Goal: Task Accomplishment & Management: Submit feedback/report problem

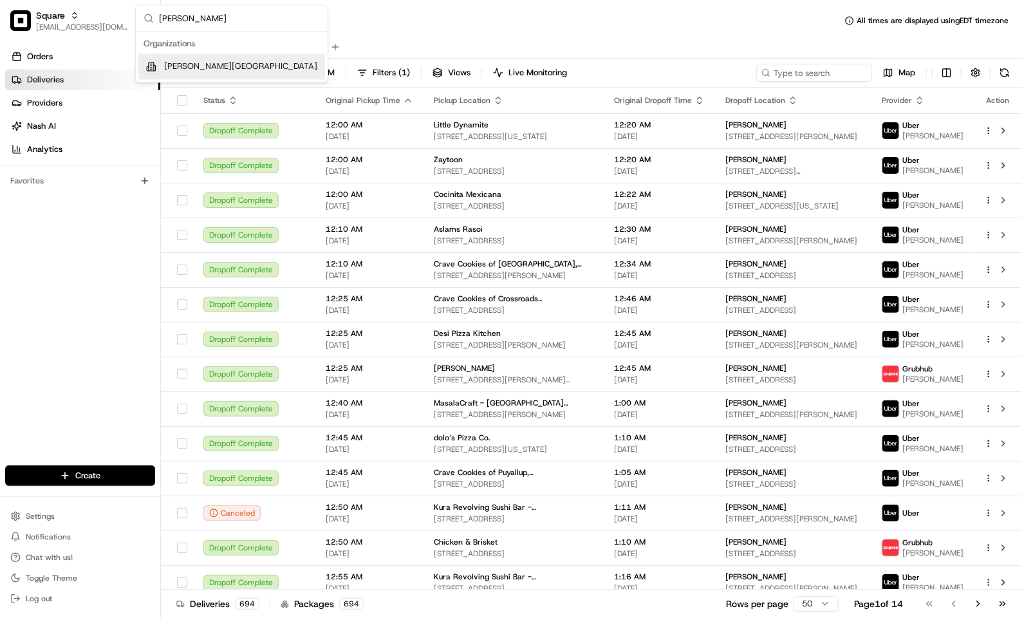
type input "harmon"
click at [261, 73] on div "Cava - Harmon Meadow" at bounding box center [231, 67] width 187 height 26
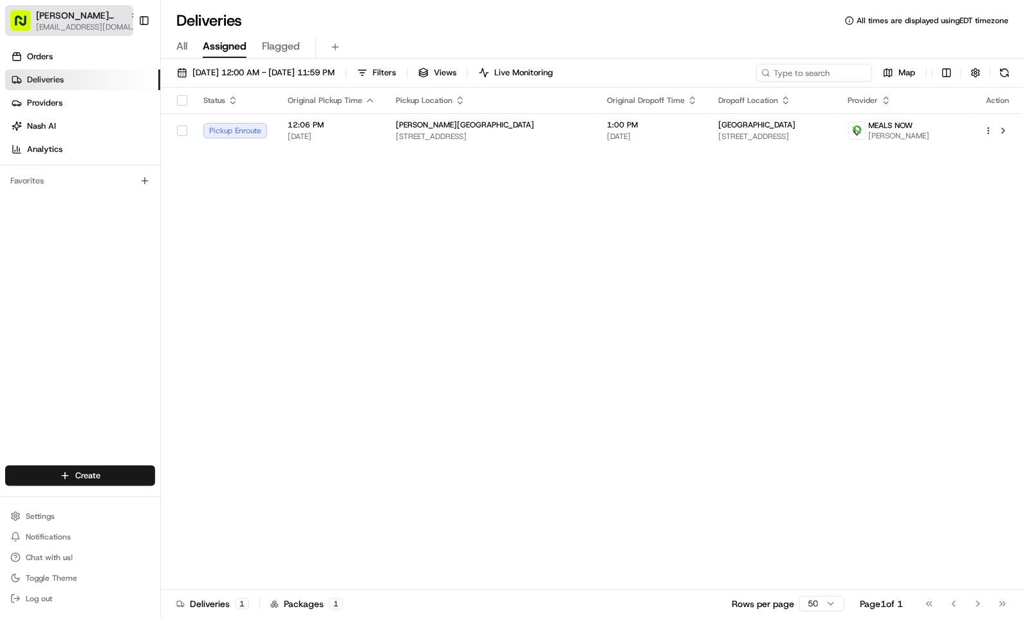
click at [43, 19] on span "Cava - Harmon Meadow" at bounding box center [80, 15] width 89 height 13
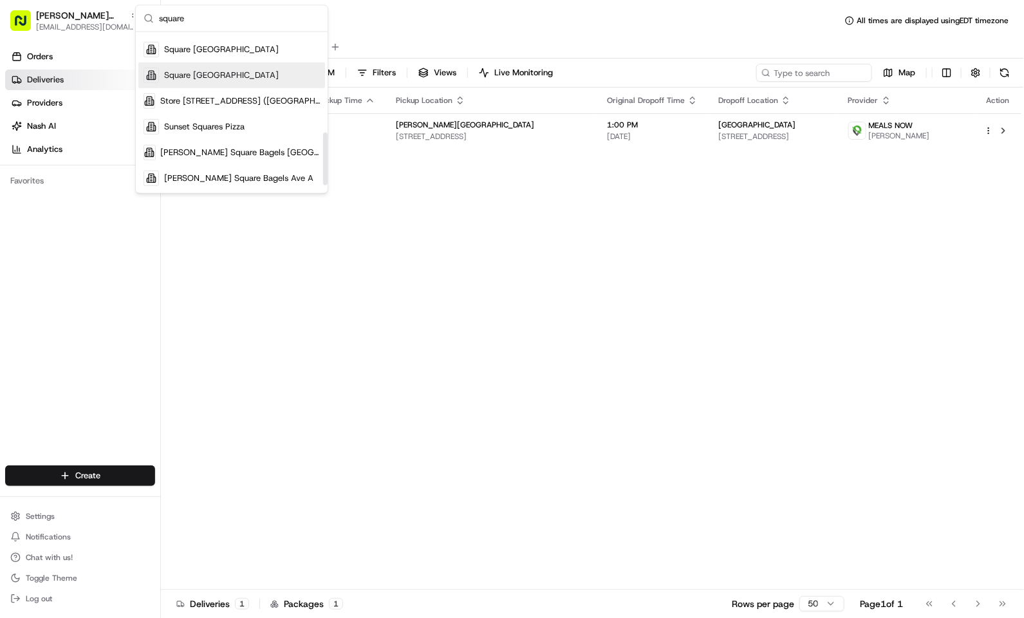
scroll to position [133, 0]
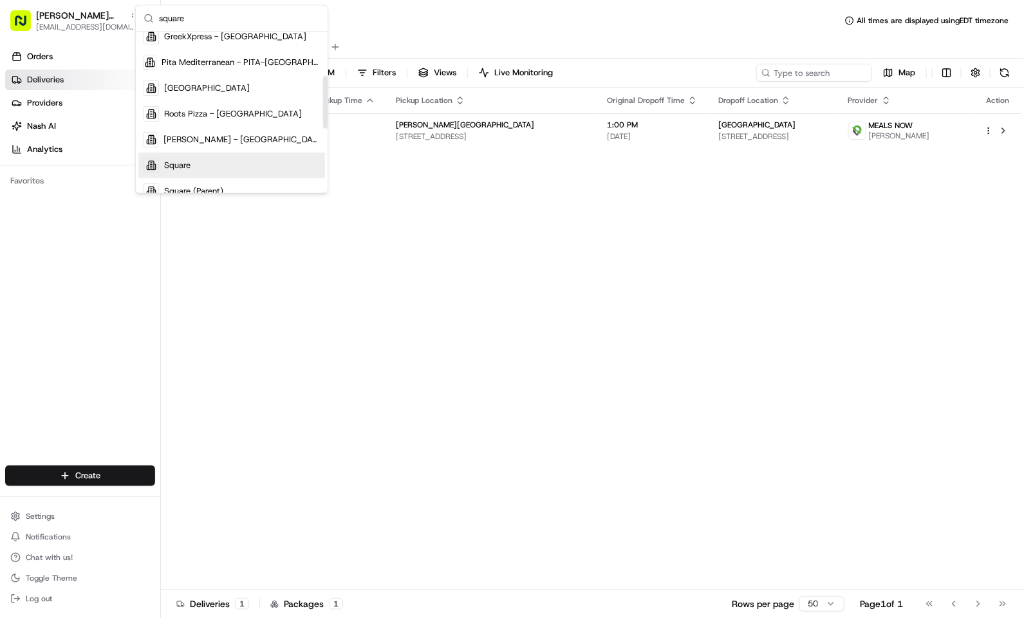
type input "square"
click at [197, 168] on div "Square" at bounding box center [231, 166] width 187 height 26
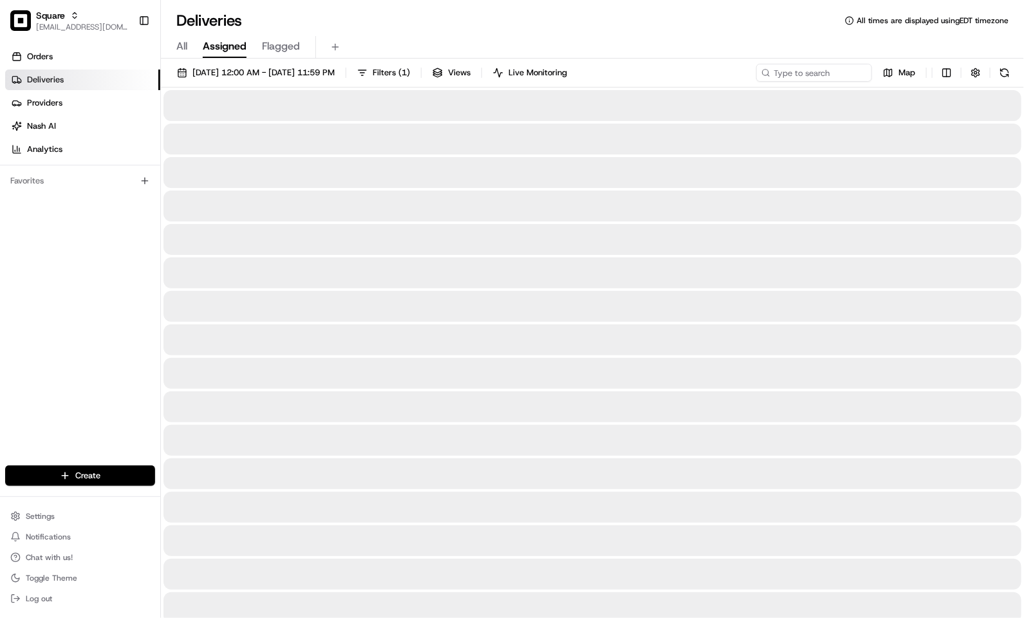
click at [543, 41] on div "All Assigned Flagged" at bounding box center [592, 47] width 863 height 23
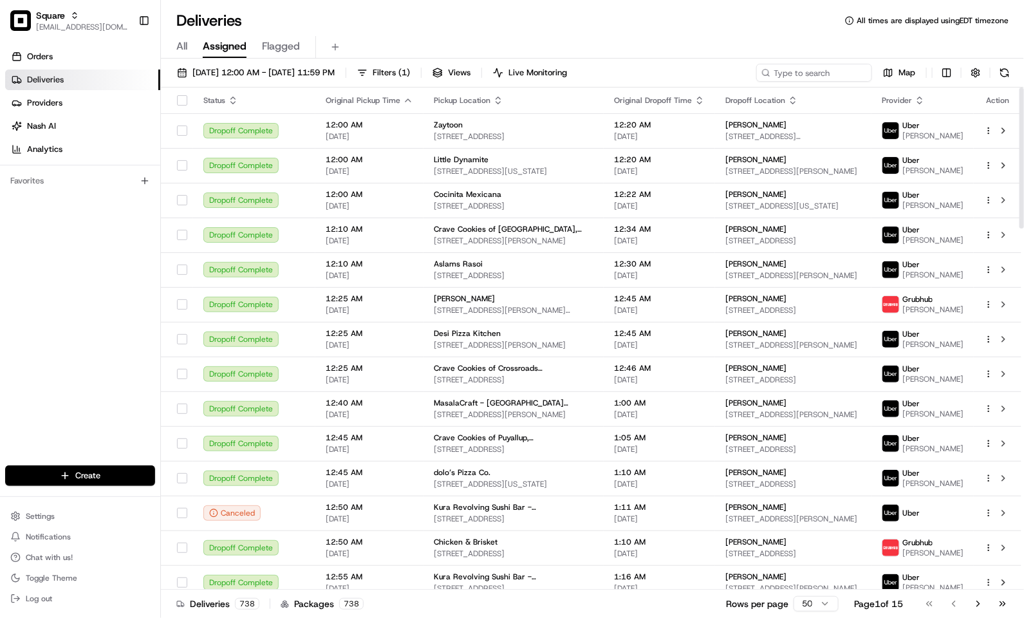
click at [579, 36] on div "All Assigned Flagged" at bounding box center [592, 47] width 863 height 23
click at [823, 74] on input at bounding box center [795, 73] width 154 height 18
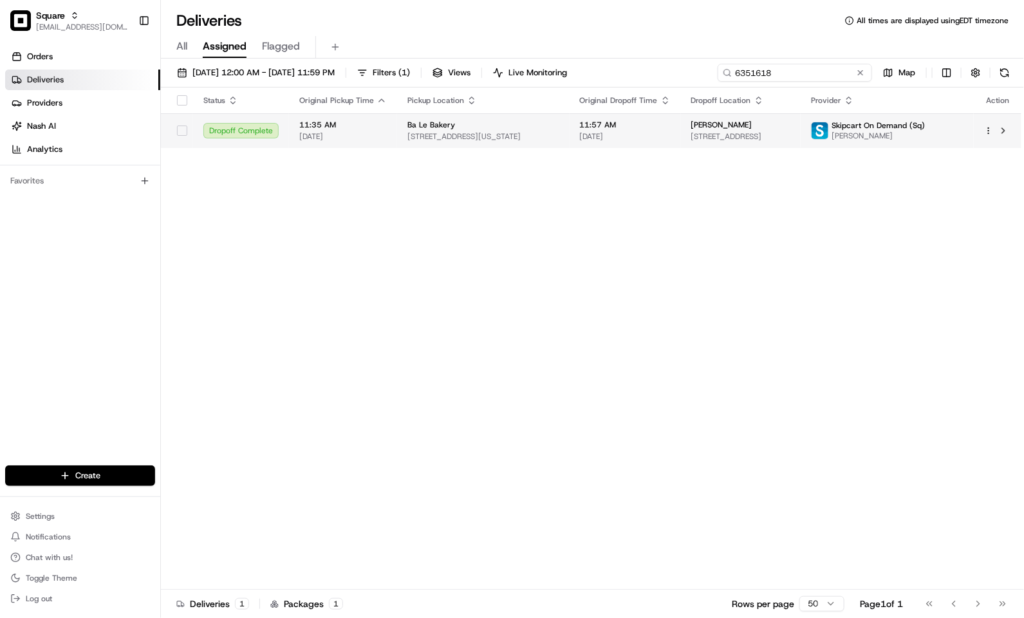
type input "6351618"
click at [570, 137] on td "11:57 AM 08/22/2025" at bounding box center [625, 130] width 111 height 35
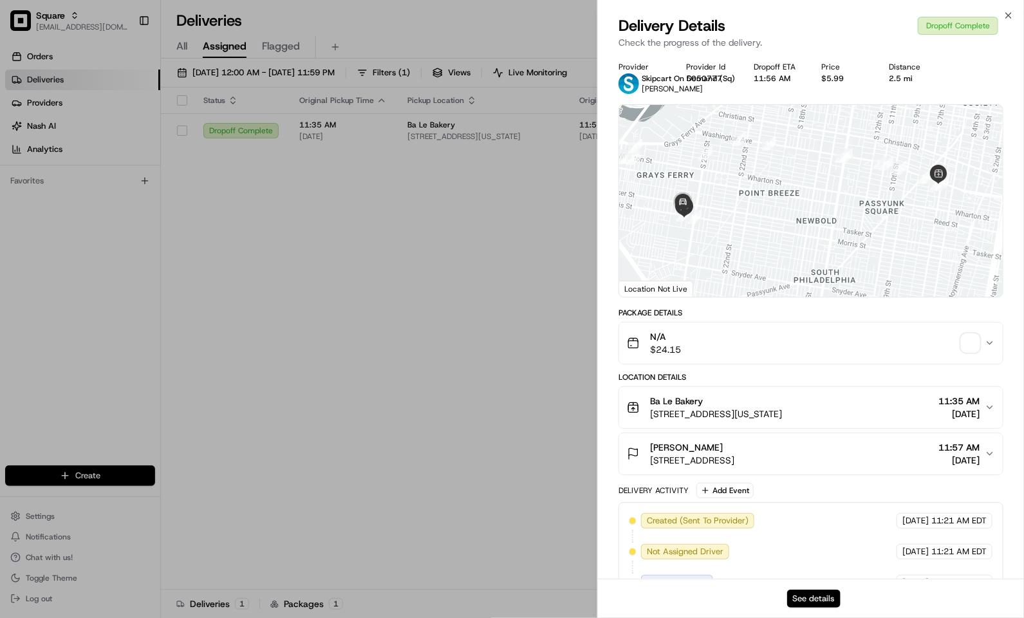
click at [804, 603] on button "See details" at bounding box center [813, 599] width 53 height 18
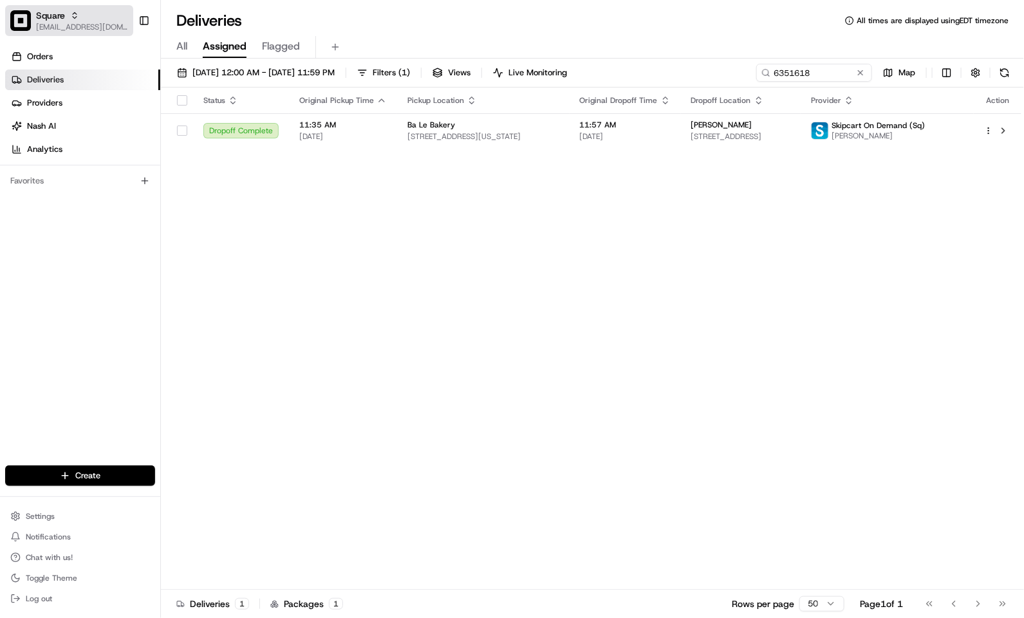
click at [48, 22] on span "[EMAIL_ADDRESS][DOMAIN_NAME]" at bounding box center [82, 27] width 92 height 10
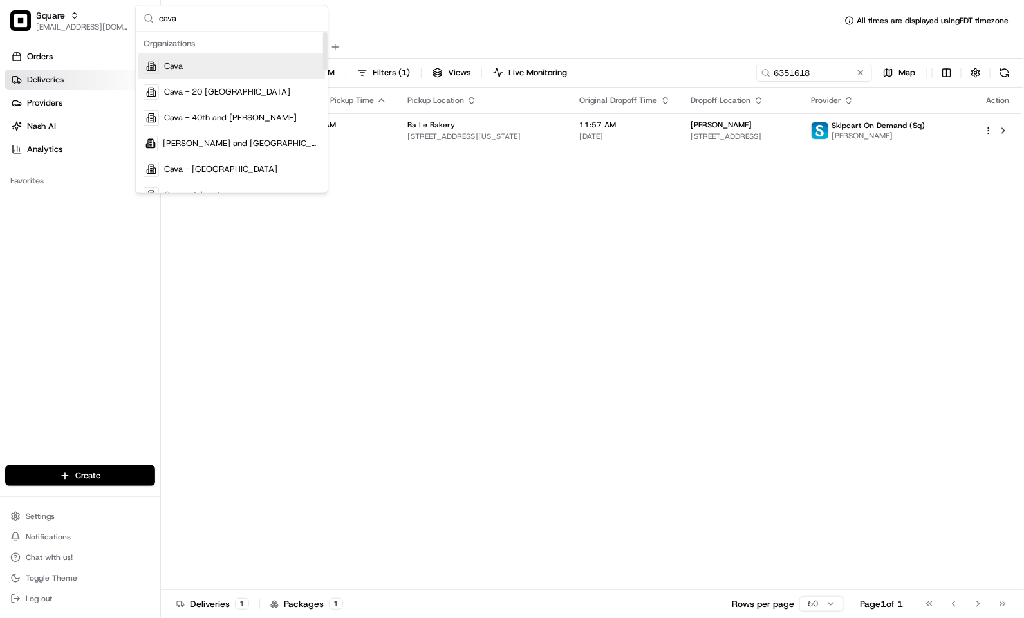
type input "cava"
click at [221, 64] on div "Cava" at bounding box center [231, 67] width 187 height 26
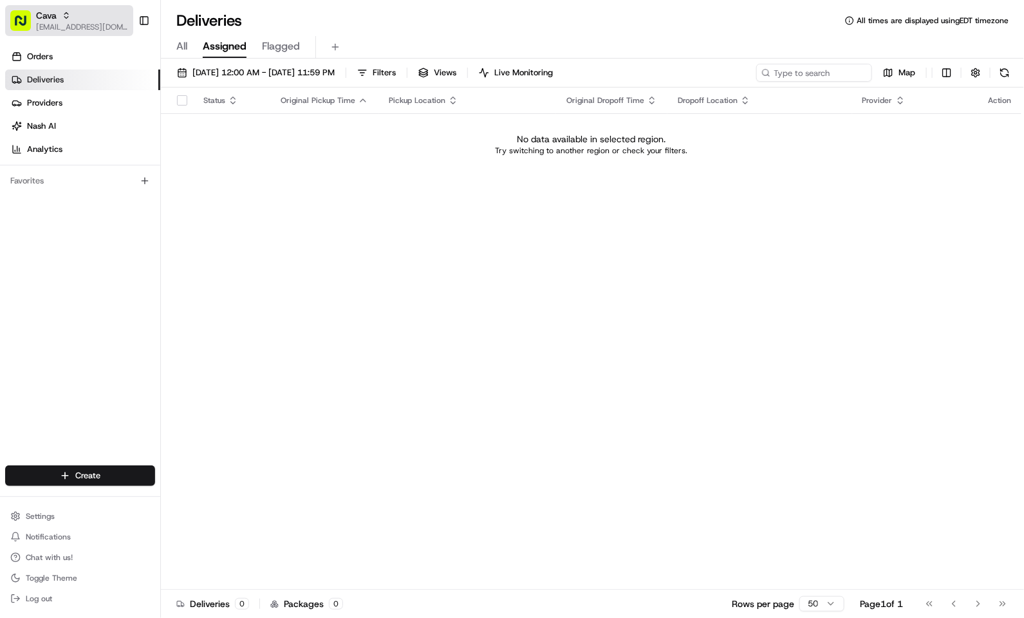
click at [50, 16] on span "Cava" at bounding box center [46, 15] width 21 height 13
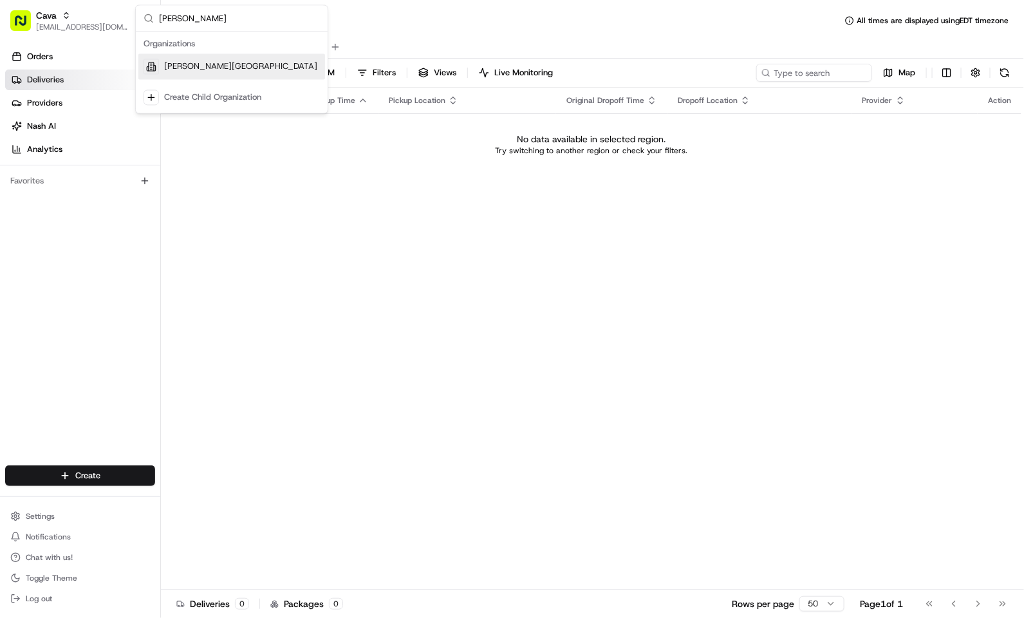
type input "harmon"
click at [186, 59] on div "[PERSON_NAME][GEOGRAPHIC_DATA]" at bounding box center [231, 67] width 187 height 26
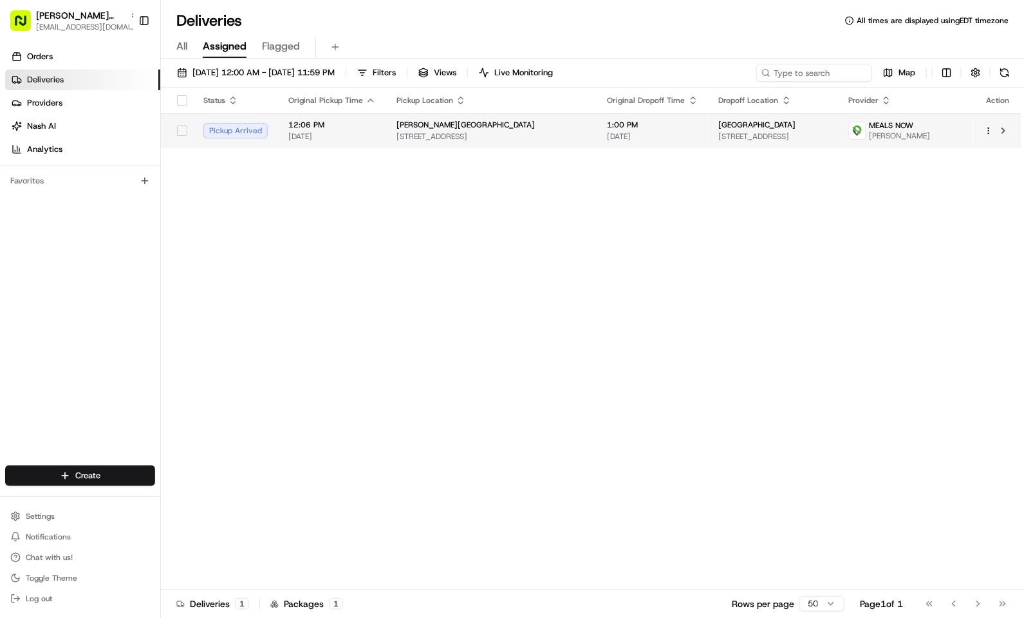
click at [396, 130] on span "[PERSON_NAME][GEOGRAPHIC_DATA]" at bounding box center [465, 125] width 138 height 10
click at [180, 51] on span "All" at bounding box center [181, 46] width 11 height 15
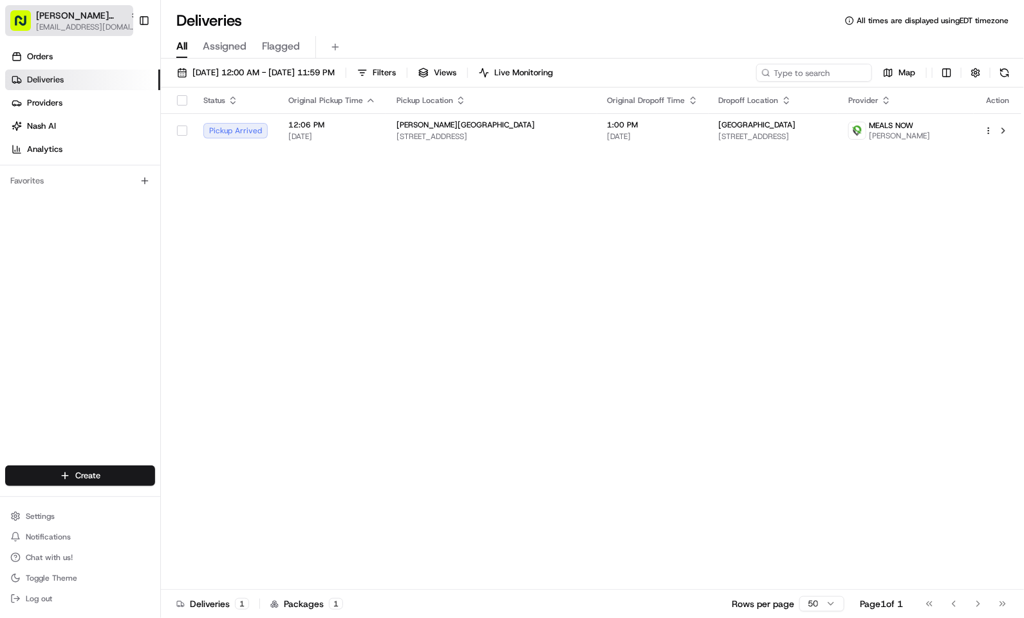
click at [46, 26] on span "kpensader@nashhelp.com" at bounding box center [87, 27] width 103 height 10
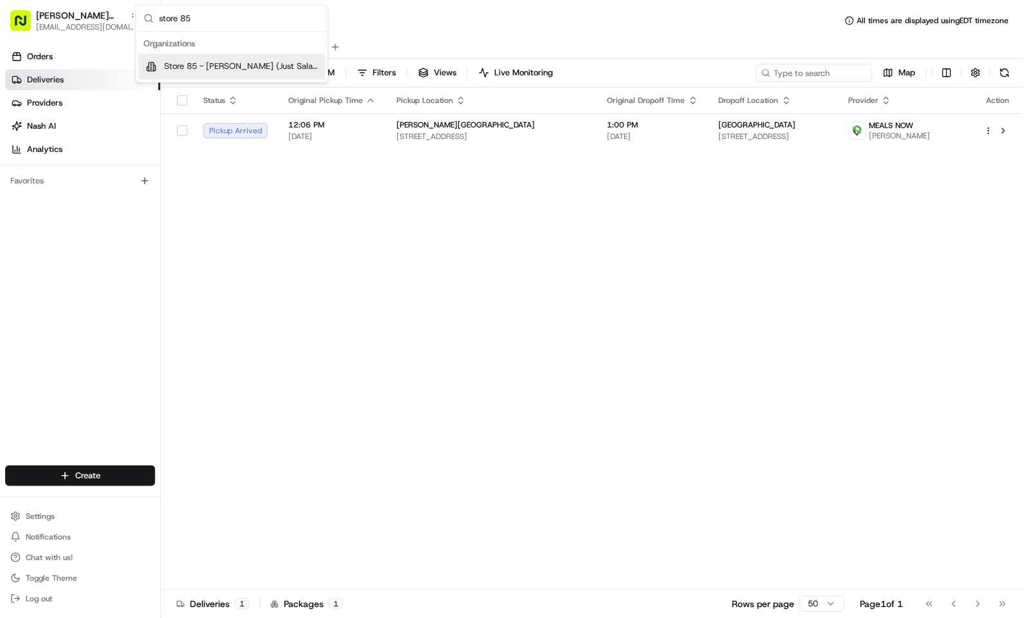
type input "store 85"
click at [245, 59] on div "Store 85 - Livingston (Just Salad)" at bounding box center [231, 67] width 187 height 26
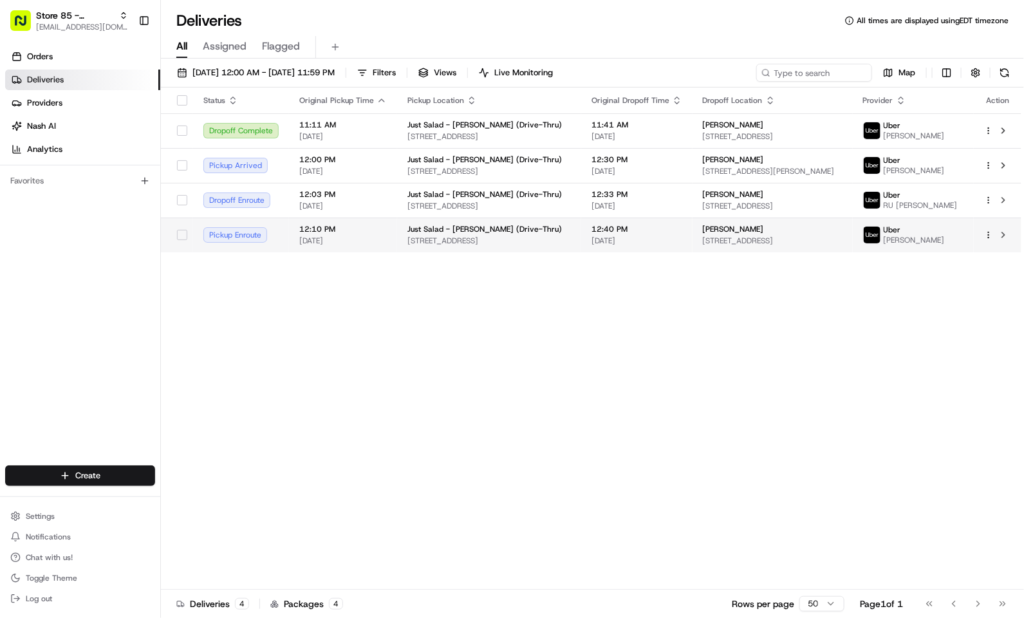
click at [663, 239] on span "08/22/2025" at bounding box center [636, 241] width 91 height 10
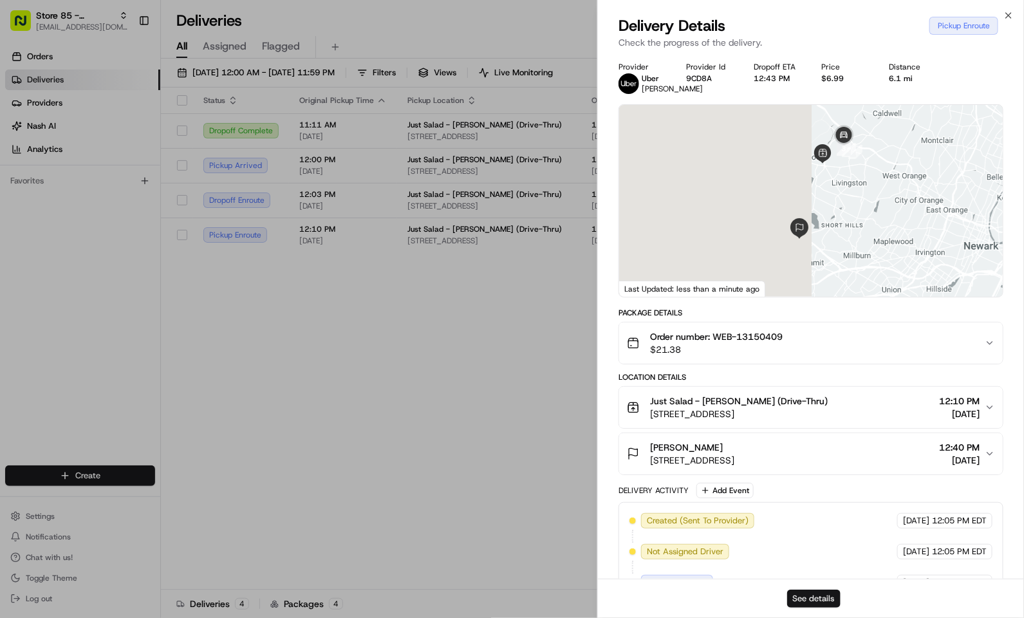
click at [811, 593] on button "See details" at bounding box center [813, 599] width 53 height 18
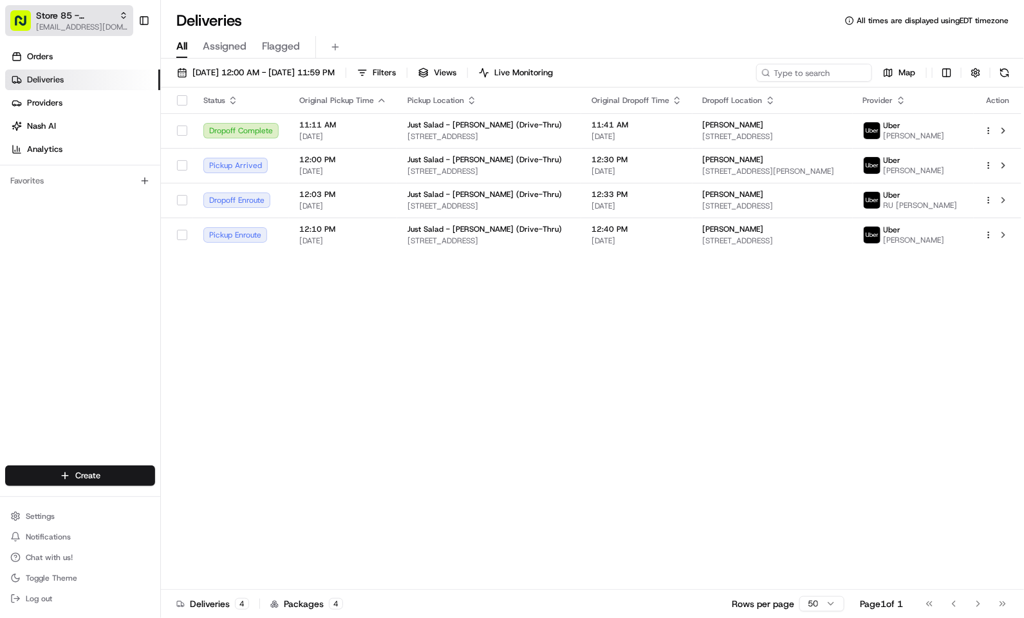
click at [56, 14] on span "Store 85 - Livingston (Just Salad)" at bounding box center [75, 15] width 78 height 13
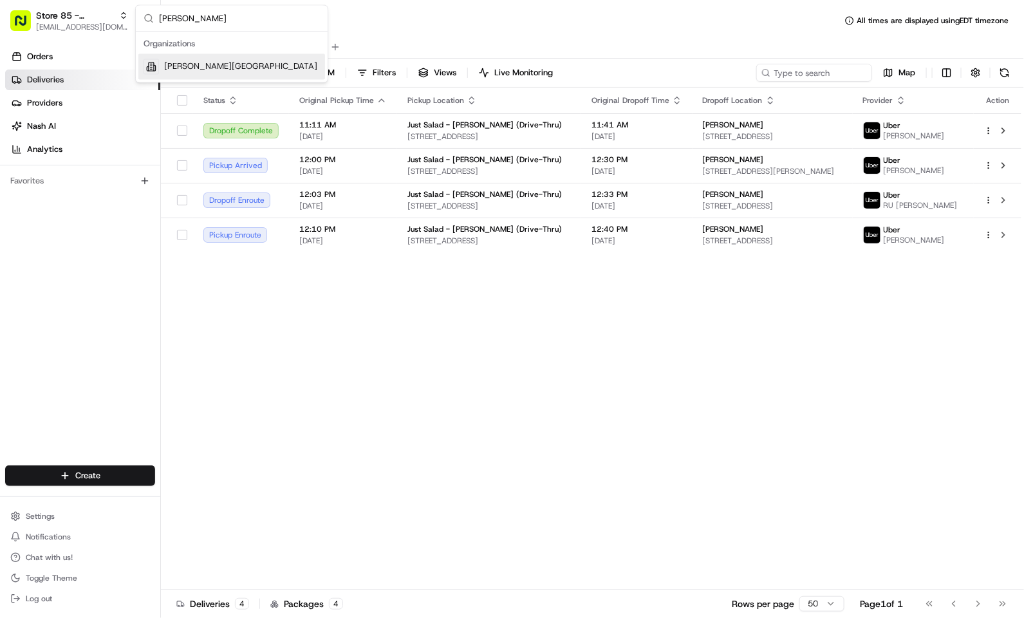
type input "harmon"
click at [227, 58] on div "Cava - Harmon Meadow" at bounding box center [231, 67] width 187 height 26
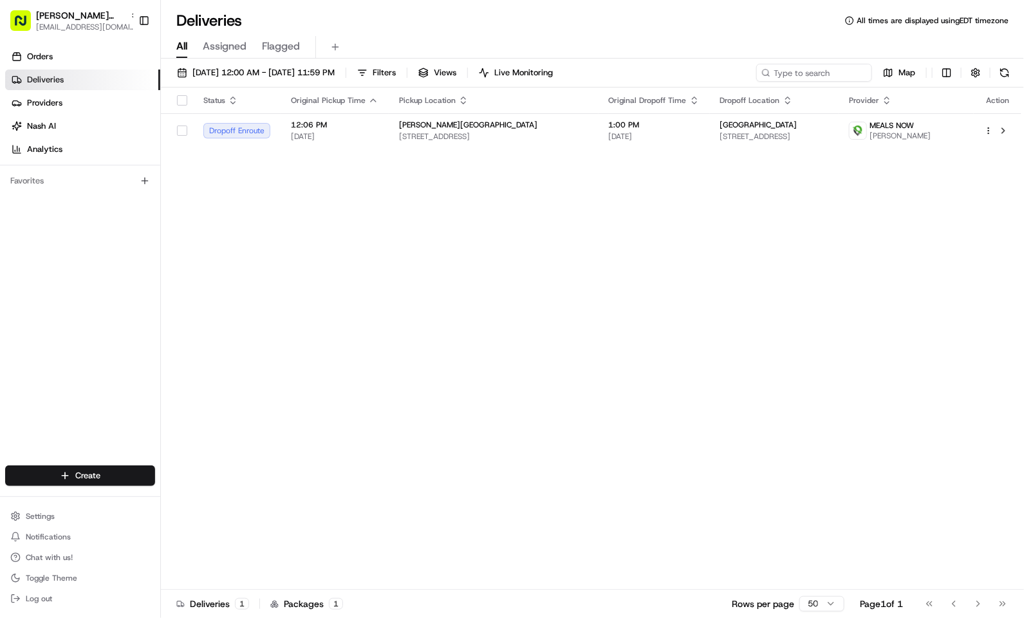
click at [407, 25] on div "Deliveries All times are displayed using EDT timezone" at bounding box center [592, 20] width 863 height 21
click at [557, 127] on div "Cava - Harmon Meadow" at bounding box center [493, 125] width 189 height 10
click at [510, 135] on span "700 Plaza Dr #400, Secaucus, NJ 07094, USA" at bounding box center [493, 136] width 189 height 10
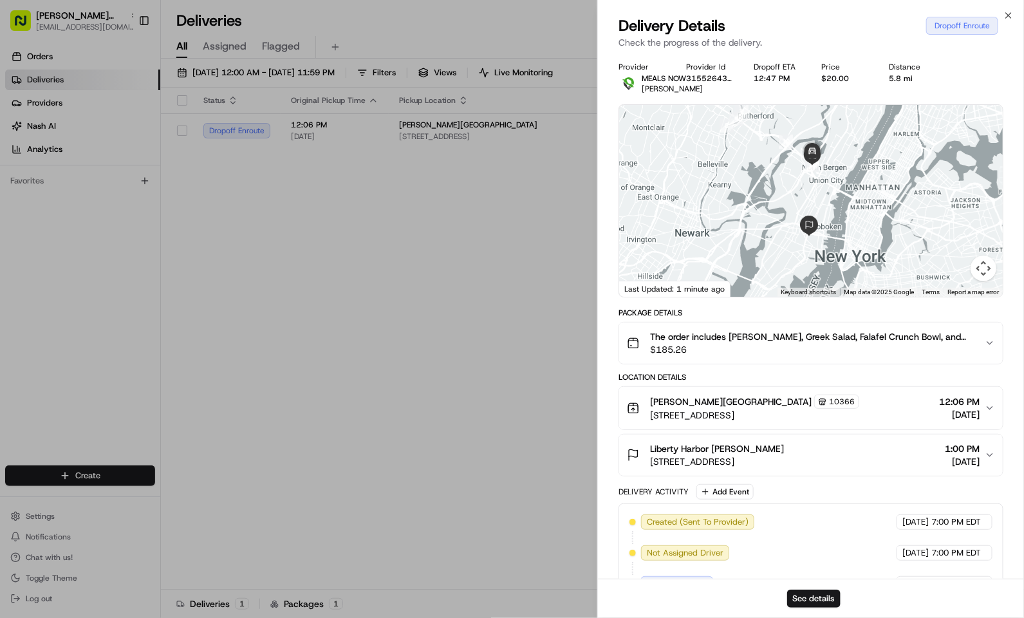
click at [819, 585] on div "See details" at bounding box center [811, 598] width 426 height 39
click at [819, 595] on button "See details" at bounding box center [813, 599] width 53 height 18
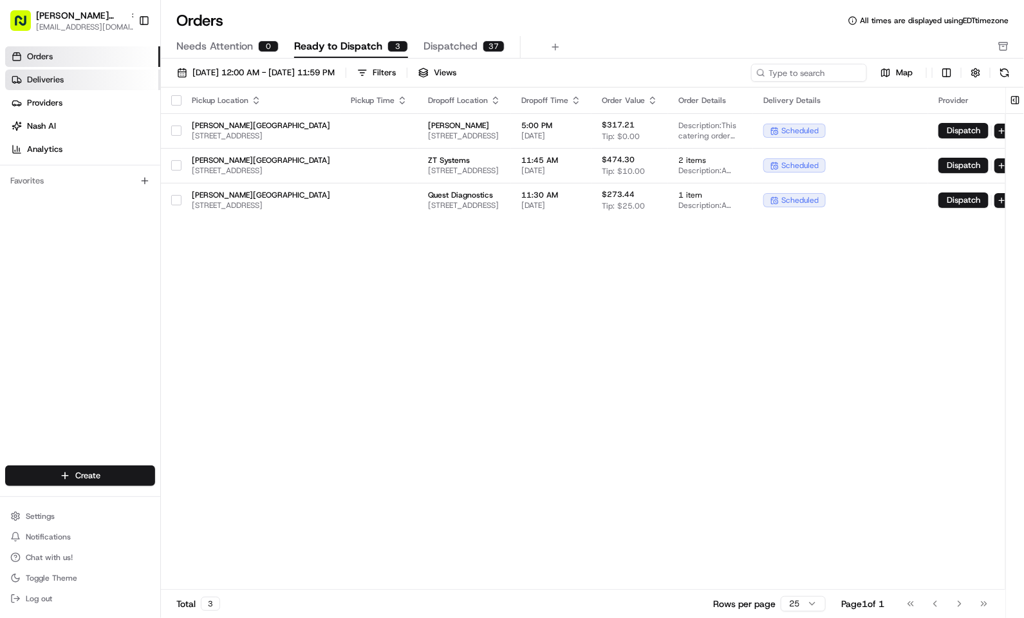
click at [91, 78] on link "Deliveries" at bounding box center [82, 80] width 155 height 21
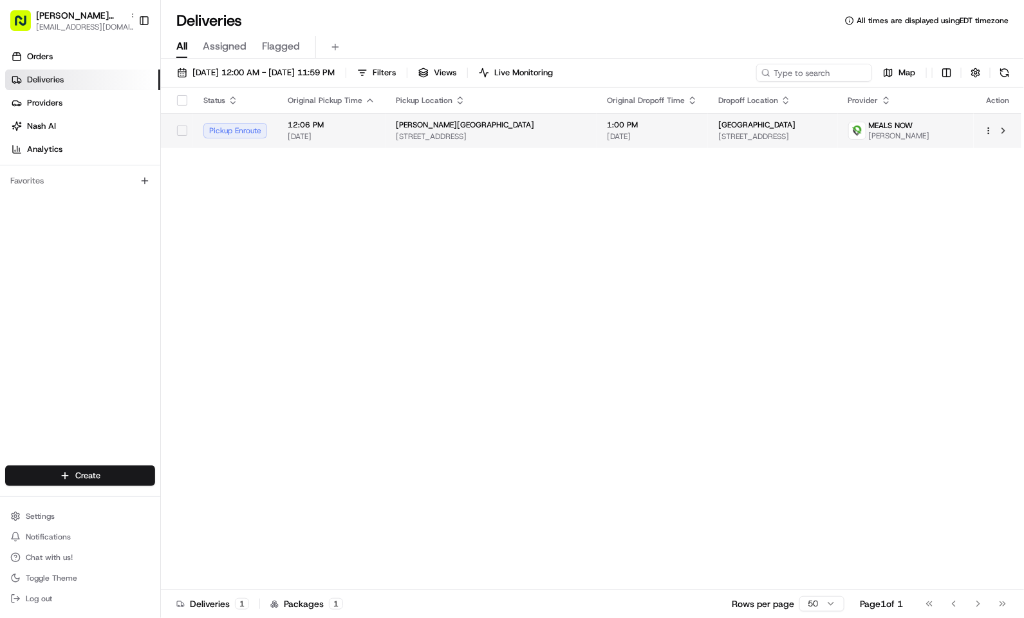
click at [315, 128] on span "12:06 PM" at bounding box center [332, 125] width 88 height 10
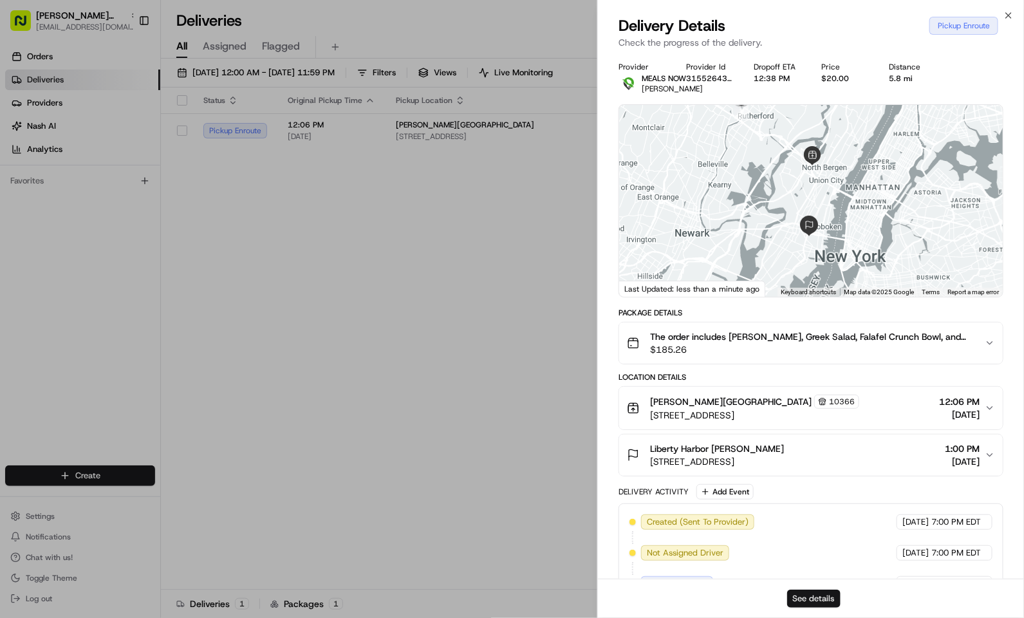
click at [815, 599] on button "See details" at bounding box center [813, 599] width 53 height 18
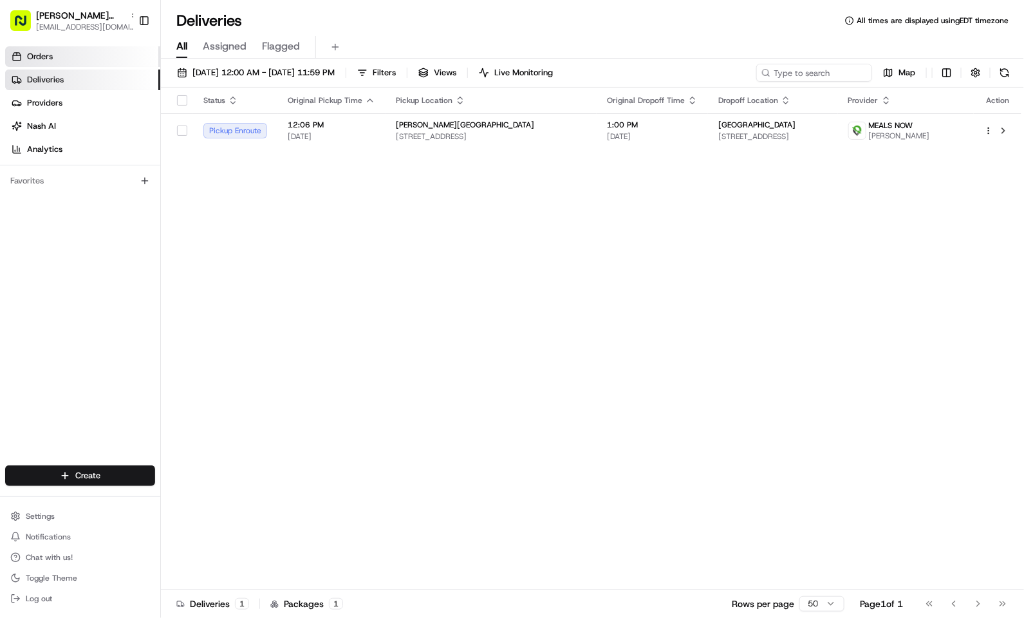
click at [103, 50] on link "Orders" at bounding box center [82, 56] width 155 height 21
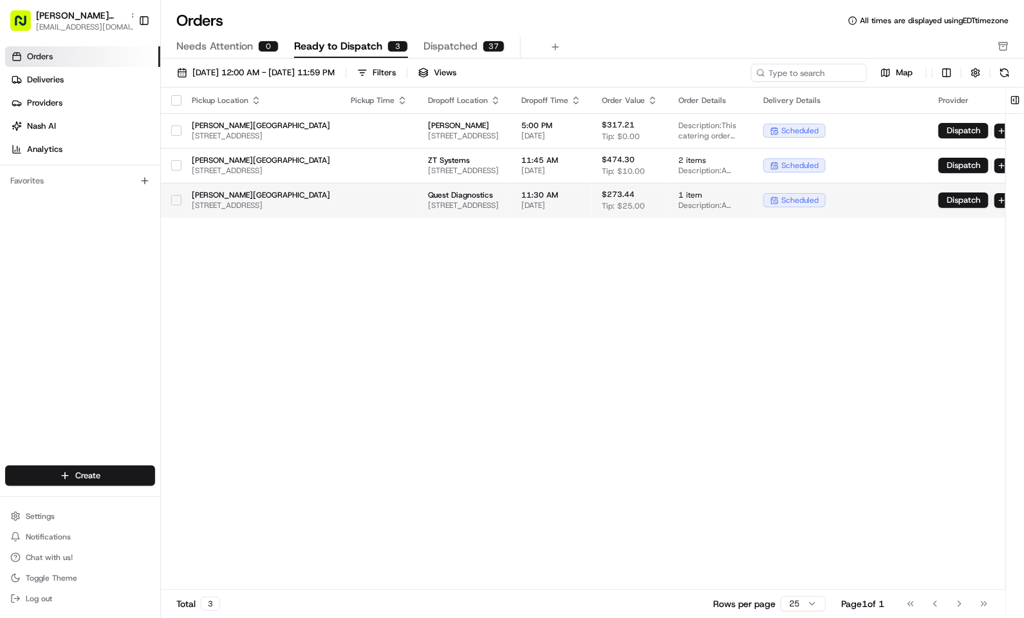
click at [501, 201] on span "500 Plaza Dr, Secaucus, NJ 07094, USA" at bounding box center [464, 205] width 73 height 10
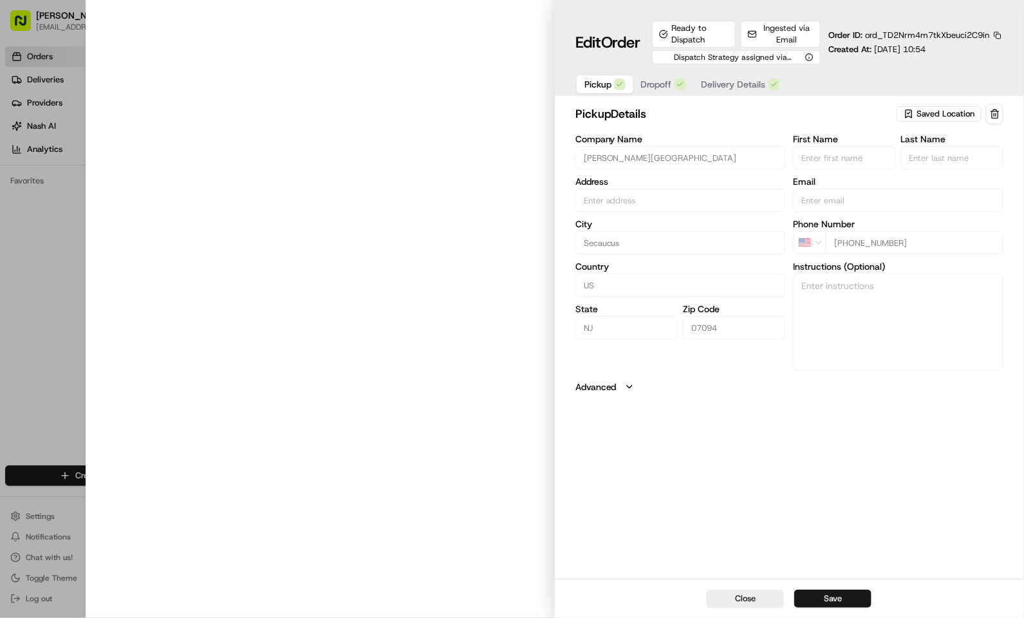
type input "700 Plaza Dr #400, Secaucus, NJ 07094, USA"
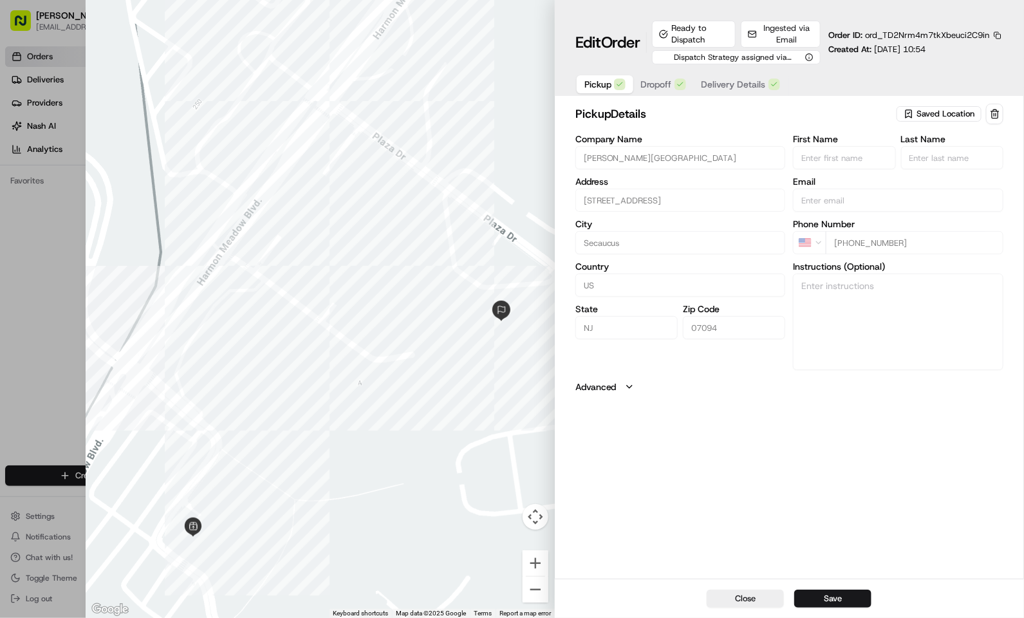
click at [671, 85] on span "Dropoff" at bounding box center [656, 84] width 31 height 13
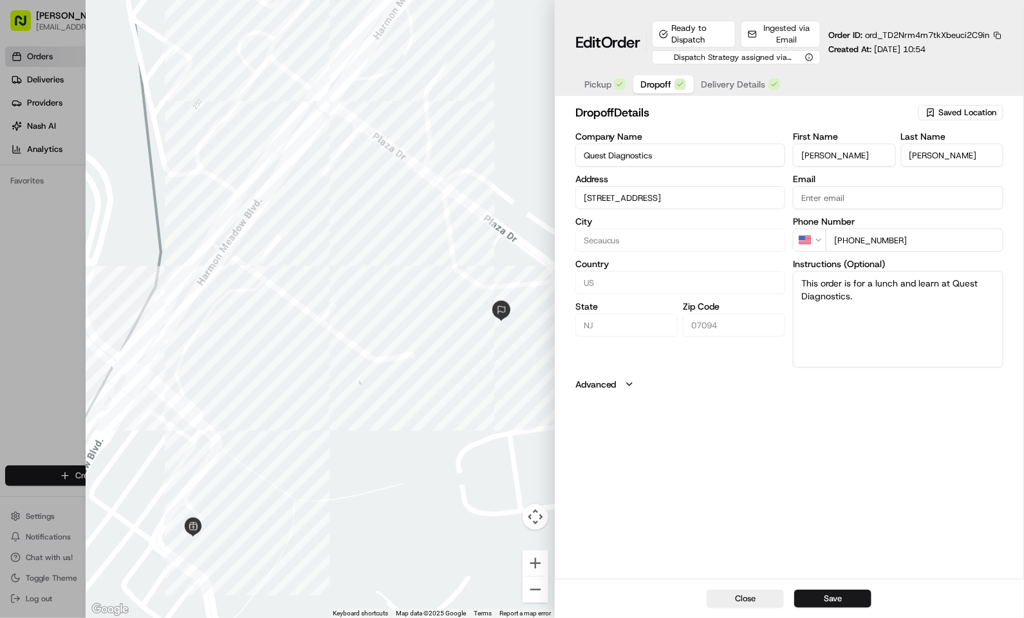
type input "500 Plaza DrSecaucus, NJ 07094"
click at [734, 81] on span "Delivery Details" at bounding box center [734, 84] width 64 height 13
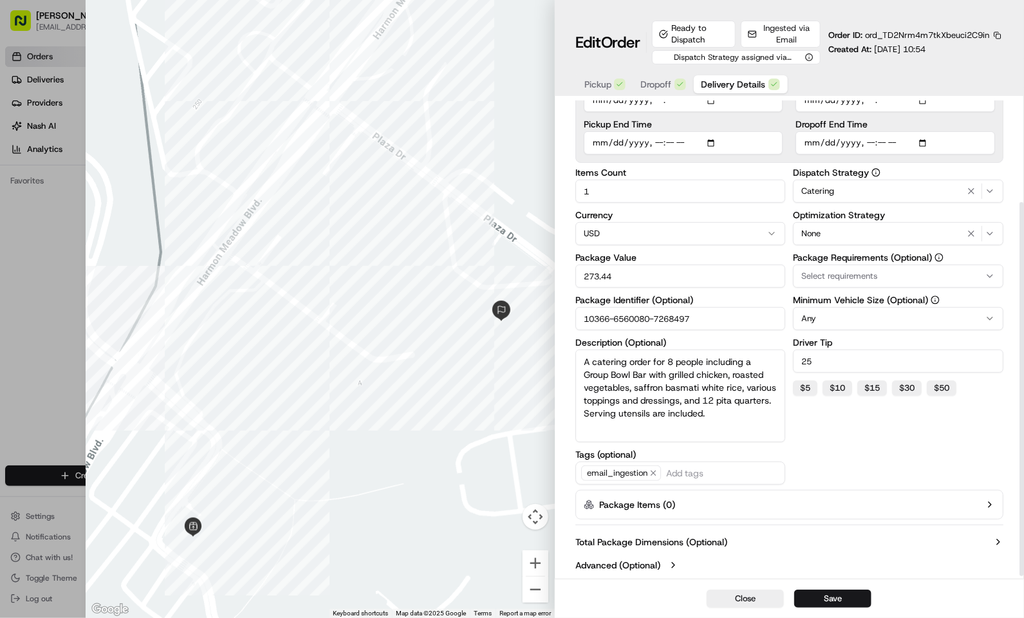
scroll to position [128, 0]
click at [43, 298] on div at bounding box center [512, 309] width 1024 height 618
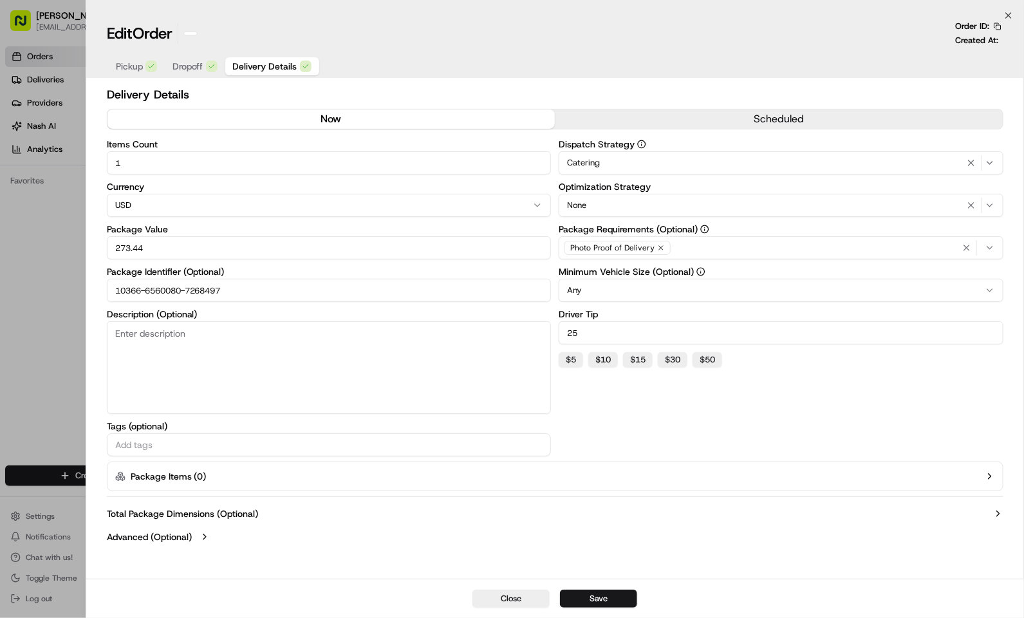
scroll to position [0, 0]
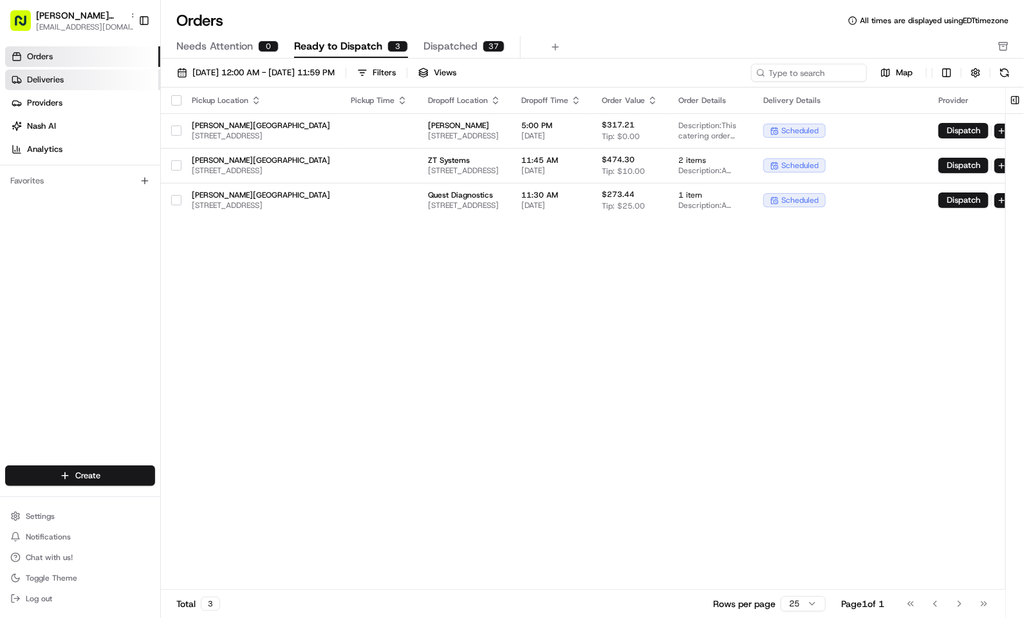
click at [111, 75] on link "Deliveries" at bounding box center [82, 80] width 155 height 21
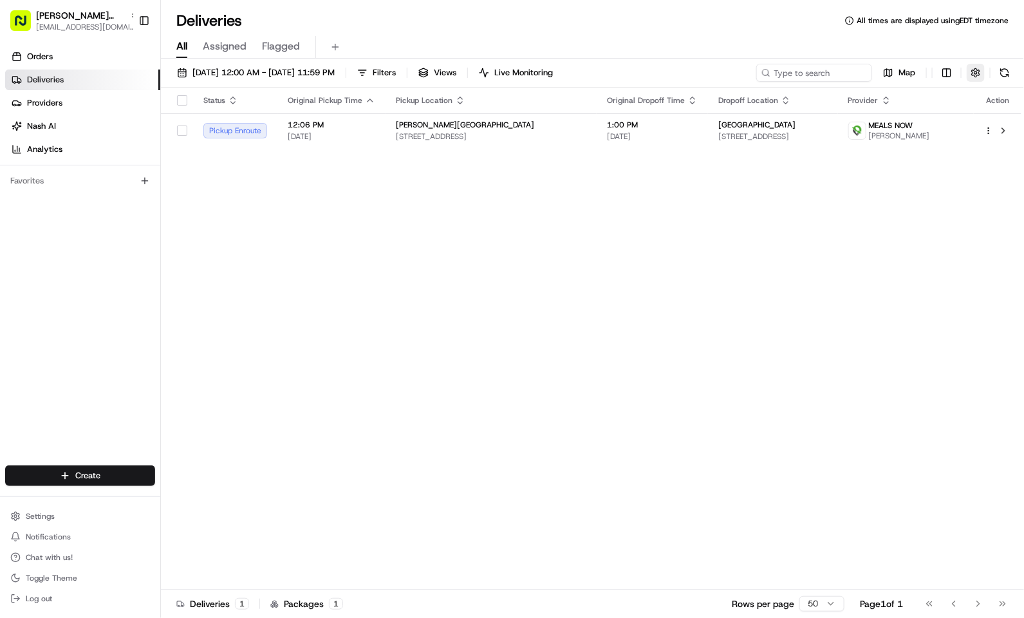
click at [974, 72] on button "button" at bounding box center [976, 73] width 18 height 18
click at [770, 24] on div "Deliveries All times are displayed using EDT timezone" at bounding box center [592, 20] width 863 height 21
click at [71, 60] on link "Orders" at bounding box center [82, 56] width 155 height 21
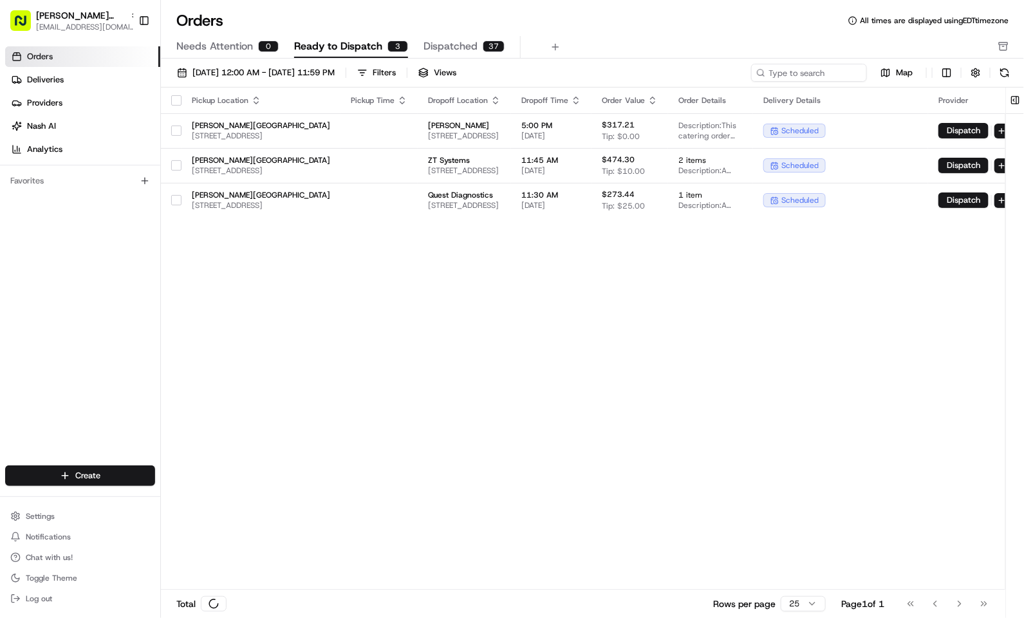
click at [203, 45] on span "Needs Attention" at bounding box center [214, 46] width 77 height 15
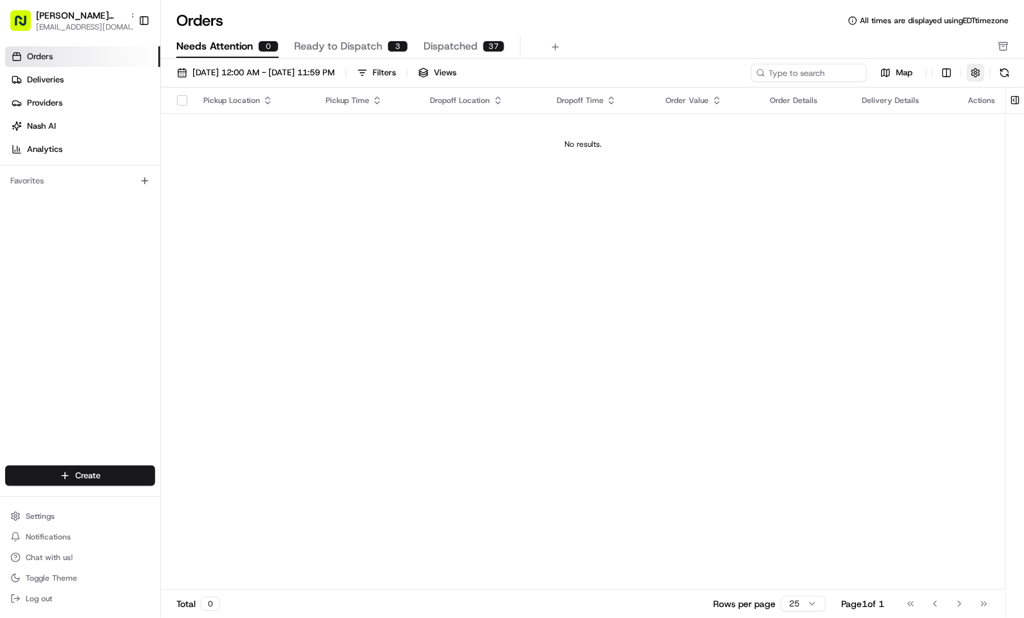
click at [969, 77] on button "button" at bounding box center [976, 73] width 18 height 18
click at [361, 49] on span "Ready to Dispatch" at bounding box center [338, 46] width 88 height 15
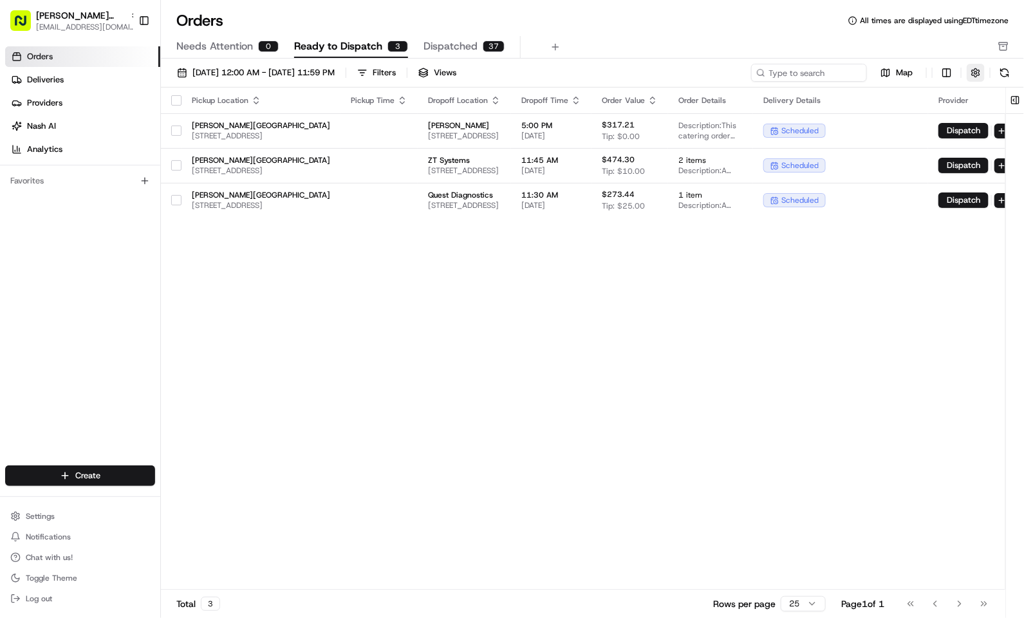
click at [972, 75] on button "button" at bounding box center [976, 73] width 18 height 18
click at [59, 77] on span "Deliveries" at bounding box center [45, 80] width 37 height 12
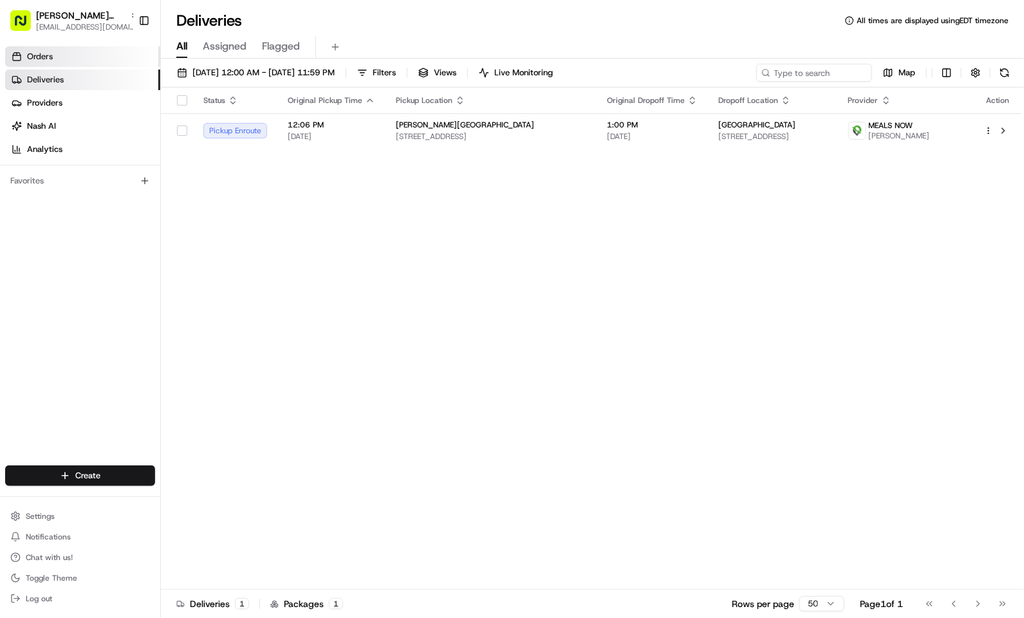
click at [86, 54] on link "Orders" at bounding box center [82, 56] width 155 height 21
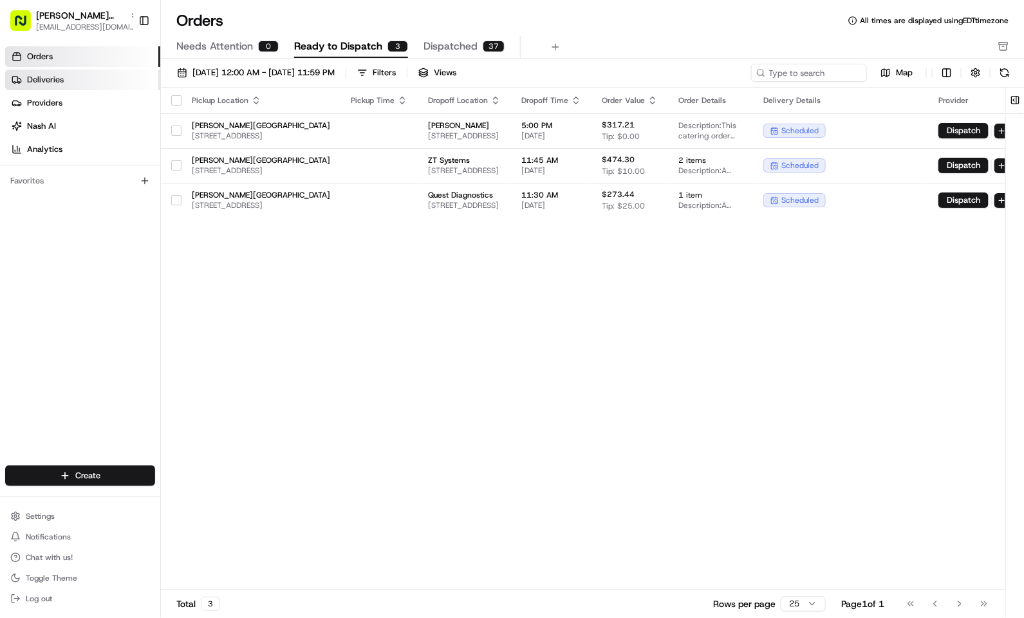
click at [89, 70] on link "Deliveries" at bounding box center [82, 80] width 155 height 21
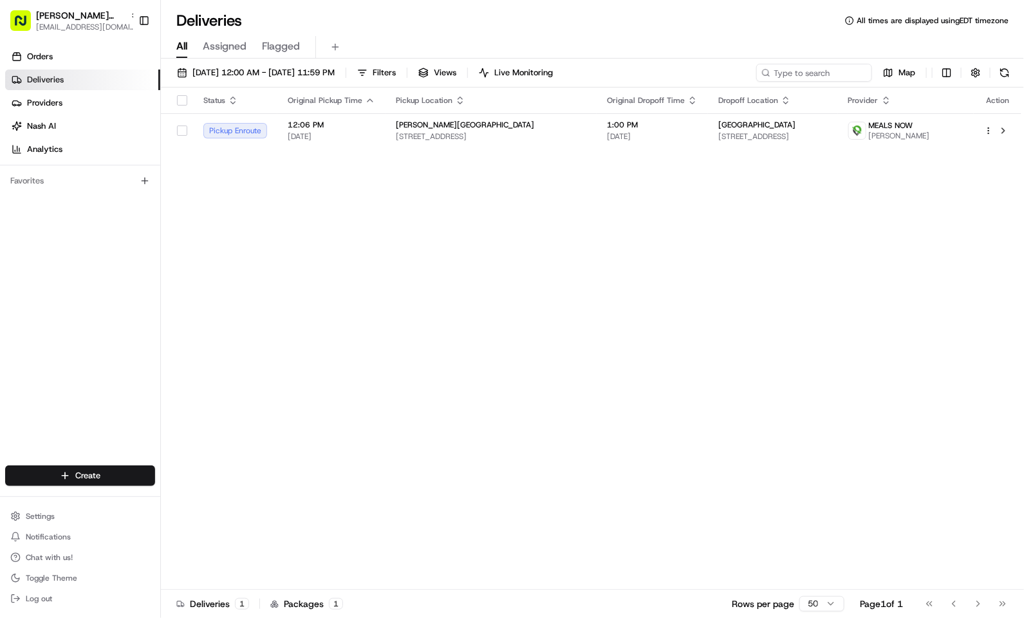
click at [89, 288] on div "Orders Deliveries Providers Nash AI Analytics Favorites" at bounding box center [80, 257] width 160 height 432
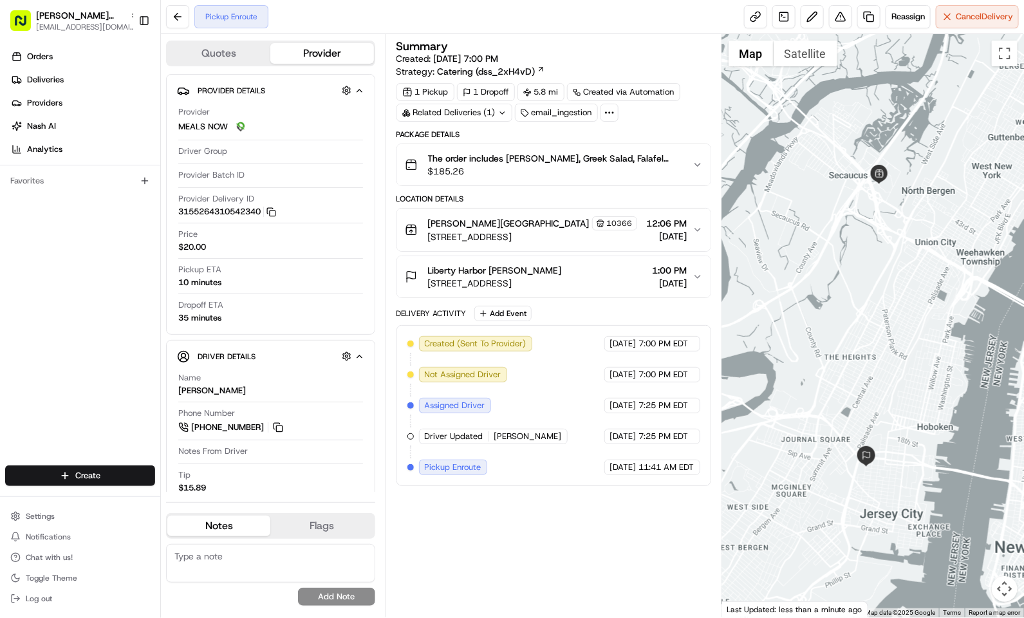
click at [467, 111] on div "Related Deliveries (1)" at bounding box center [454, 113] width 116 height 18
click at [597, 62] on div "Summary Created: 08/21/2025 7:00 PM Strategy: Catering (dss_2xH4vD)" at bounding box center [553, 59] width 315 height 37
click at [620, 230] on div "Cava - Harmon Meadow 10366" at bounding box center [532, 223] width 209 height 14
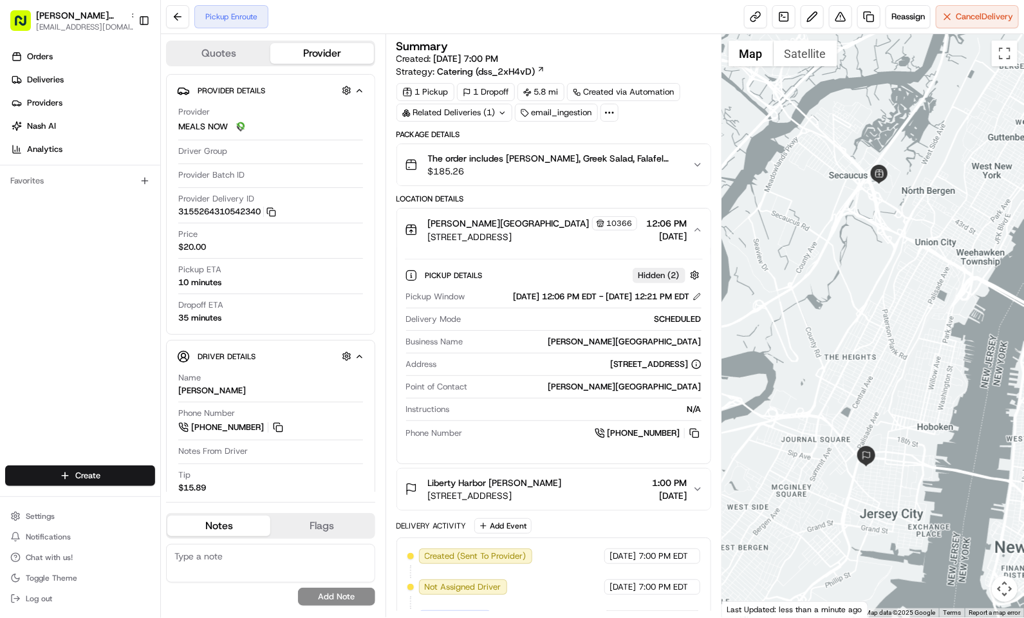
click at [620, 230] on div "Cava - Harmon Meadow 10366" at bounding box center [532, 223] width 209 height 14
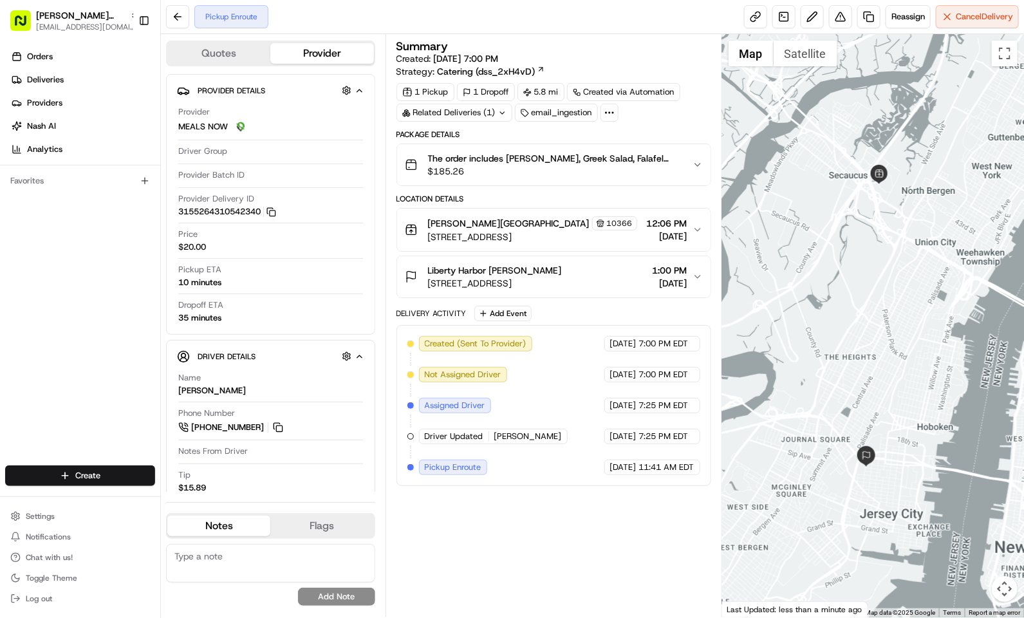
click at [562, 288] on span "348 9th St, Jersey City, NJ 07302, USA" at bounding box center [495, 283] width 134 height 13
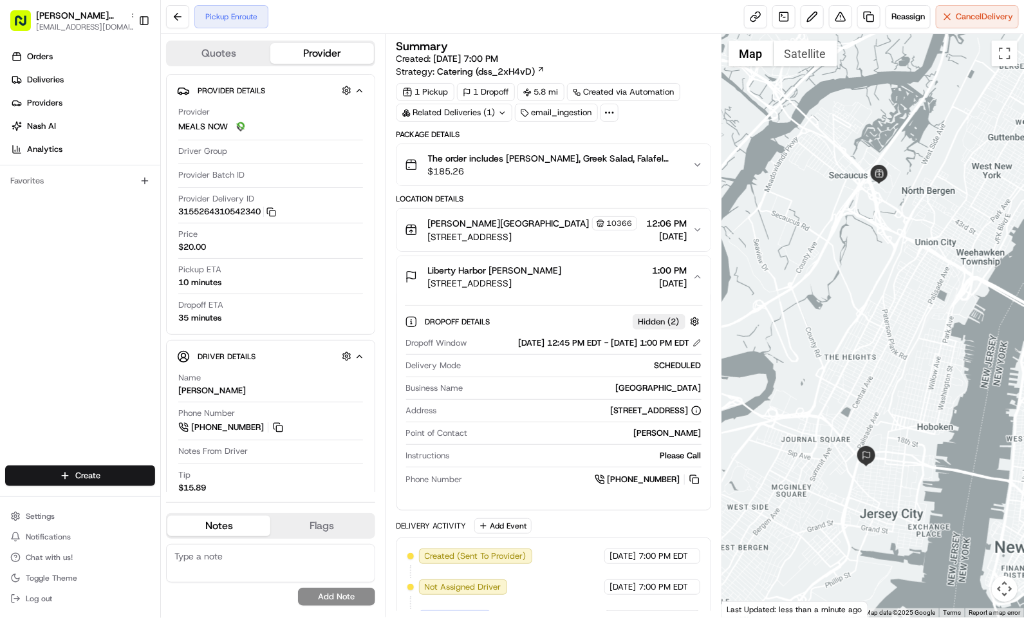
click at [562, 288] on span "348 9th St, Jersey City, NJ 07302, USA" at bounding box center [495, 283] width 134 height 13
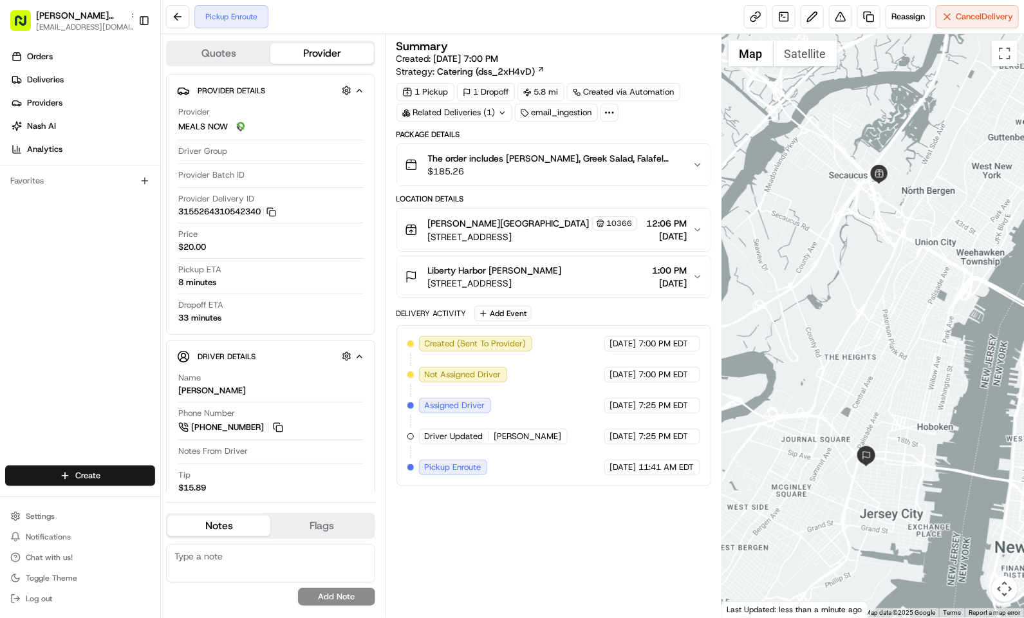
click at [553, 290] on span "348 9th St, Jersey City, NJ 07302, USA" at bounding box center [495, 283] width 134 height 13
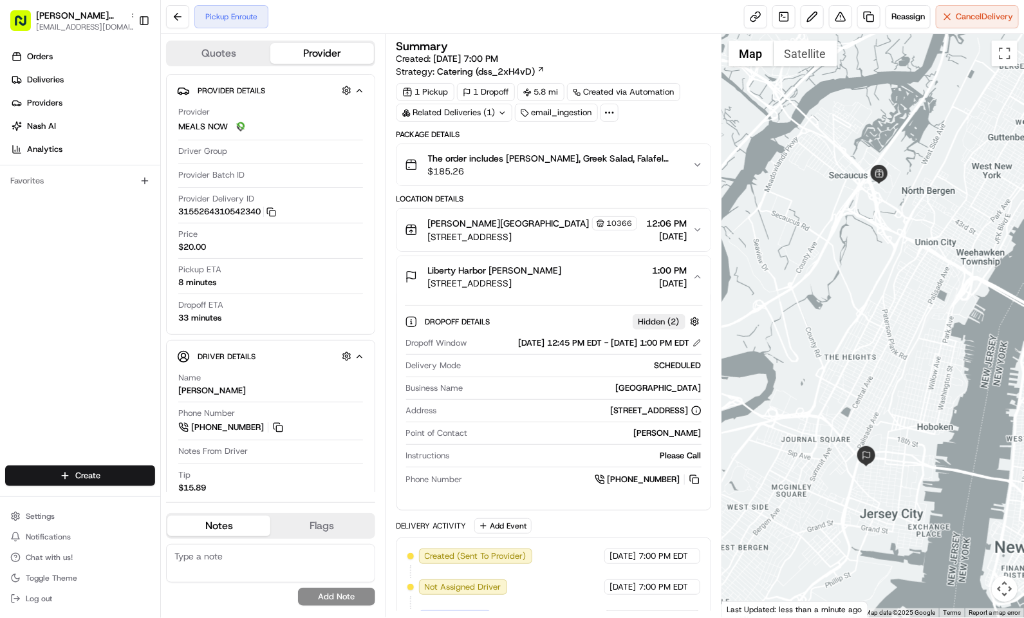
click at [548, 273] on div "Liberty Harbor Maitri Shah" at bounding box center [495, 270] width 134 height 13
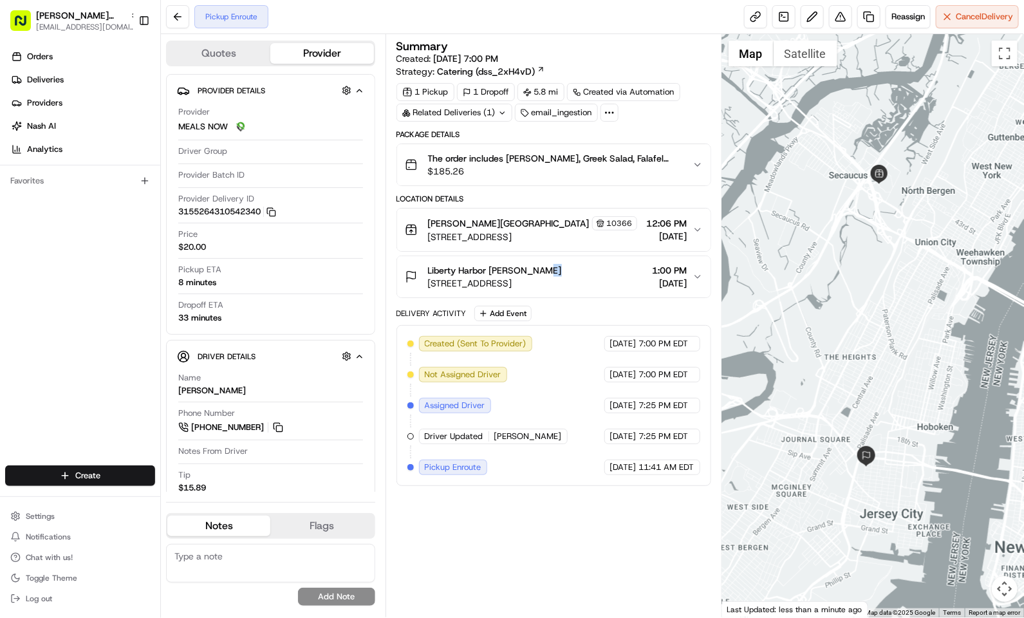
click at [548, 273] on div "Liberty Harbor Maitri Shah" at bounding box center [495, 270] width 134 height 13
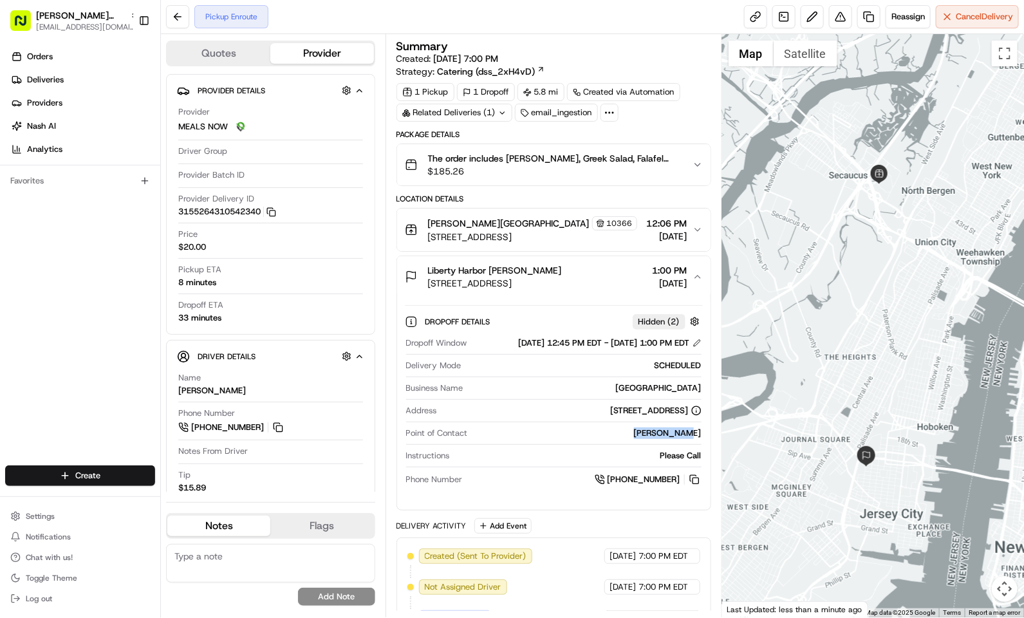
drag, startPoint x: 642, startPoint y: 446, endPoint x: 702, endPoint y: 447, distance: 59.9
click at [702, 447] on div "Dropoff Window 08/22/2025 12:45 PM EDT - 08/22/2025 1:00 PM EDT Delivery Mode S…" at bounding box center [554, 412] width 298 height 160
copy div "Maitri Shah"
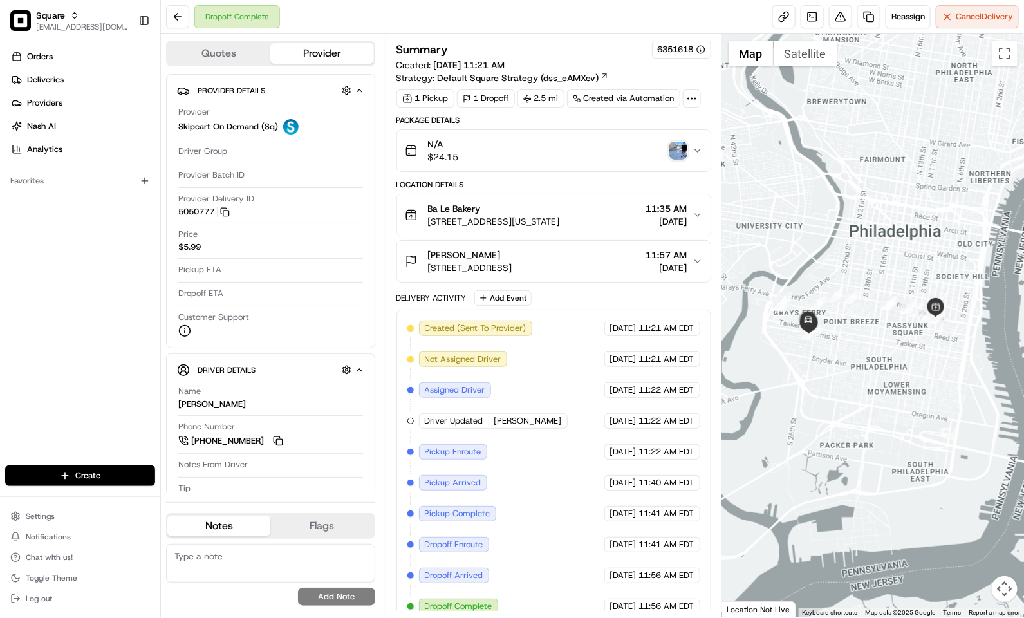
click at [543, 153] on div "N/A $24.15" at bounding box center [549, 151] width 288 height 26
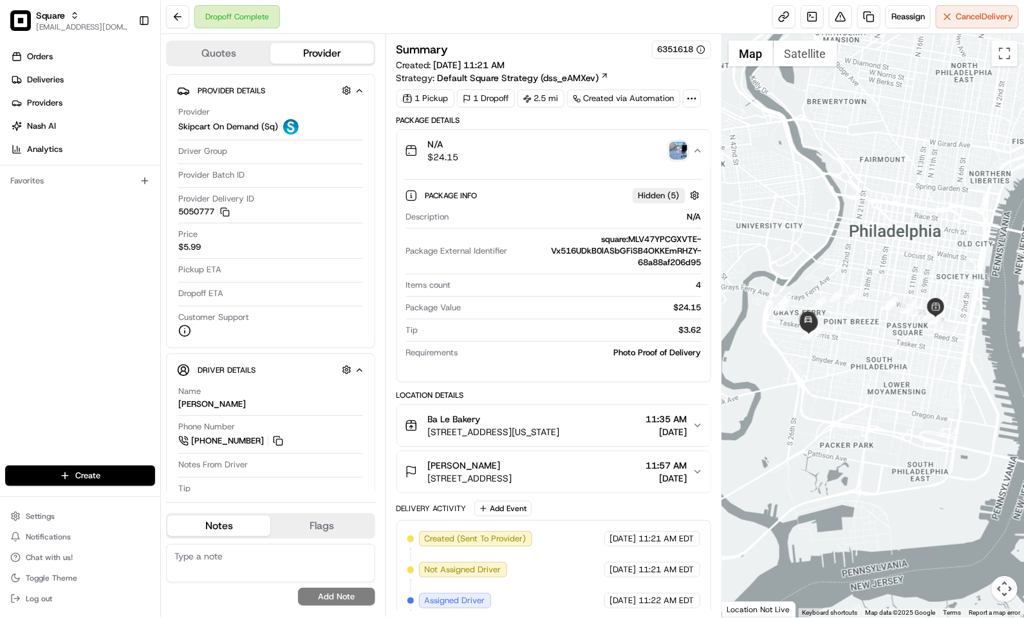
click at [561, 47] on div "Summary 6351618" at bounding box center [553, 50] width 315 height 18
click at [563, 166] on button "N/A $24.15" at bounding box center [553, 150] width 313 height 41
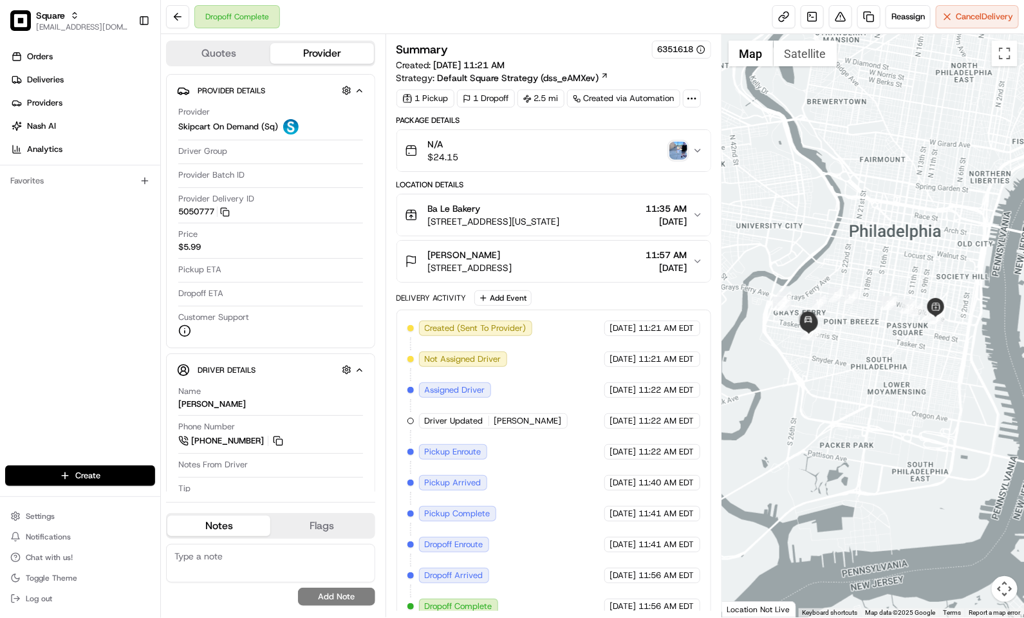
click at [676, 153] on img "button" at bounding box center [678, 151] width 18 height 18
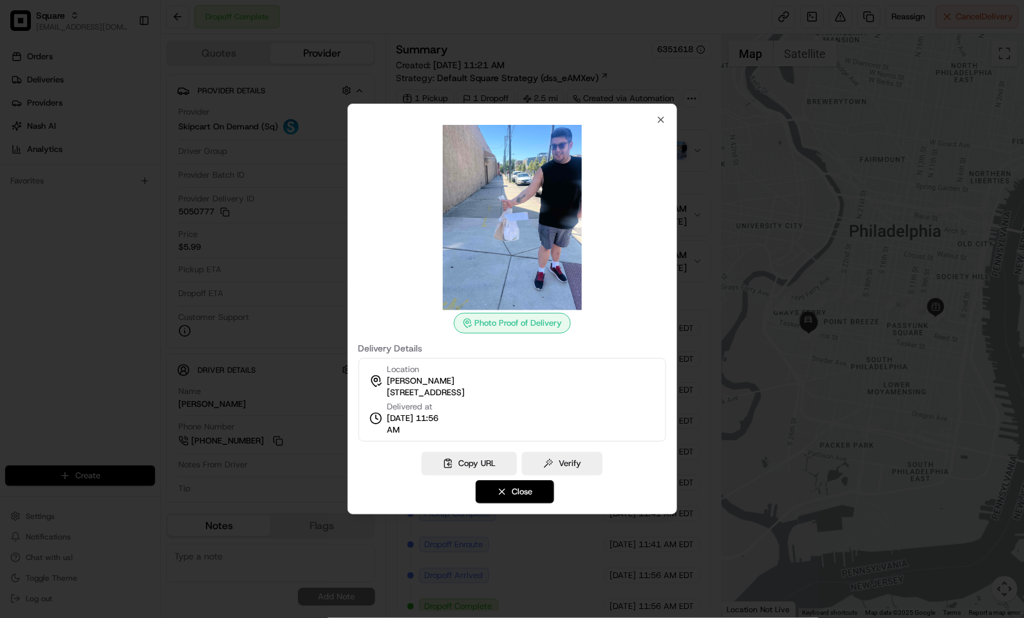
click at [552, 54] on div at bounding box center [512, 309] width 1024 height 618
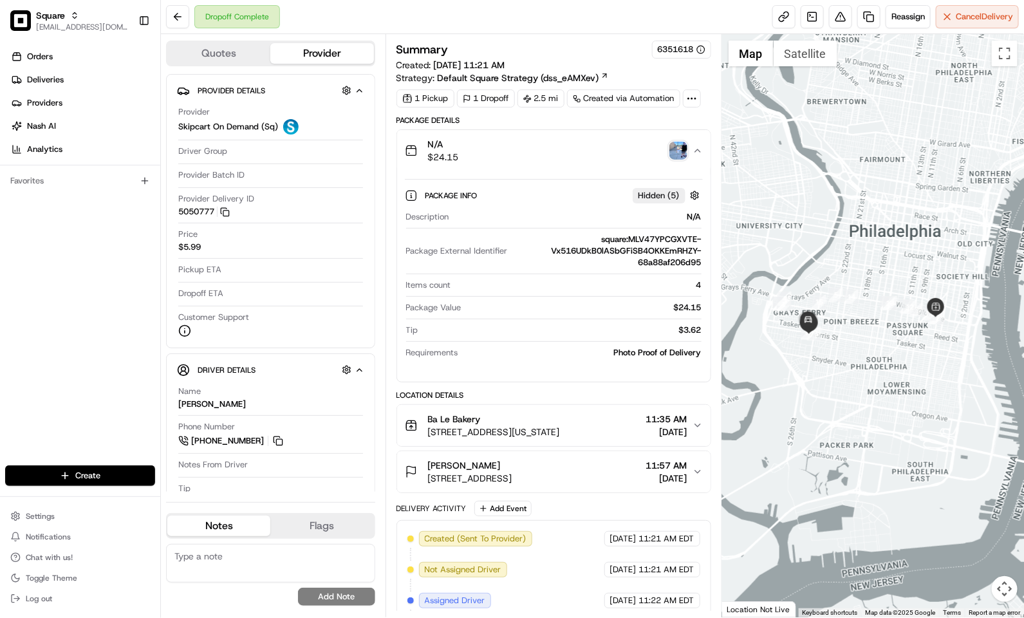
click at [574, 160] on div "N/A $24.15" at bounding box center [549, 151] width 288 height 26
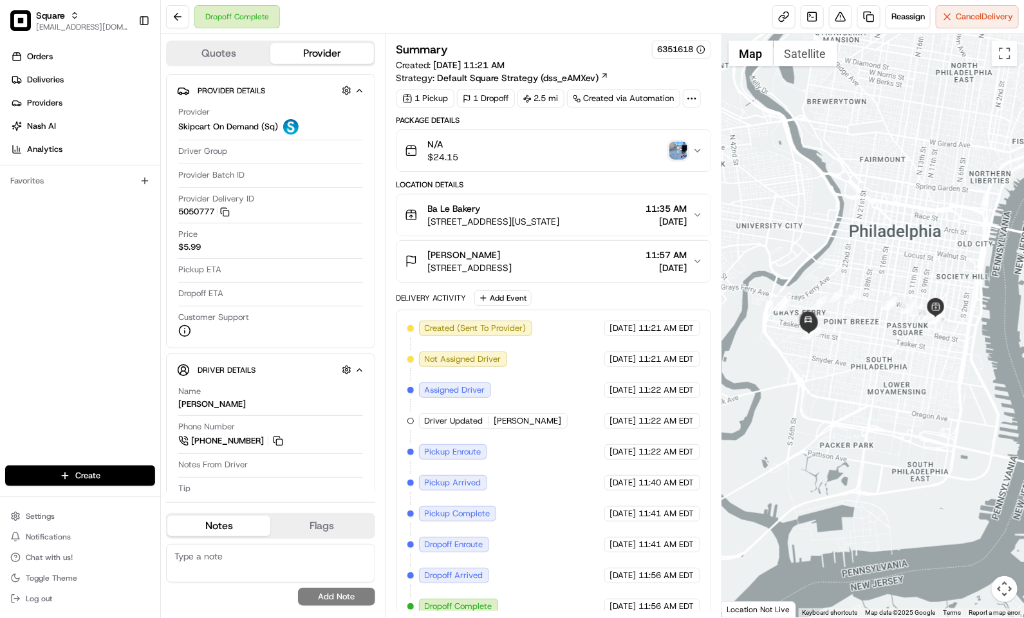
click at [574, 160] on div "N/A $24.15" at bounding box center [549, 151] width 288 height 26
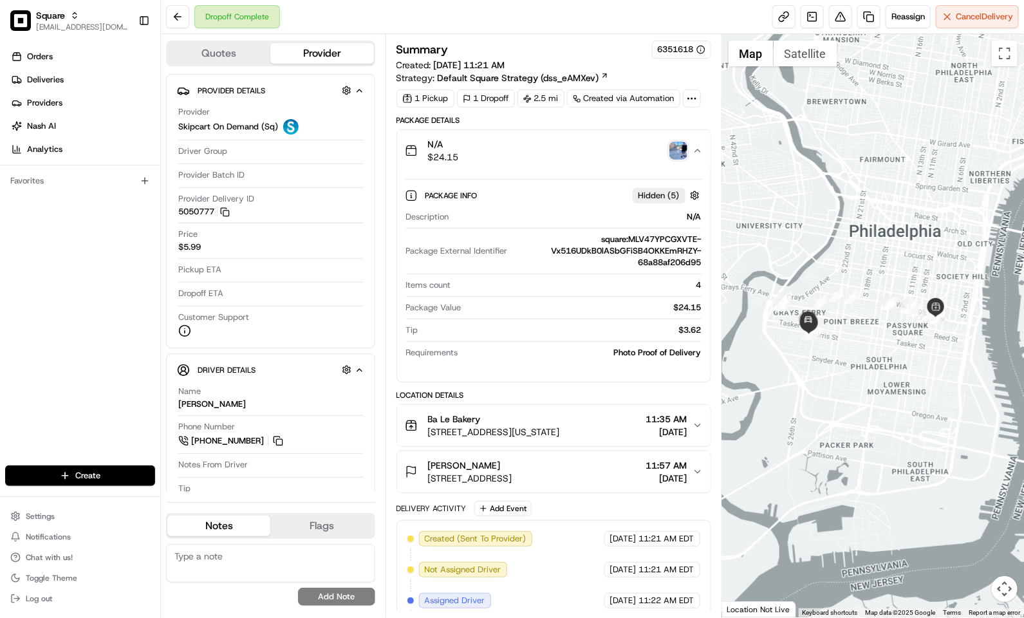
click at [574, 160] on div "N/A $24.15" at bounding box center [549, 151] width 288 height 26
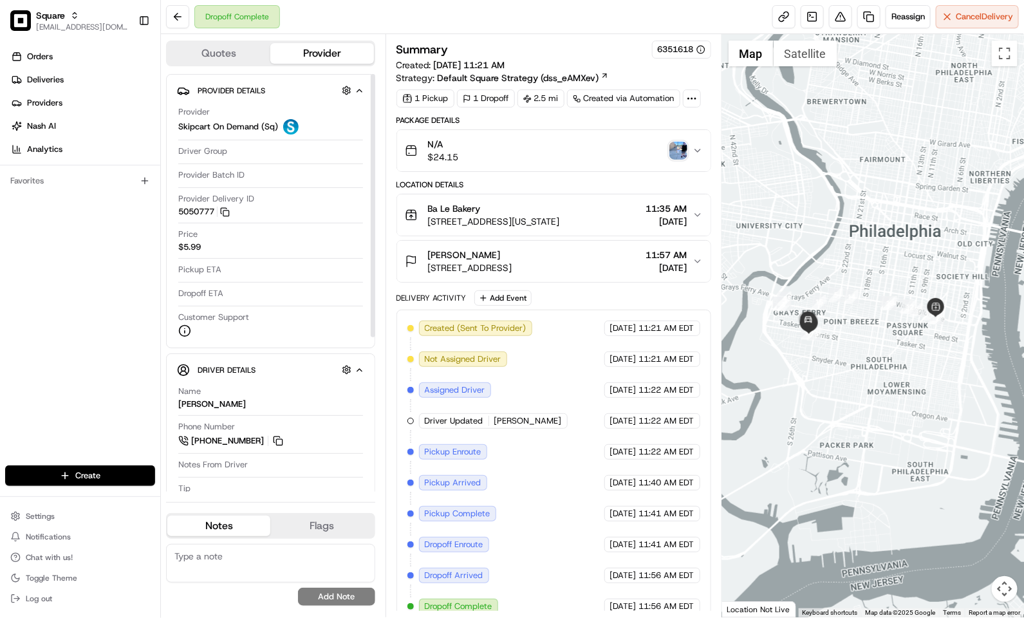
click at [126, 308] on div "Orders Deliveries Providers Nash AI Analytics Favorites" at bounding box center [80, 257] width 160 height 432
click at [95, 349] on div "Orders Deliveries Providers Nash AI Analytics Favorites" at bounding box center [80, 257] width 160 height 432
click at [290, 561] on textarea at bounding box center [270, 563] width 209 height 39
paste textarea "Caller Information: Reason for Call: Resolution:"
click at [290, 556] on textarea "Caller Information: Reason for Call: Resolution:" at bounding box center [270, 563] width 209 height 39
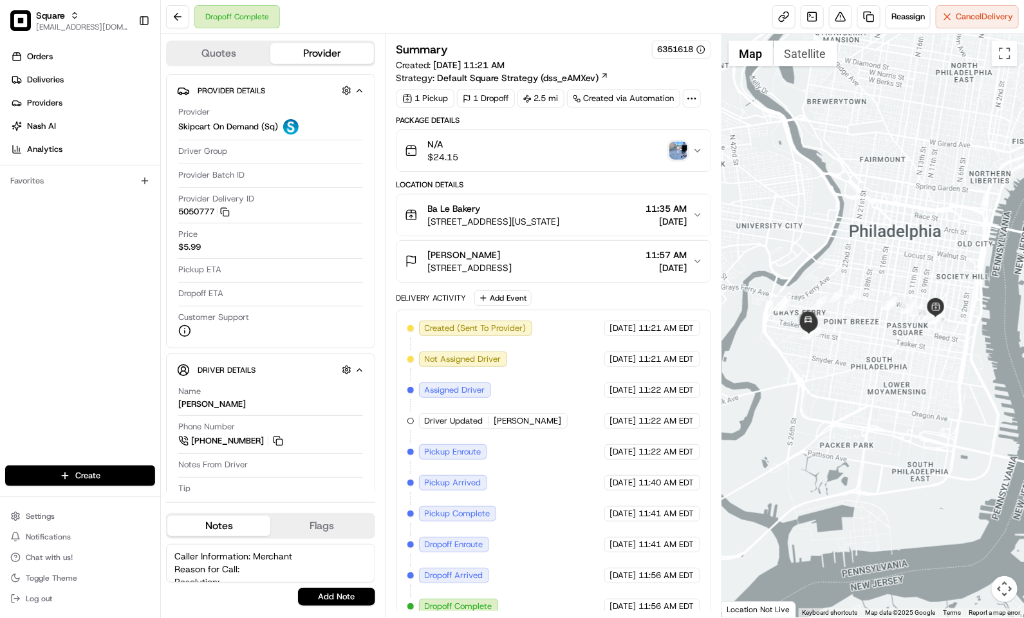
click at [290, 554] on textarea "Caller Information: Merchant Reason for Call: Resolution:" at bounding box center [270, 563] width 209 height 39
type textarea "Caller Information: Customer Reason for Call: For the missing item Resolution: …"
click at [321, 597] on button "Add Note" at bounding box center [336, 597] width 77 height 18
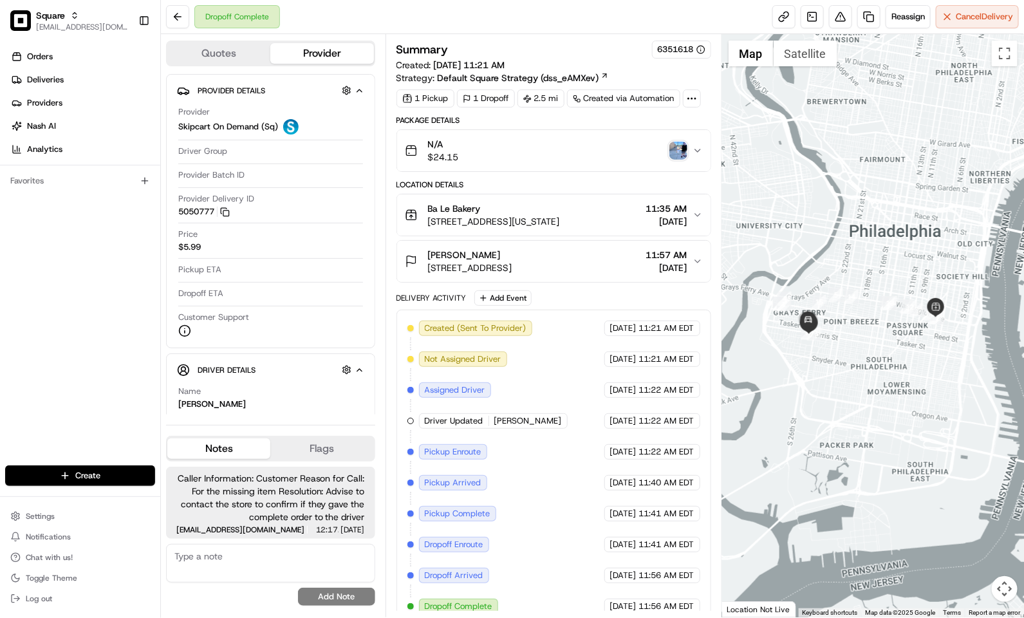
click at [115, 232] on div "Orders Deliveries Providers Nash AI Analytics Favorites" at bounding box center [80, 257] width 160 height 432
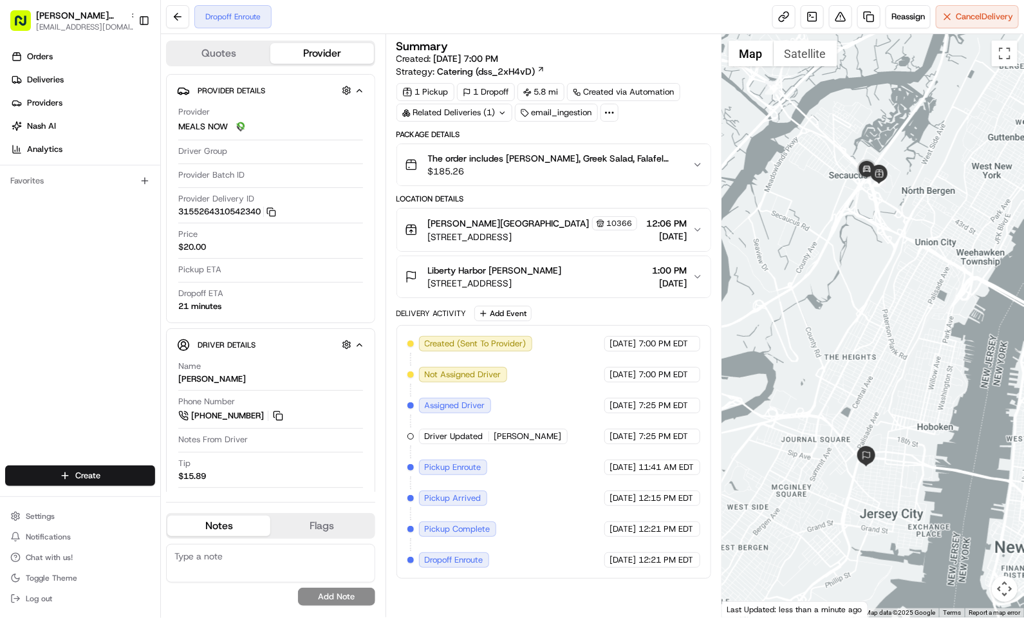
click at [549, 288] on span "348 9th St, Jersey City, NJ 07302, USA" at bounding box center [495, 283] width 134 height 13
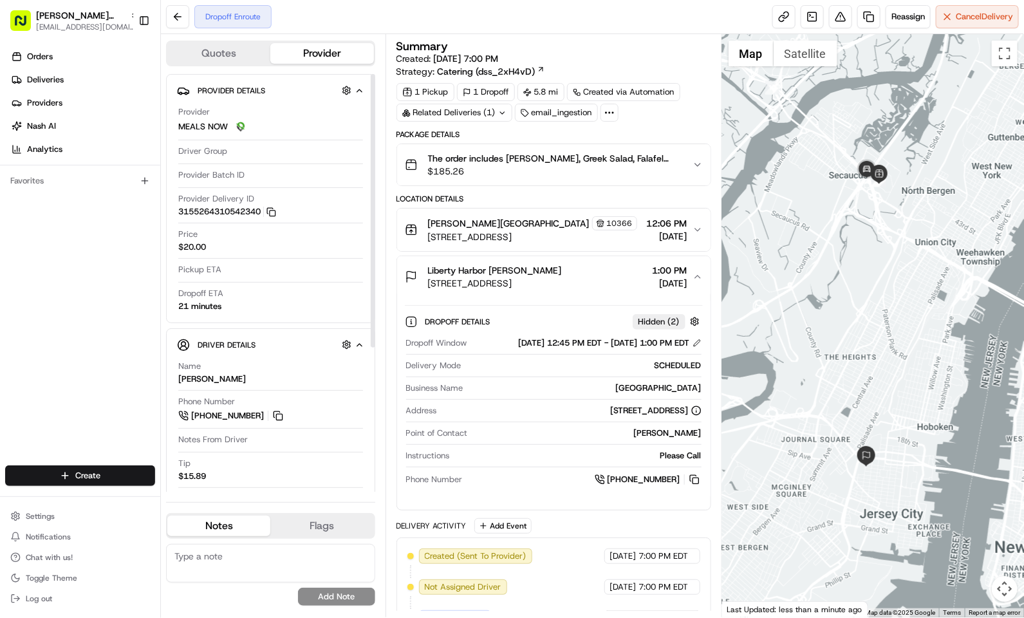
click at [450, 176] on span "$185.26" at bounding box center [555, 171] width 254 height 13
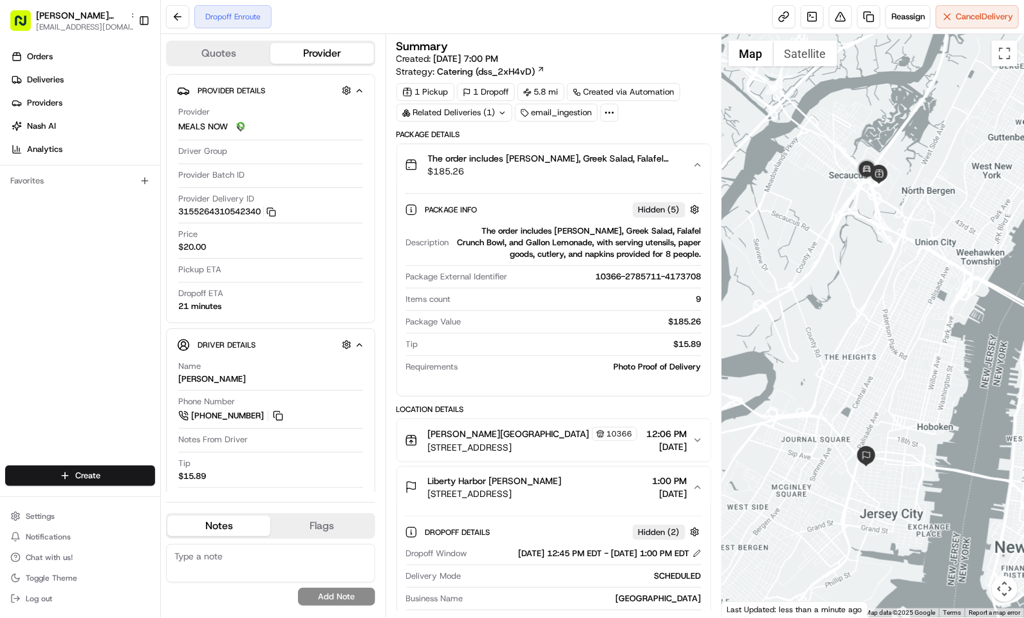
click at [590, 165] on span "The order includes Harissa Avocado, Greek Salad, Falafel Crunch Bowl, and Gallo…" at bounding box center [555, 158] width 254 height 13
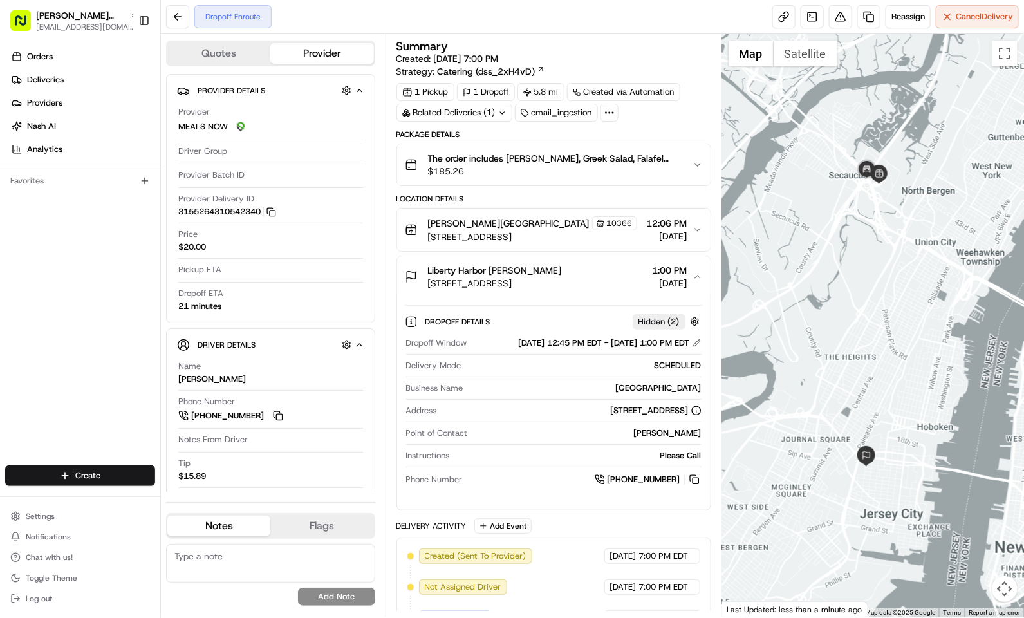
click at [398, 16] on div "Dropoff Enroute Reassign Cancel Delivery" at bounding box center [592, 17] width 863 height 34
click at [522, 277] on span "Liberty Harbor Maitri Shah" at bounding box center [495, 270] width 134 height 13
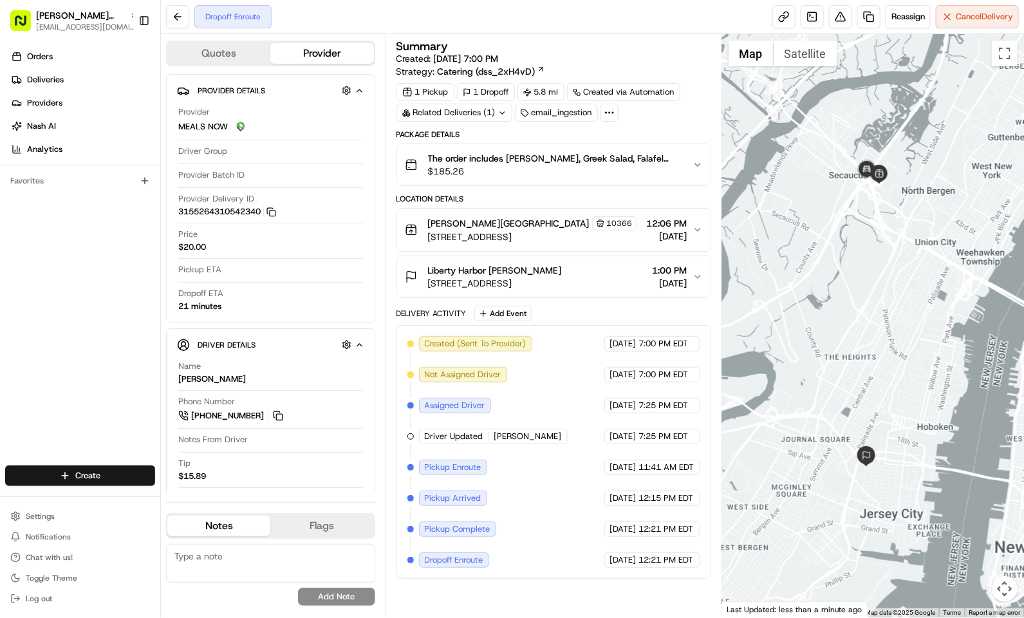
click at [604, 290] on div "Liberty Harbor Maitri Shah 348 9th St, Jersey City, NJ 07302, USA 1:00 PM 08/22…" at bounding box center [549, 277] width 288 height 26
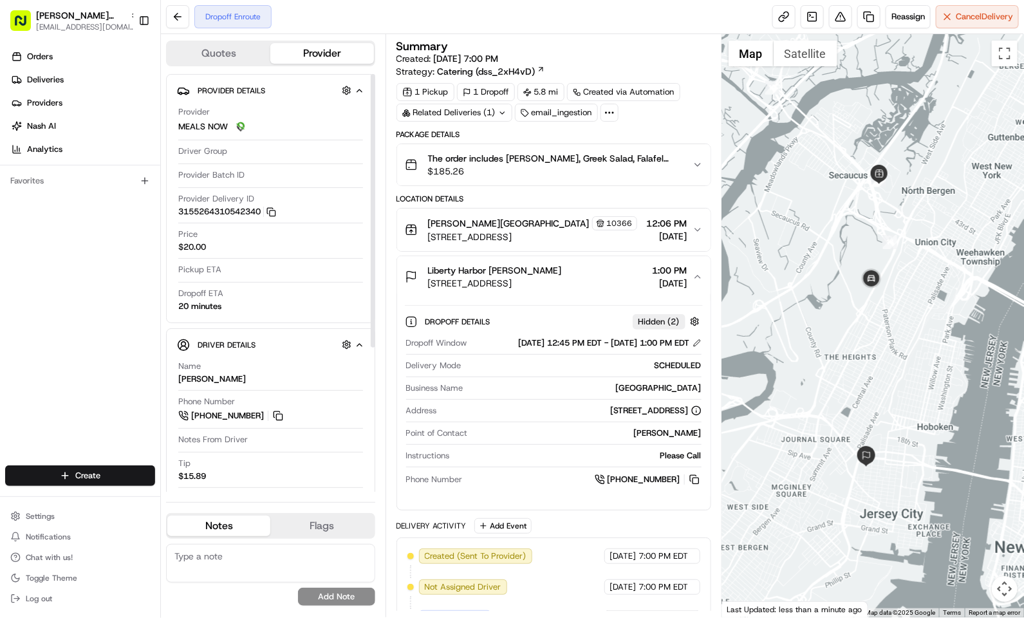
click at [105, 321] on div "Orders Deliveries Providers Nash AI Analytics Favorites" at bounding box center [80, 257] width 160 height 432
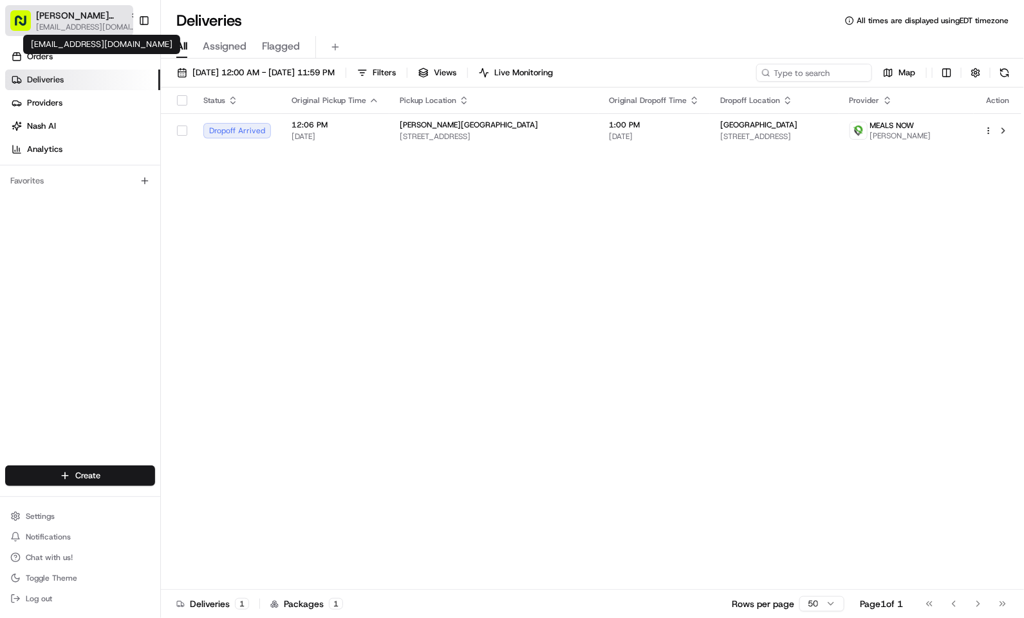
click at [79, 26] on span "[EMAIL_ADDRESS][DOMAIN_NAME]" at bounding box center [87, 27] width 103 height 10
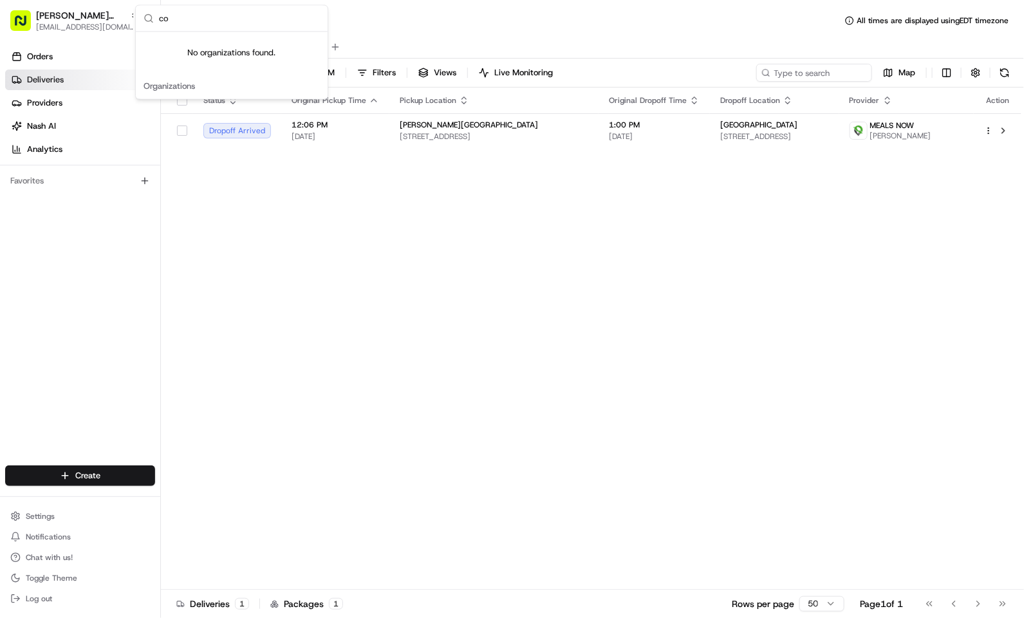
type input "c"
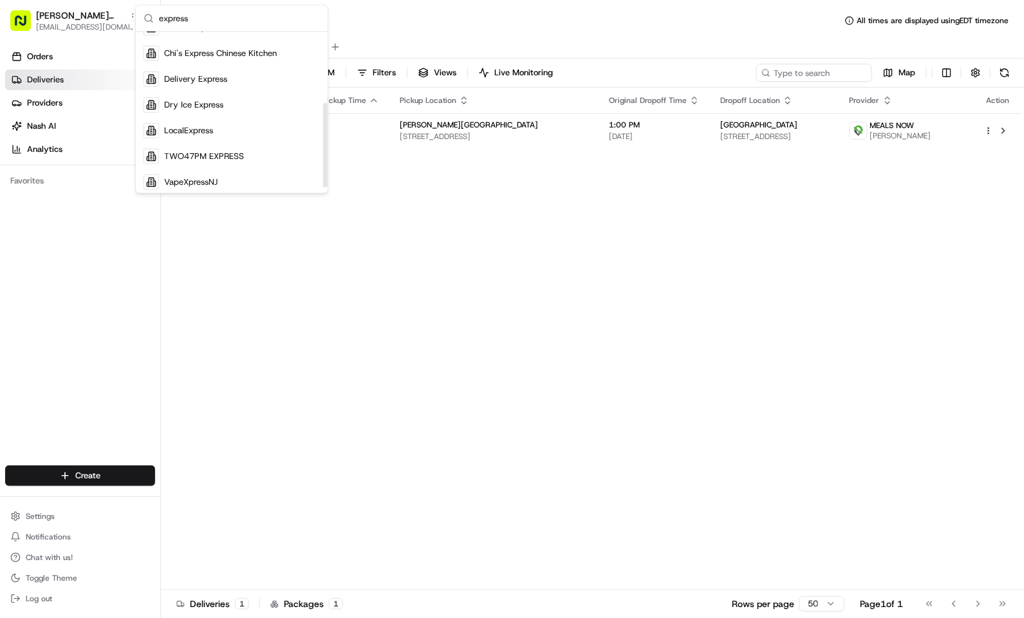
scroll to position [147, 0]
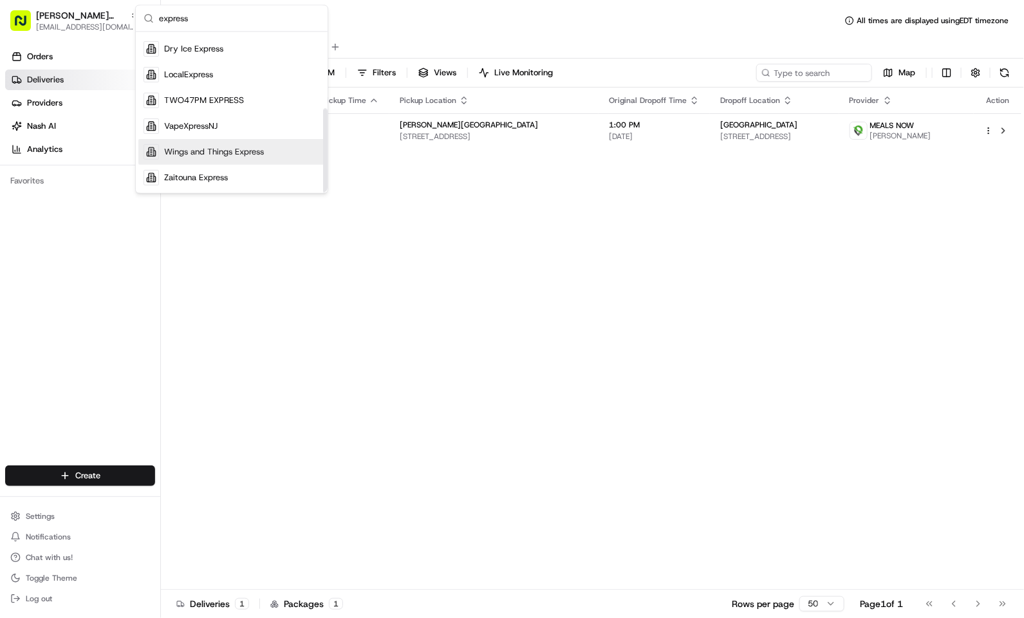
type input "express"
click at [328, 162] on div "Suggestions" at bounding box center [325, 151] width 5 height 84
click at [328, 162] on div "Status Original Pickup Time Pickup Location Original Dropoff Time Dropoff Locat…" at bounding box center [591, 339] width 861 height 502
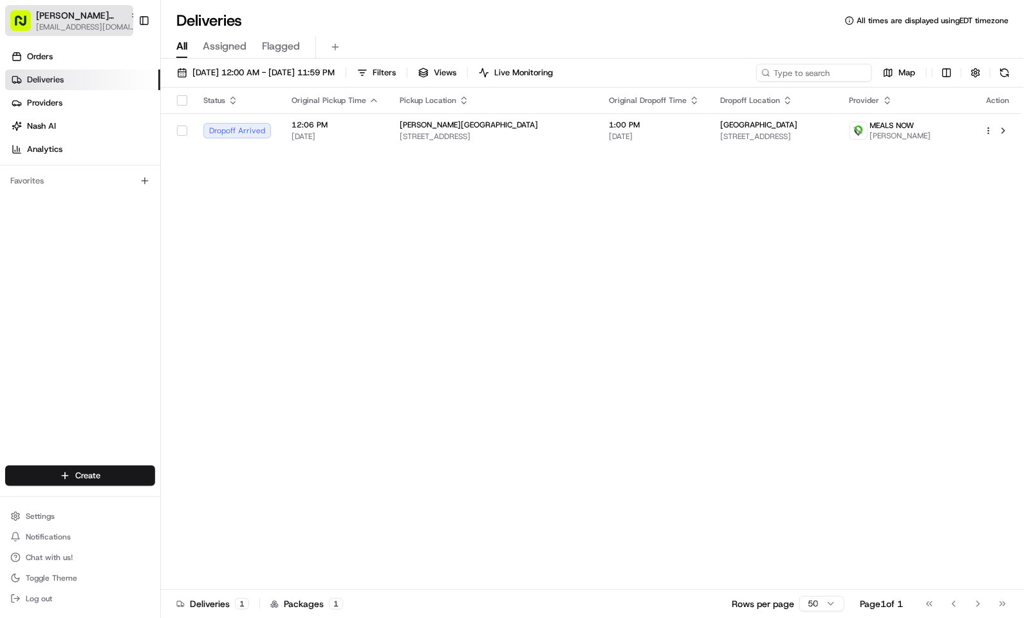
click at [74, 32] on span "[EMAIL_ADDRESS][DOMAIN_NAME]" at bounding box center [87, 27] width 103 height 10
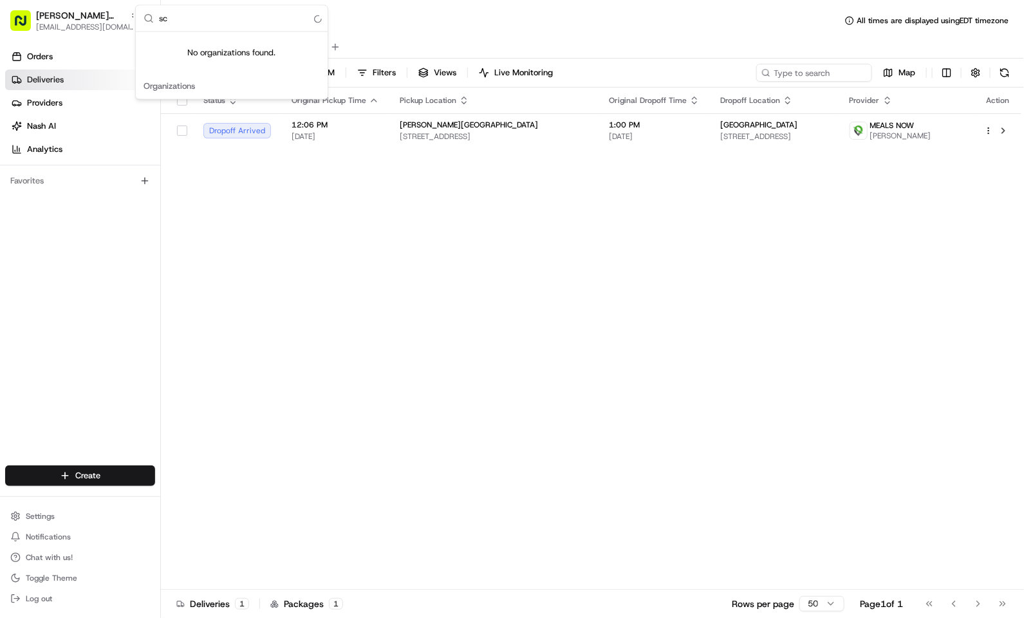
type input "s"
type input "chowly"
click at [220, 88] on div "Chowly" at bounding box center [231, 93] width 187 height 26
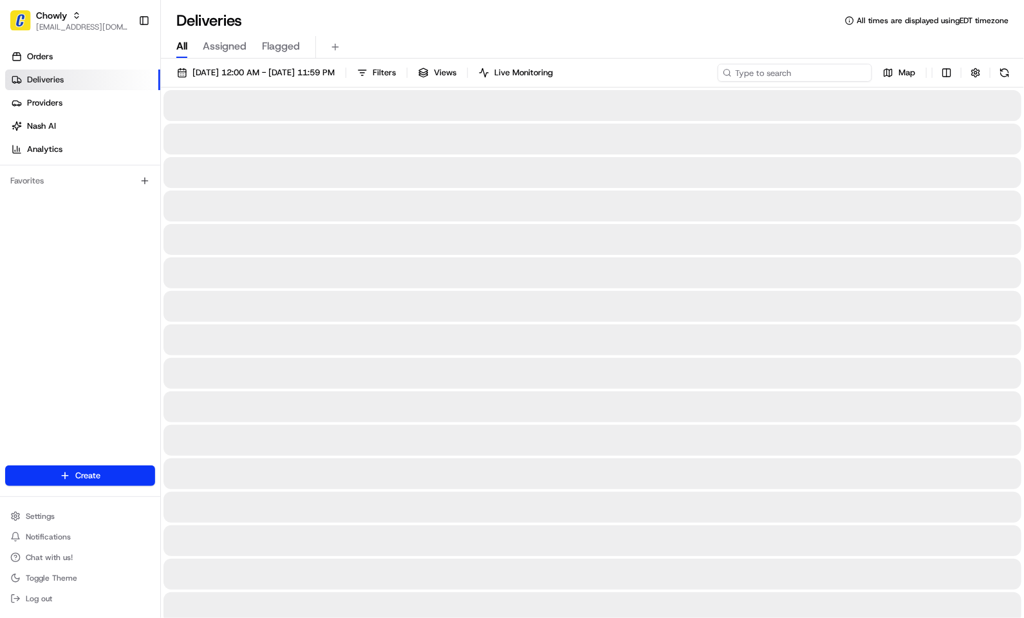
click at [835, 68] on input at bounding box center [795, 73] width 154 height 18
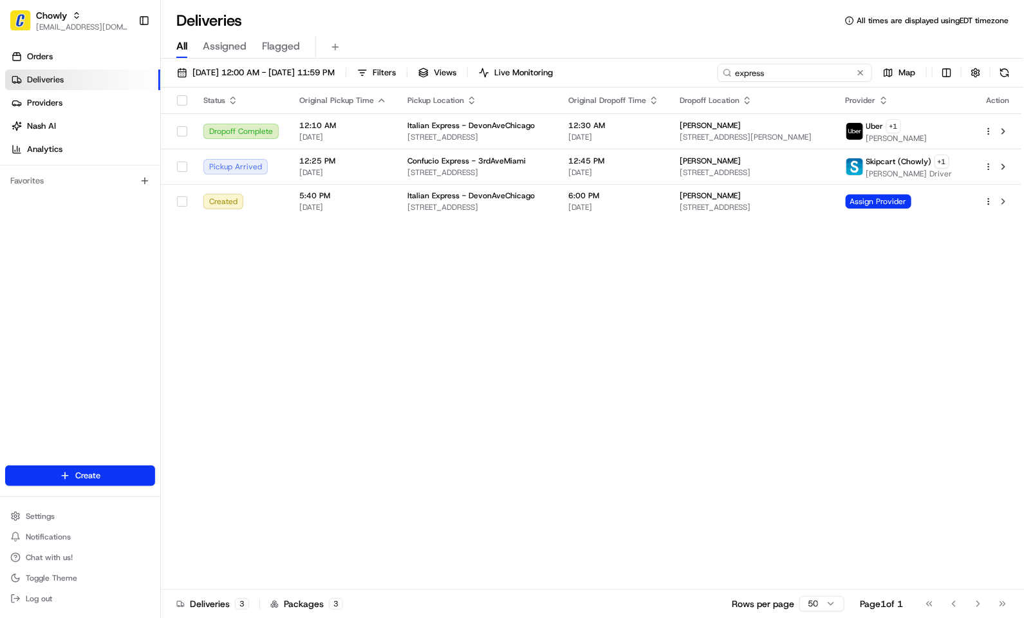
type input "express"
click at [315, 272] on div "Status Original Pickup Time Pickup Location Original Dropoff Time Dropoff Locat…" at bounding box center [591, 339] width 861 height 502
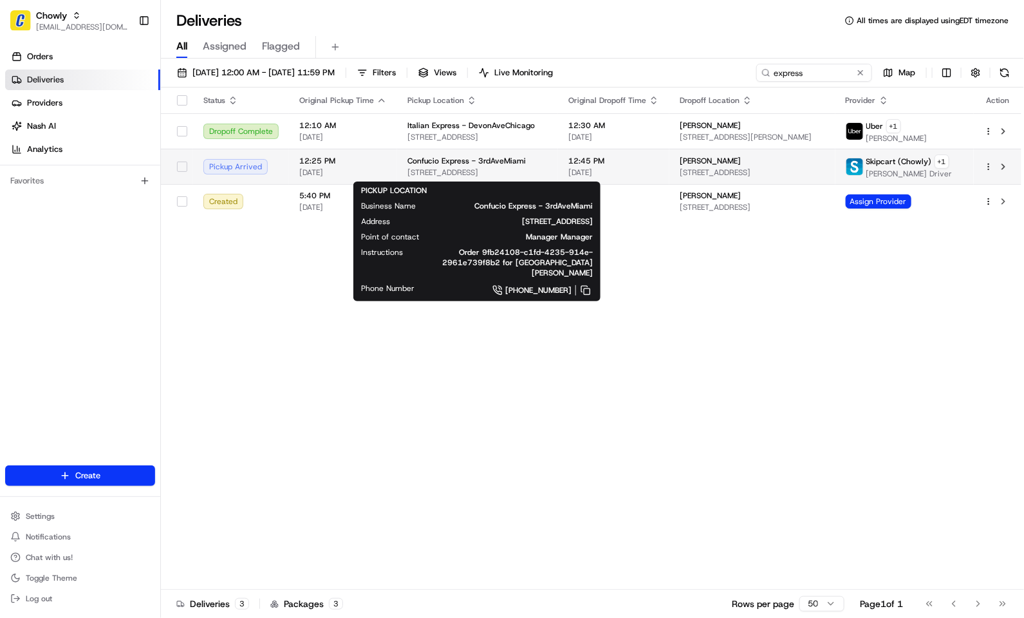
click at [508, 174] on span "1810 SW 3rd Ave, Miami, FL 33129, USA" at bounding box center [477, 172] width 140 height 10
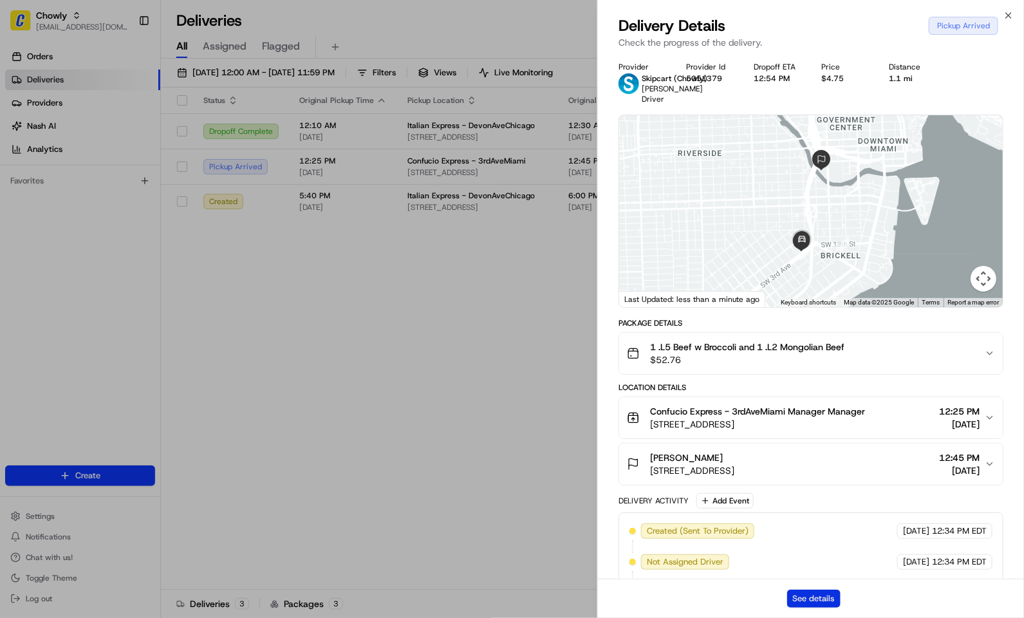
click at [827, 603] on button "See details" at bounding box center [813, 599] width 53 height 18
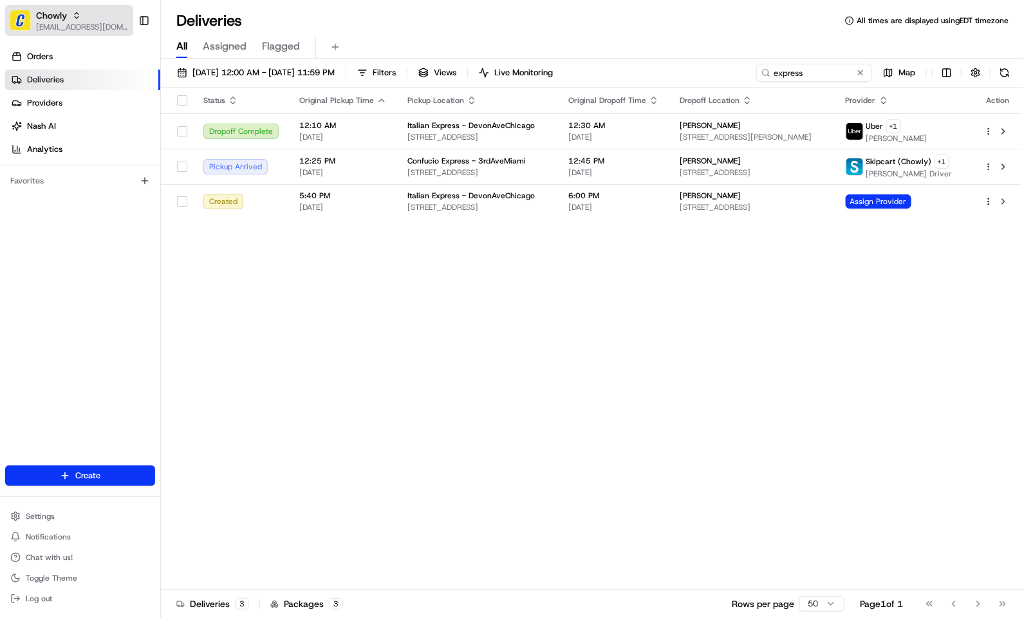
click at [50, 14] on span "Chowly" at bounding box center [51, 15] width 31 height 13
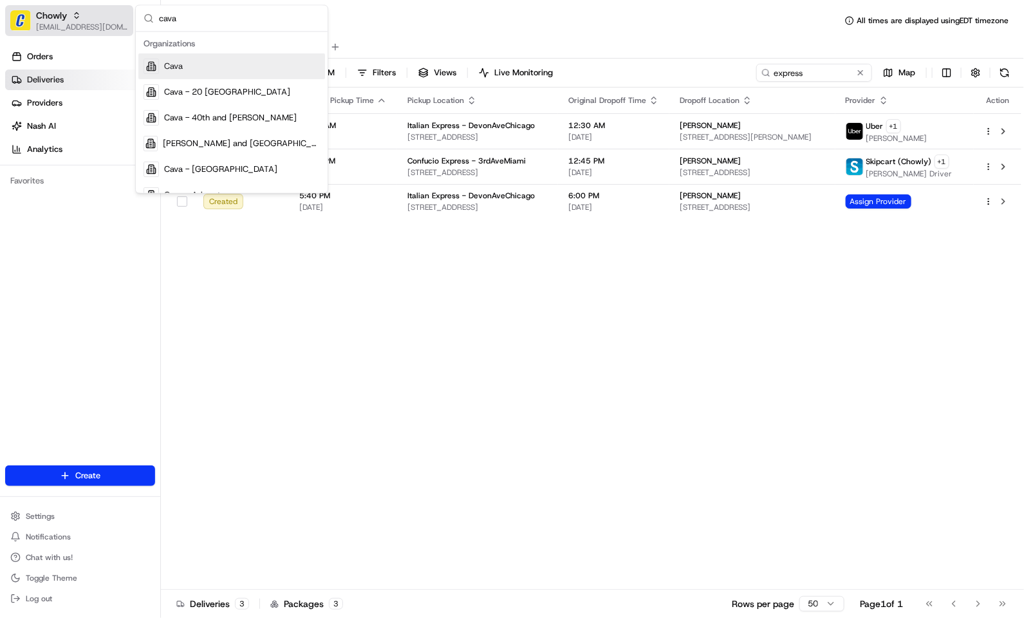
type input "cava"
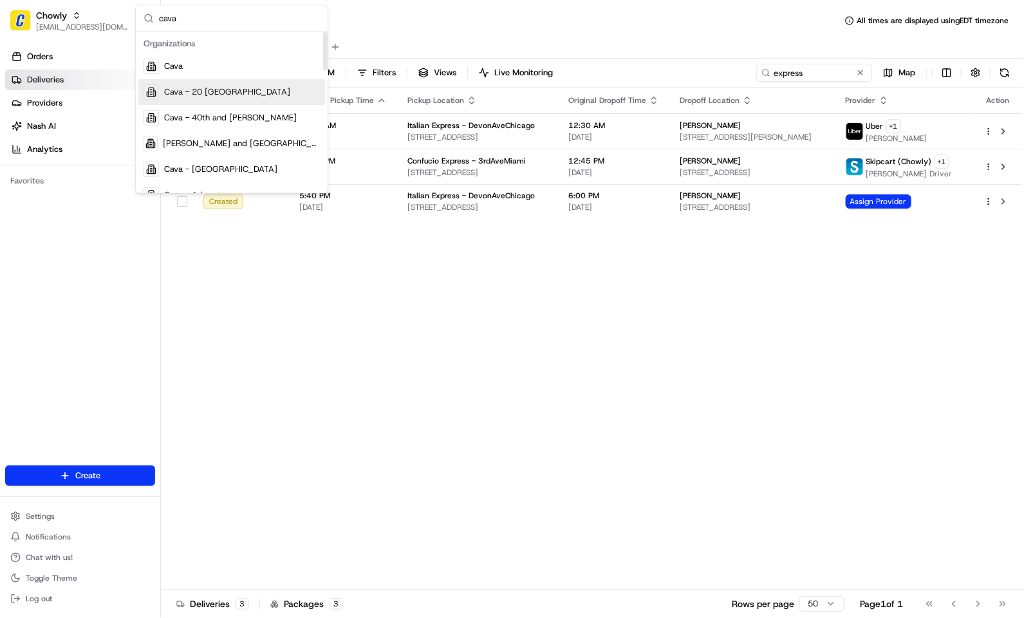
click at [201, 83] on div "Cava - 20 Midtown" at bounding box center [231, 93] width 187 height 26
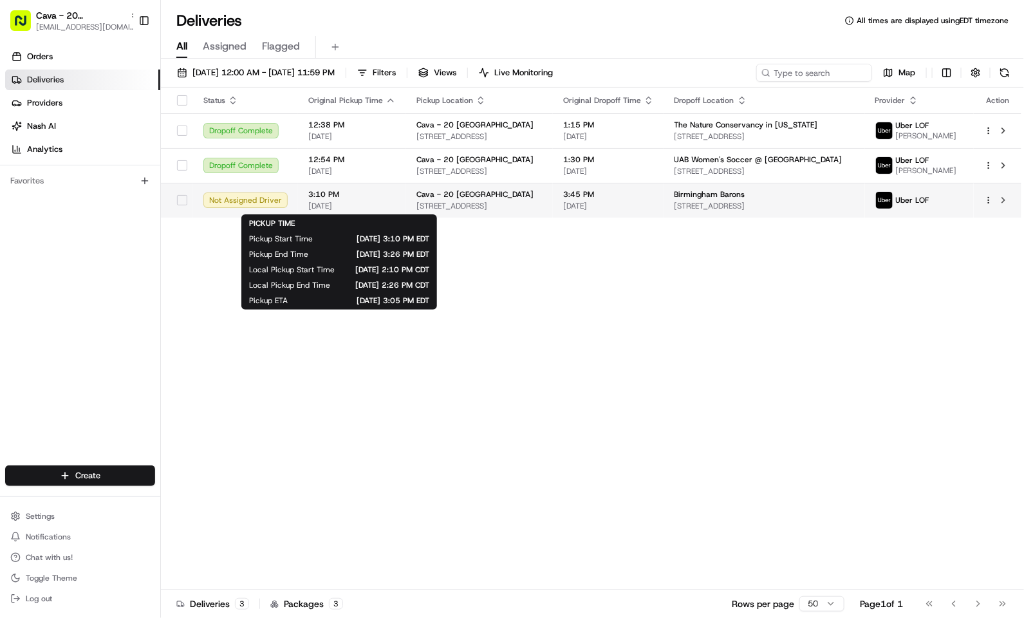
click at [352, 205] on span "08/22/2025" at bounding box center [352, 206] width 88 height 10
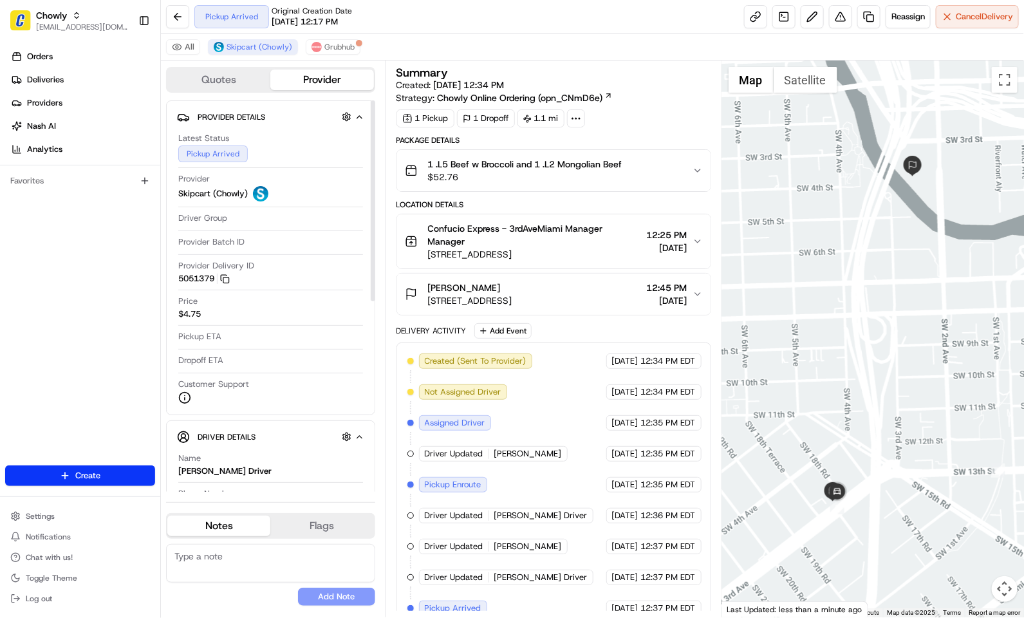
click at [25, 334] on div "Orders Deliveries Providers Nash AI Analytics Favorites" at bounding box center [80, 257] width 160 height 432
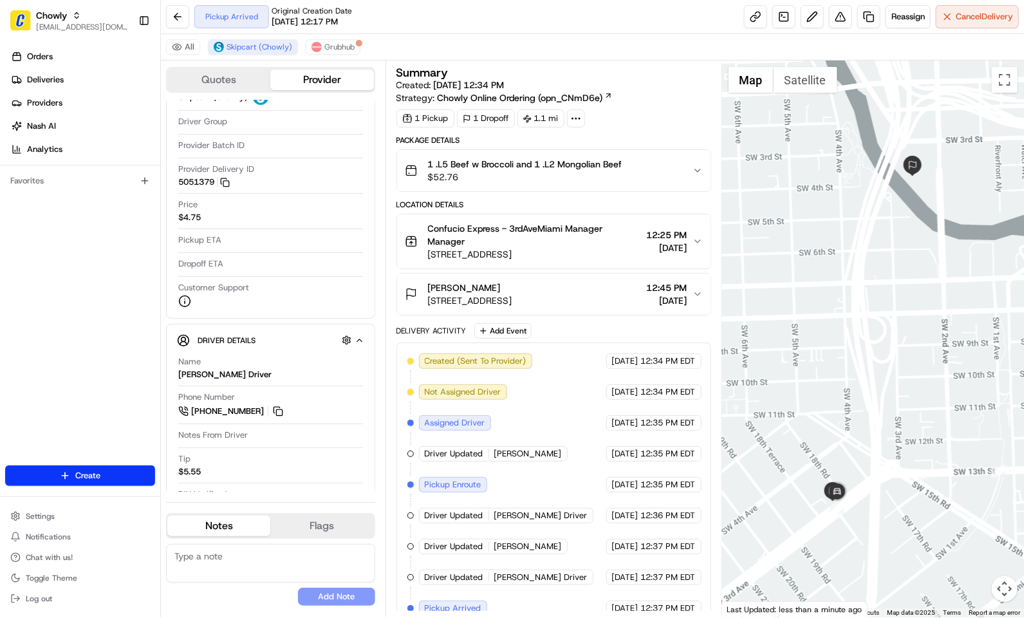
click at [519, 33] on div "Pickup Arrived Original Creation Date 08/22/2025 12:17 PM Reassign Cancel Deliv…" at bounding box center [592, 17] width 863 height 34
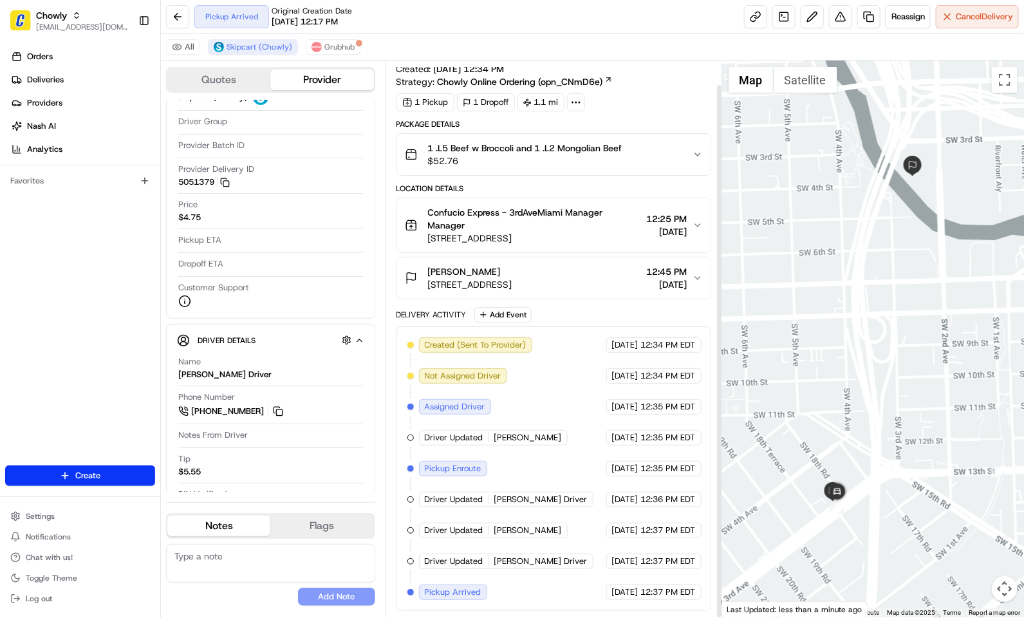
scroll to position [25, 0]
click at [327, 46] on span "Grubhub" at bounding box center [339, 47] width 30 height 10
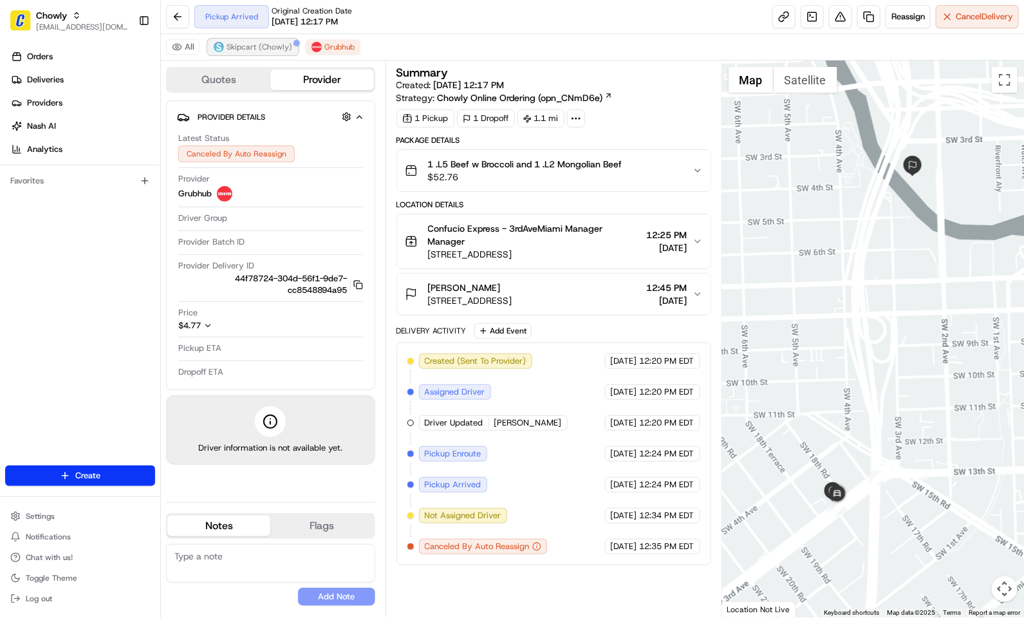
click at [249, 45] on span "Skipcart (Chowly)" at bounding box center [260, 47] width 66 height 10
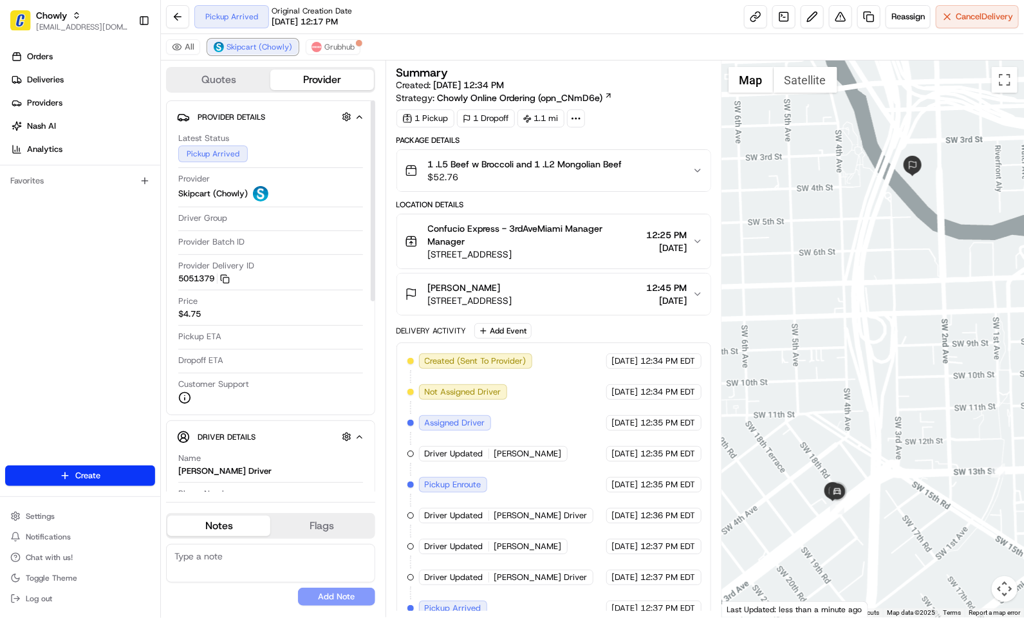
scroll to position [25, 0]
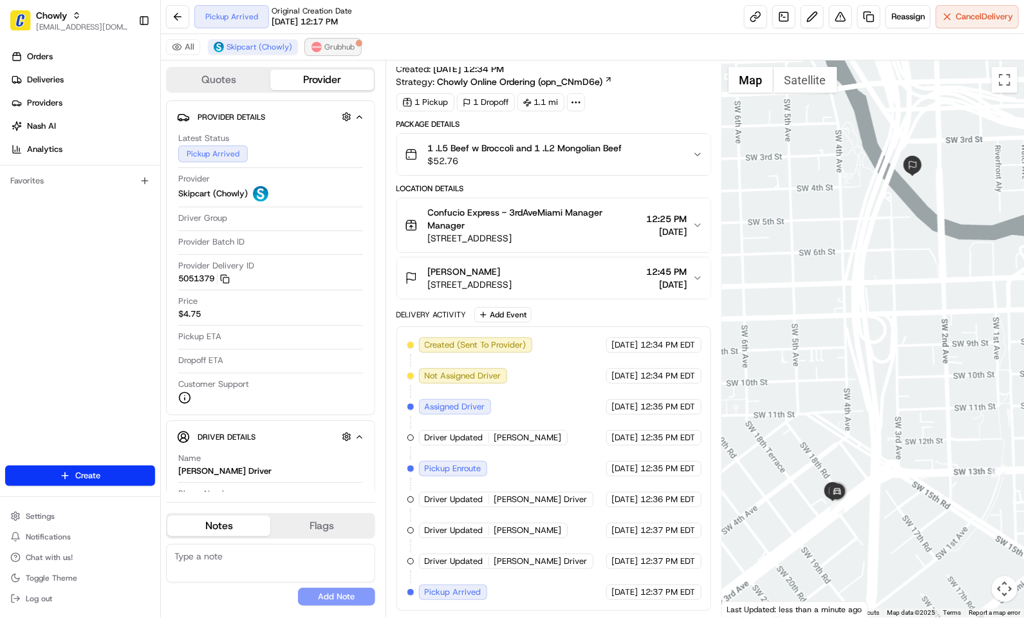
click at [340, 49] on span "Grubhub" at bounding box center [339, 47] width 30 height 10
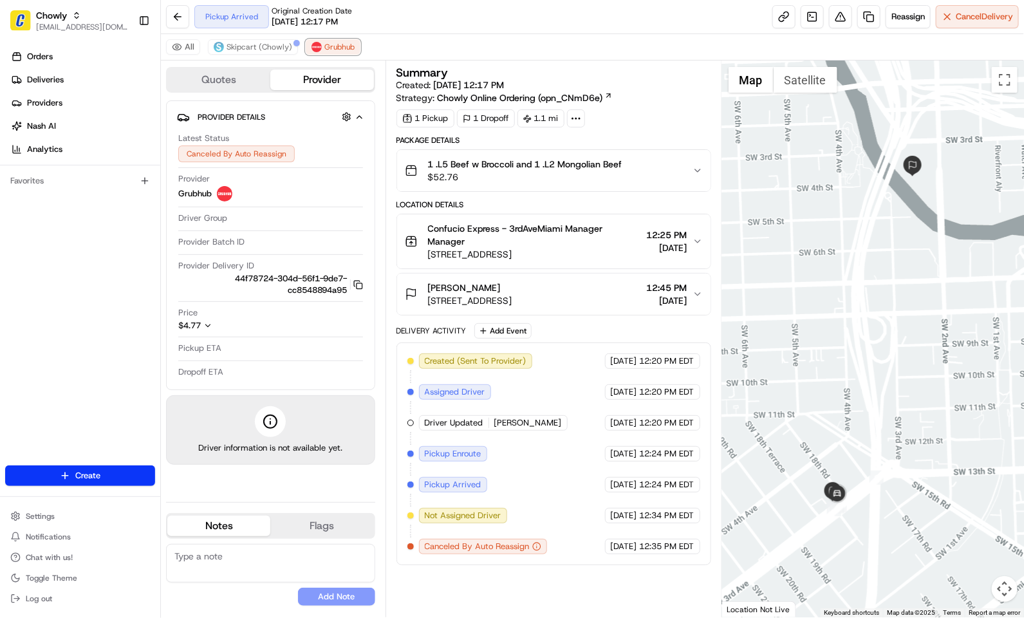
scroll to position [0, 0]
click at [91, 286] on div "Orders Deliveries Providers Nash AI Analytics Favorites" at bounding box center [80, 257] width 160 height 432
click at [256, 49] on span "Skipcart (Chowly)" at bounding box center [260, 47] width 66 height 10
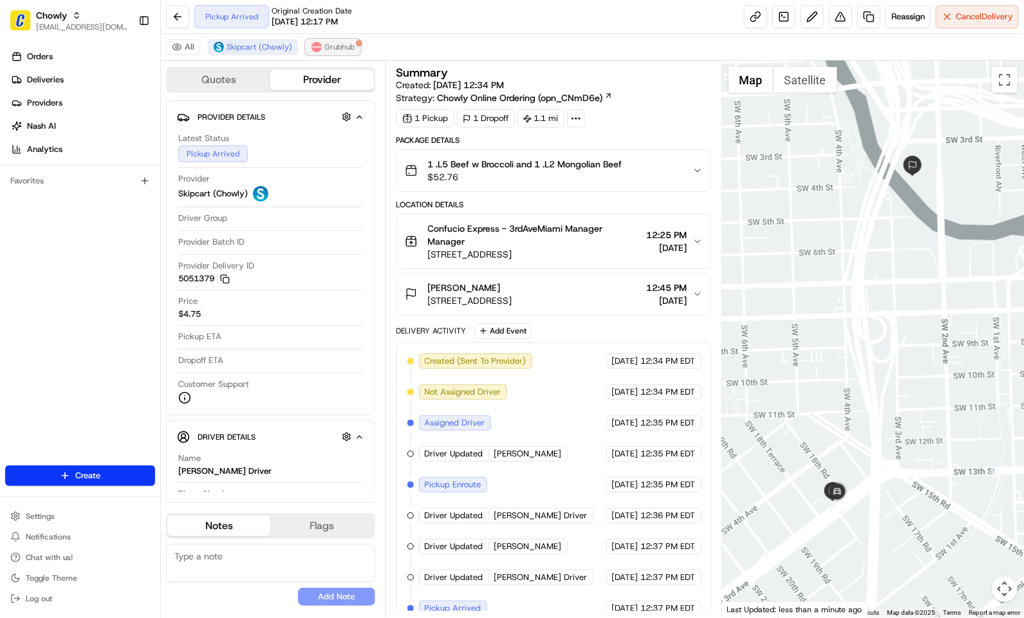
click at [332, 44] on span "Grubhub" at bounding box center [339, 47] width 30 height 10
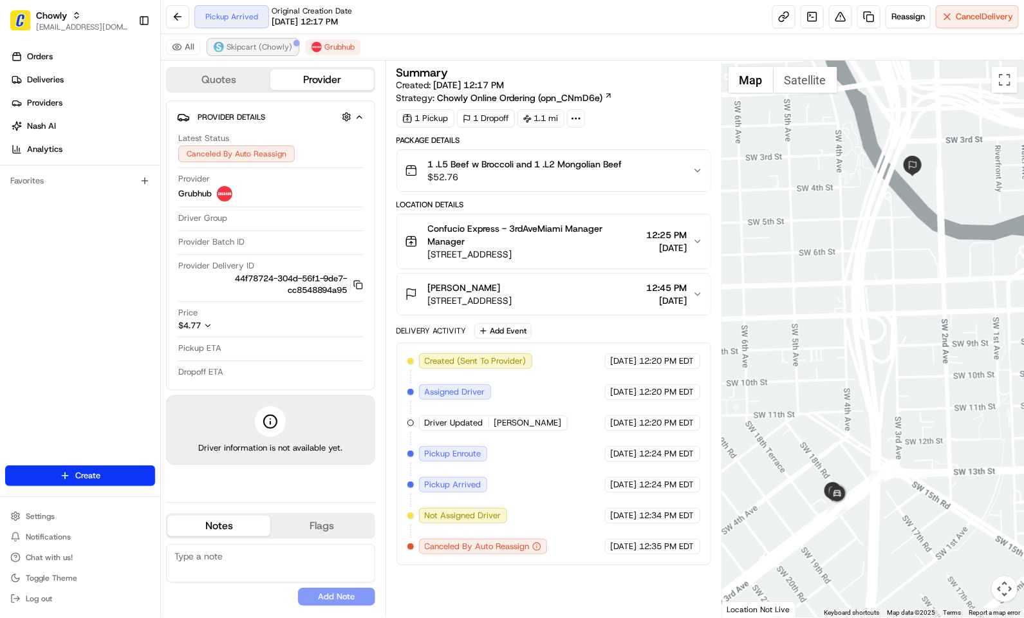
click at [280, 49] on span "Skipcart (Chowly)" at bounding box center [260, 47] width 66 height 10
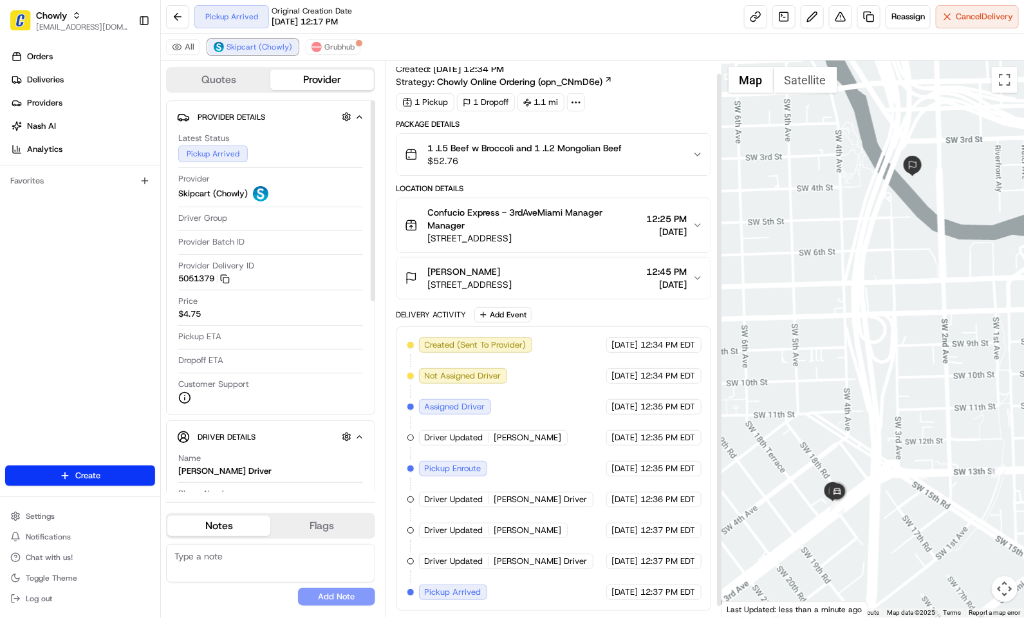
scroll to position [25, 0]
click at [322, 47] on button "Grubhub" at bounding box center [333, 46] width 55 height 15
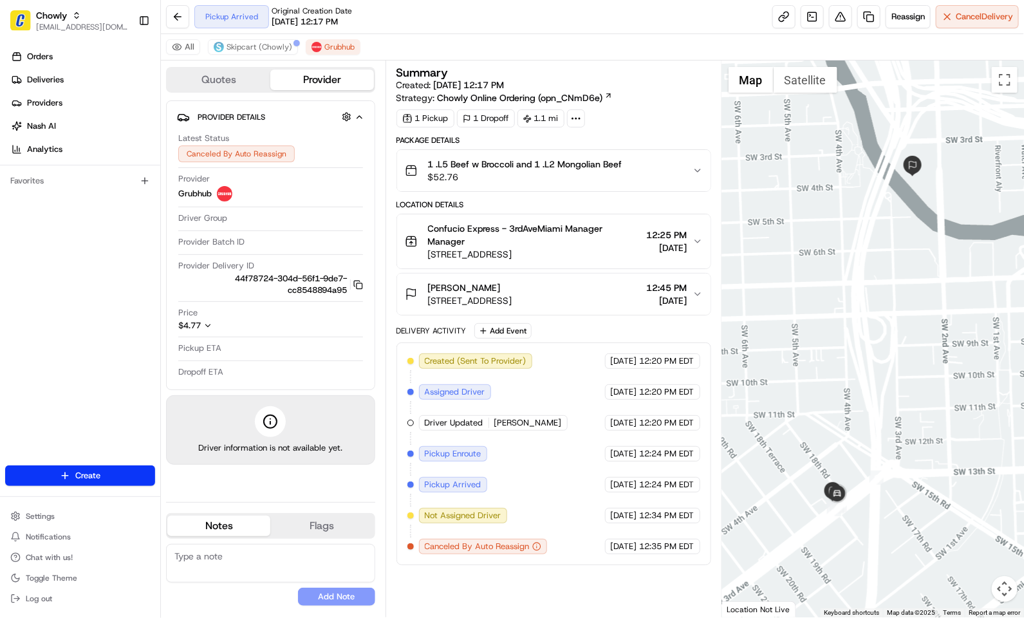
click at [555, 439] on div "Created (Sent To Provider) Grubhub 08/22/2025 12:20 PM EDT Assigned Driver Grub…" at bounding box center [553, 453] width 293 height 201
click at [277, 57] on div "All Skipcart (Chowly) Grubhub" at bounding box center [592, 47] width 863 height 26
click at [280, 49] on span "Skipcart (Chowly)" at bounding box center [260, 47] width 66 height 10
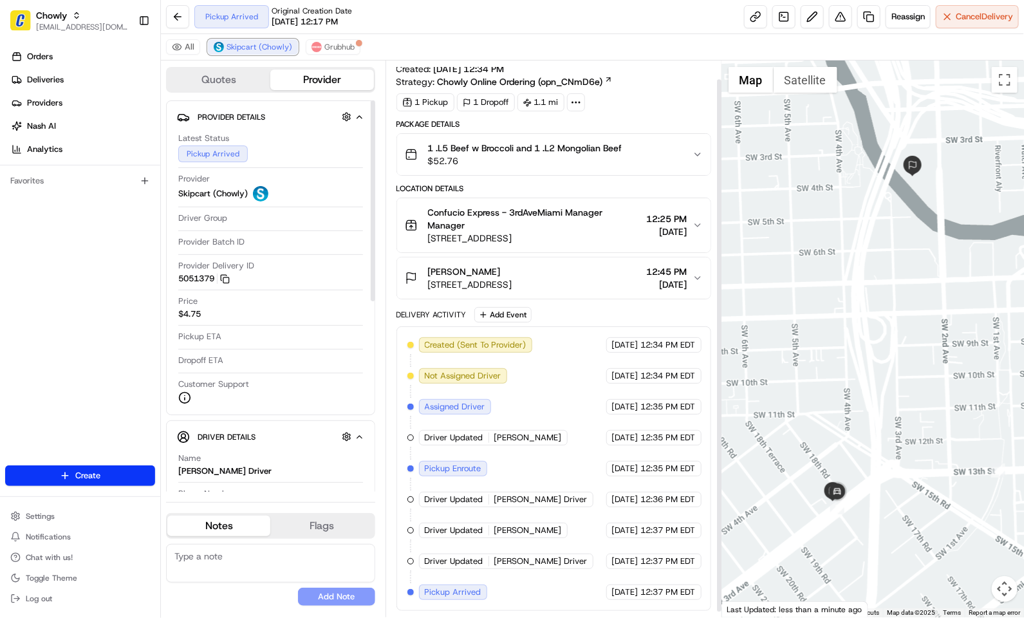
scroll to position [25, 0]
click at [342, 44] on span "Grubhub" at bounding box center [339, 47] width 30 height 10
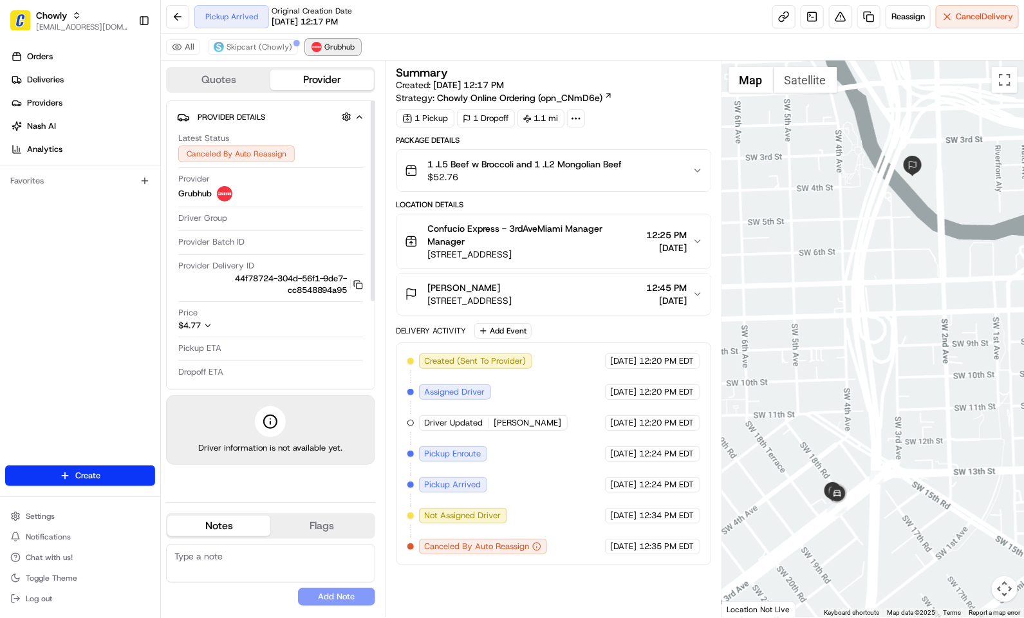
scroll to position [0, 0]
click at [622, 487] on span "08/22/2025" at bounding box center [624, 485] width 26 height 12
click at [659, 490] on span "12:24 PM EDT" at bounding box center [667, 485] width 55 height 12
click at [653, 490] on span "12:24 PM EDT" at bounding box center [667, 485] width 55 height 12
click at [270, 55] on button "Skipcart (Chowly)" at bounding box center [253, 46] width 90 height 15
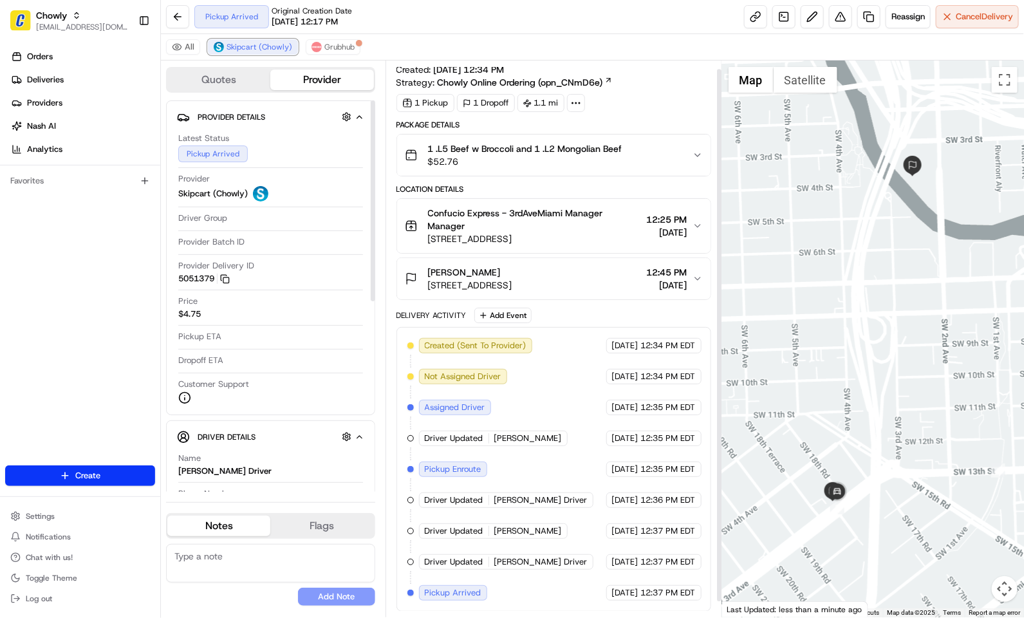
scroll to position [25, 0]
click at [321, 43] on button "Grubhub" at bounding box center [333, 46] width 55 height 15
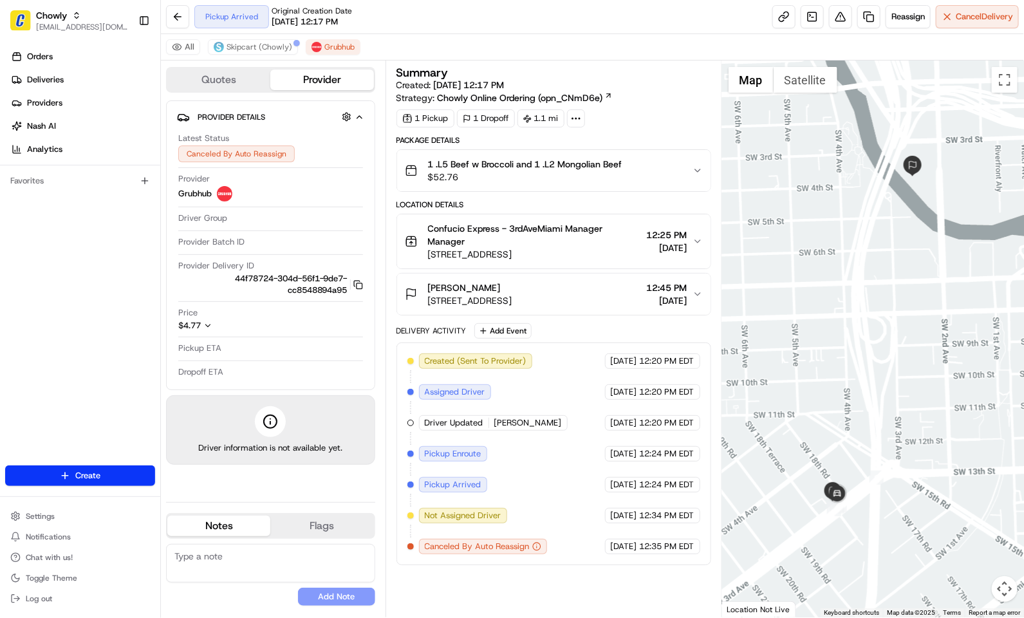
click at [557, 419] on div "Created (Sent To Provider) Grubhub 08/22/2025 12:20 PM EDT Assigned Driver Grub…" at bounding box center [553, 453] width 293 height 201
click at [253, 42] on span "Skipcart (Chowly)" at bounding box center [260, 47] width 66 height 10
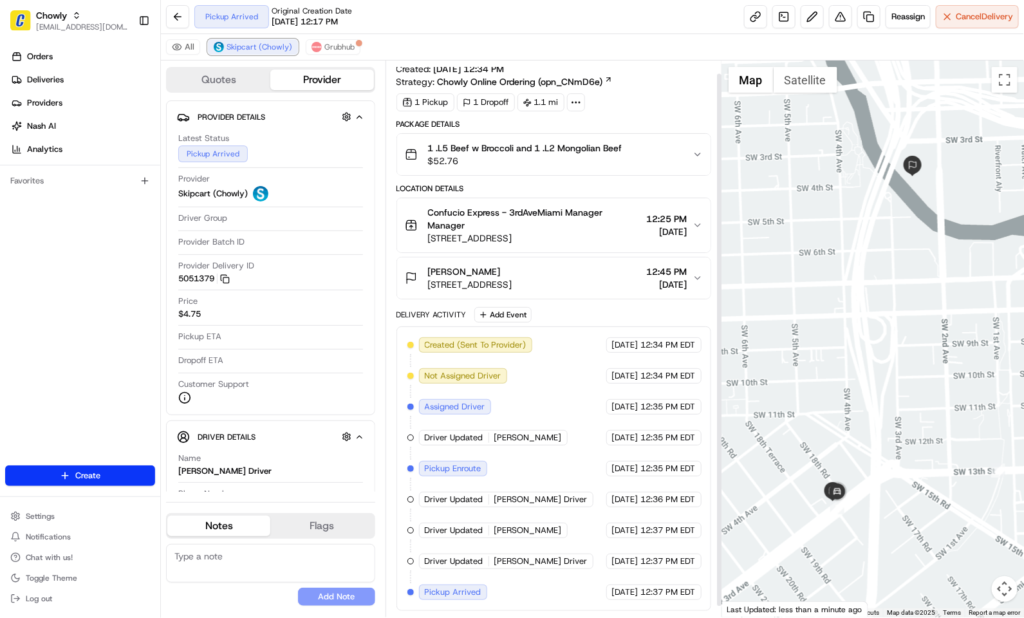
scroll to position [25, 0]
click at [413, 16] on div "Pickup Arrived Original Creation Date 08/22/2025 12:17 PM Reassign Cancel Deliv…" at bounding box center [592, 17] width 863 height 34
click at [91, 322] on div "Orders Deliveries Providers Nash AI Analytics Favorites" at bounding box center [80, 257] width 160 height 432
click at [412, 33] on div "Pickup Arrived Original Creation Date 08/22/2025 12:17 PM Reassign Cancel Deliv…" at bounding box center [592, 17] width 863 height 34
click at [555, 154] on span "$52.76" at bounding box center [525, 160] width 194 height 13
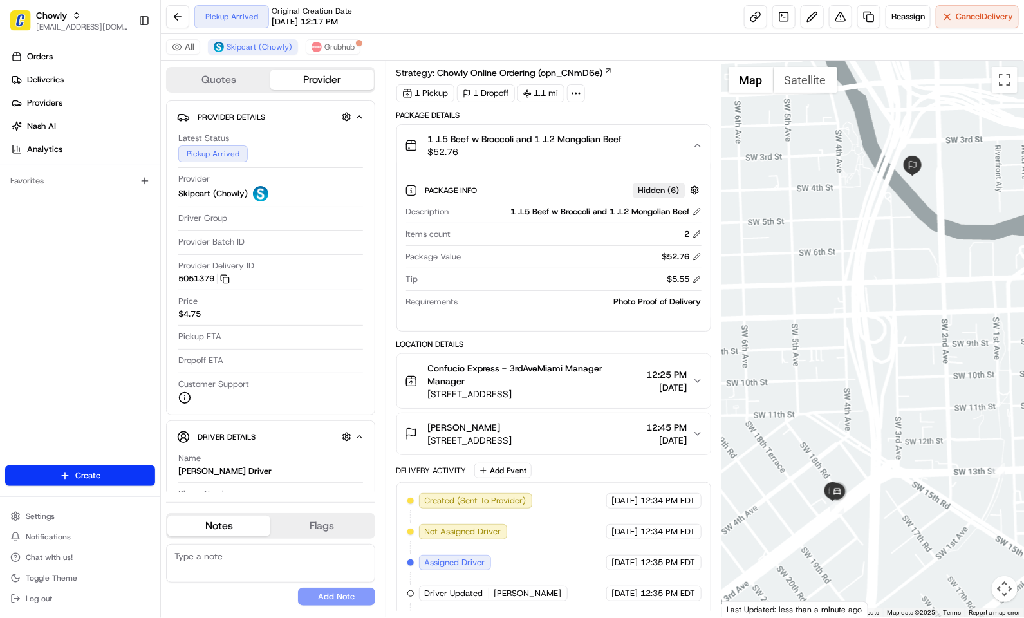
click at [555, 153] on span "$52.76" at bounding box center [525, 151] width 194 height 13
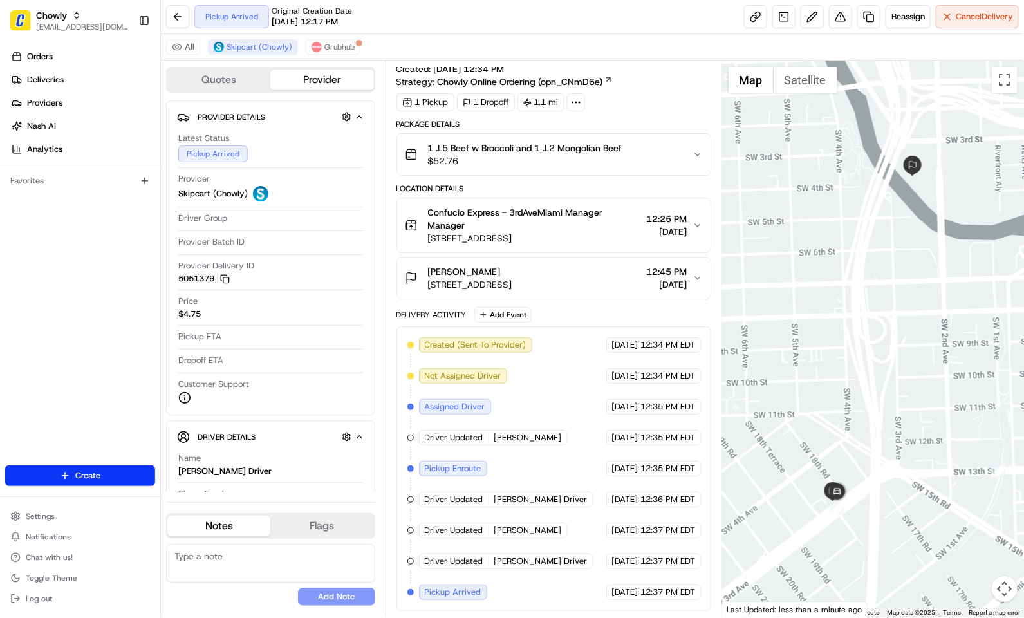
click at [591, 31] on div "Pickup Arrived Original Creation Date 08/22/2025 12:17 PM Reassign Cancel Deliv…" at bounding box center [592, 17] width 863 height 34
click at [467, 28] on div "Pickup Arrived Original Creation Date 08/22/2025 12:17 PM Reassign Cancel Deliv…" at bounding box center [592, 17] width 863 height 34
click at [315, 41] on button "Grubhub" at bounding box center [333, 46] width 55 height 15
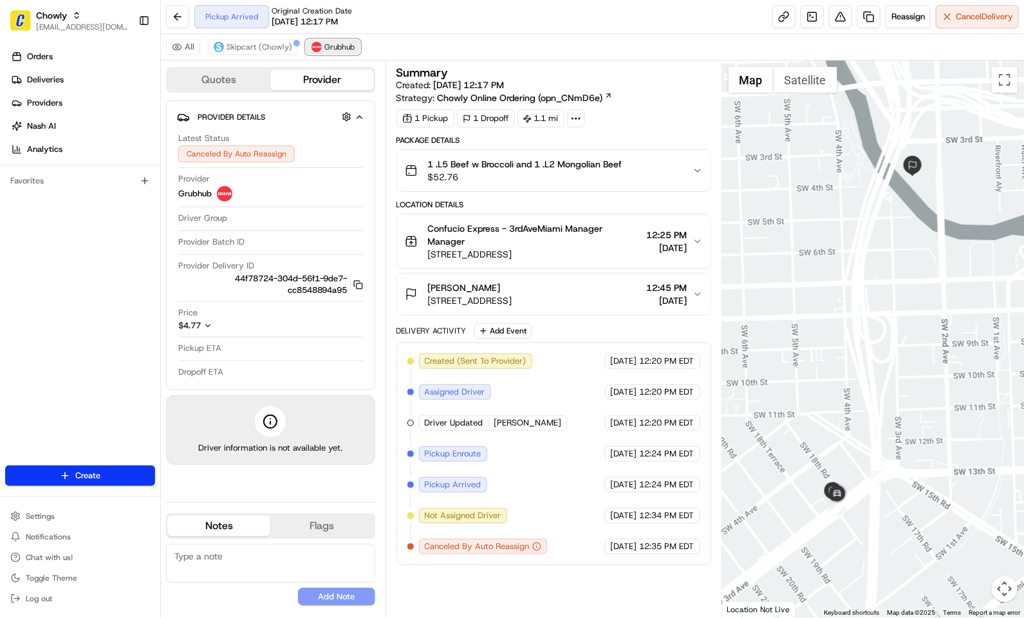
scroll to position [0, 0]
click at [255, 49] on span "Skipcart (Chowly)" at bounding box center [260, 47] width 66 height 10
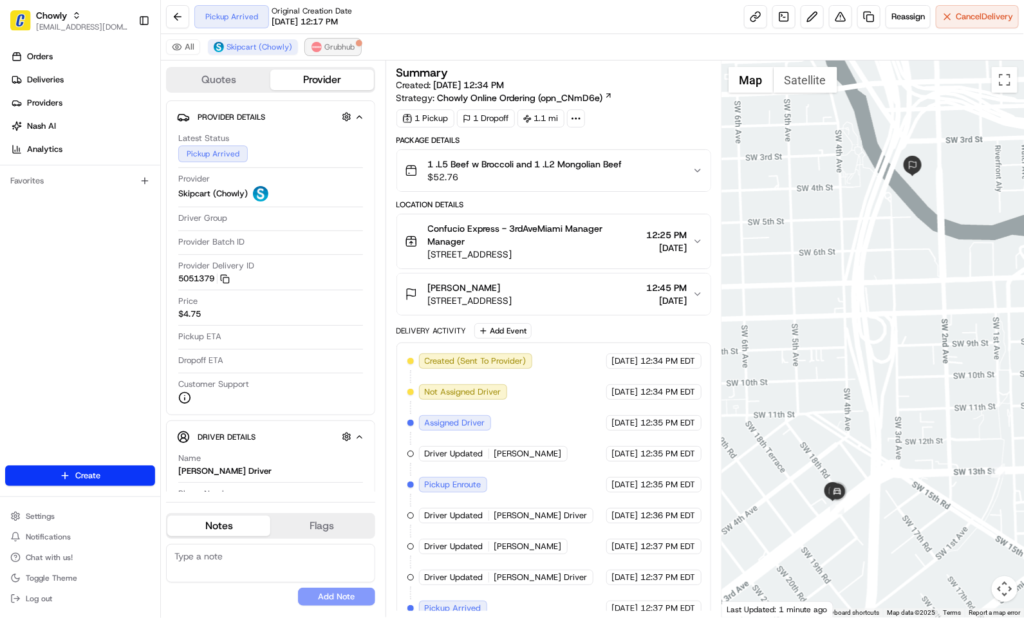
click at [326, 48] on span "Grubhub" at bounding box center [339, 47] width 30 height 10
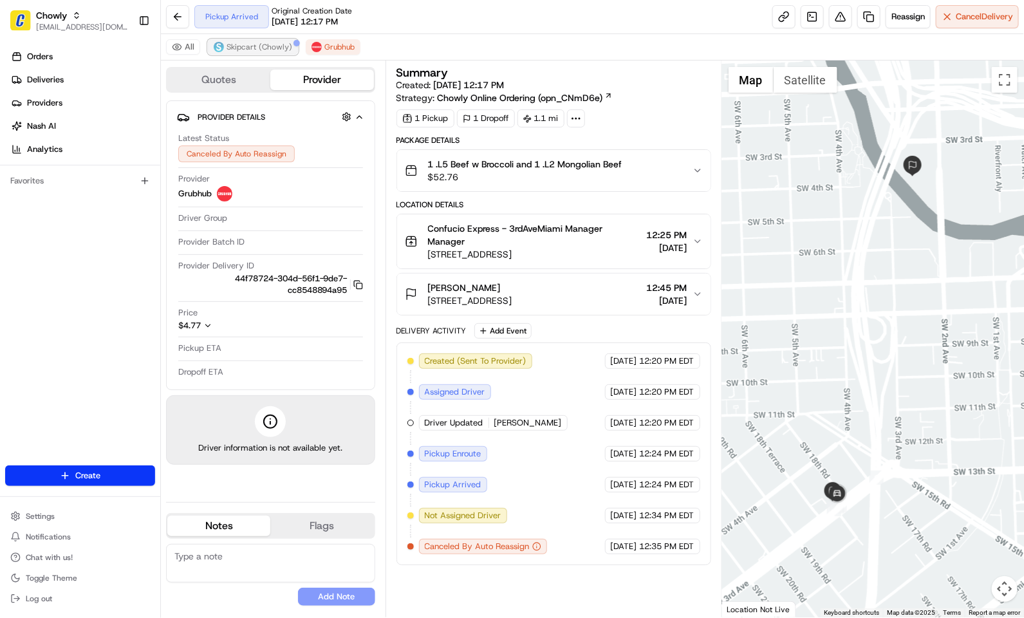
click at [267, 44] on span "Skipcart (Chowly)" at bounding box center [260, 47] width 66 height 10
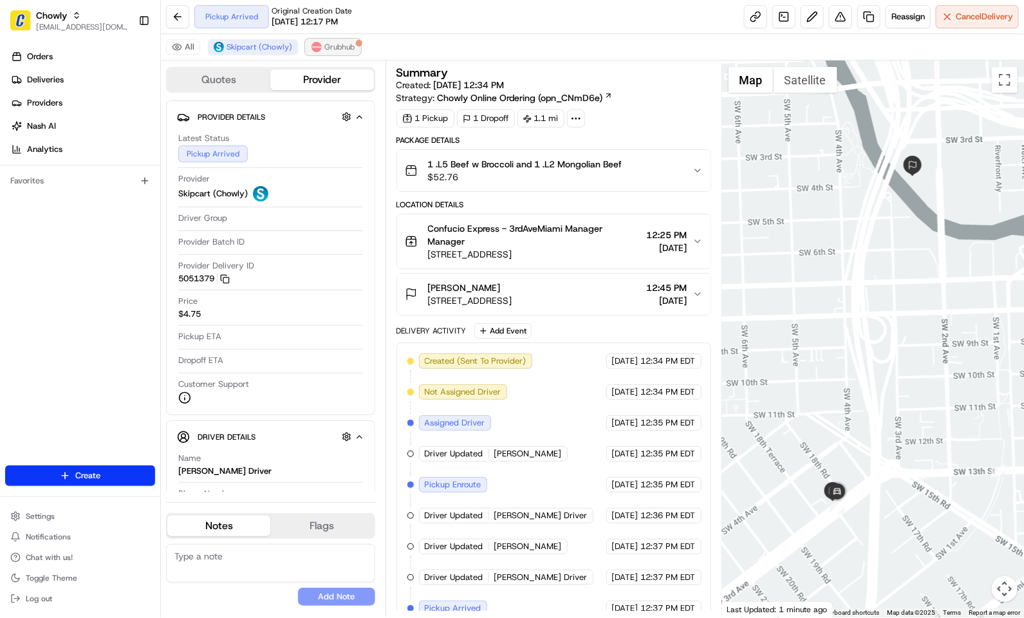
click at [324, 43] on span "Grubhub" at bounding box center [339, 47] width 30 height 10
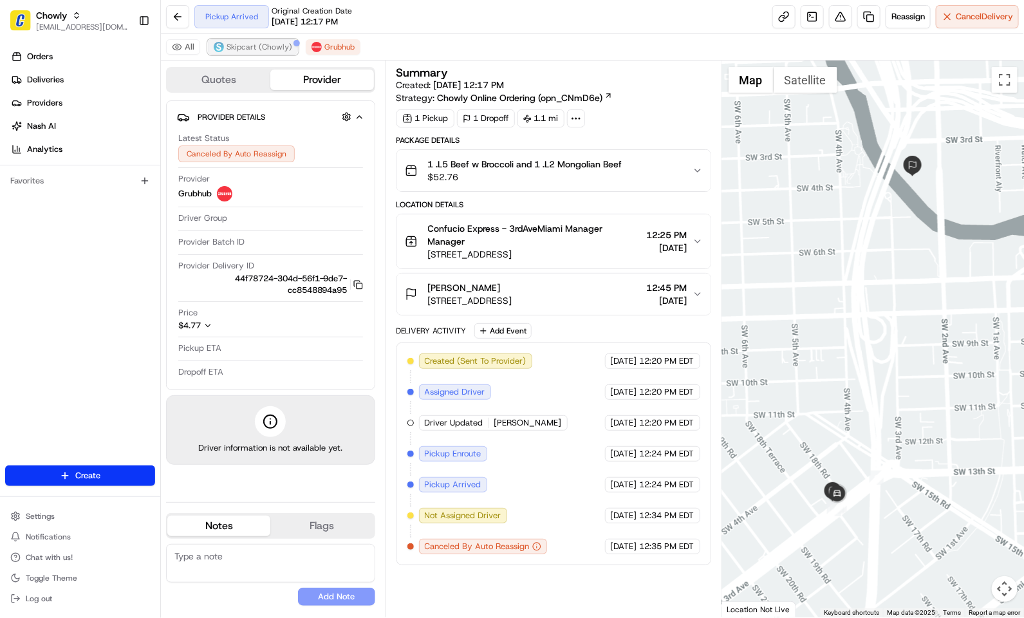
click at [273, 49] on span "Skipcart (Chowly)" at bounding box center [260, 47] width 66 height 10
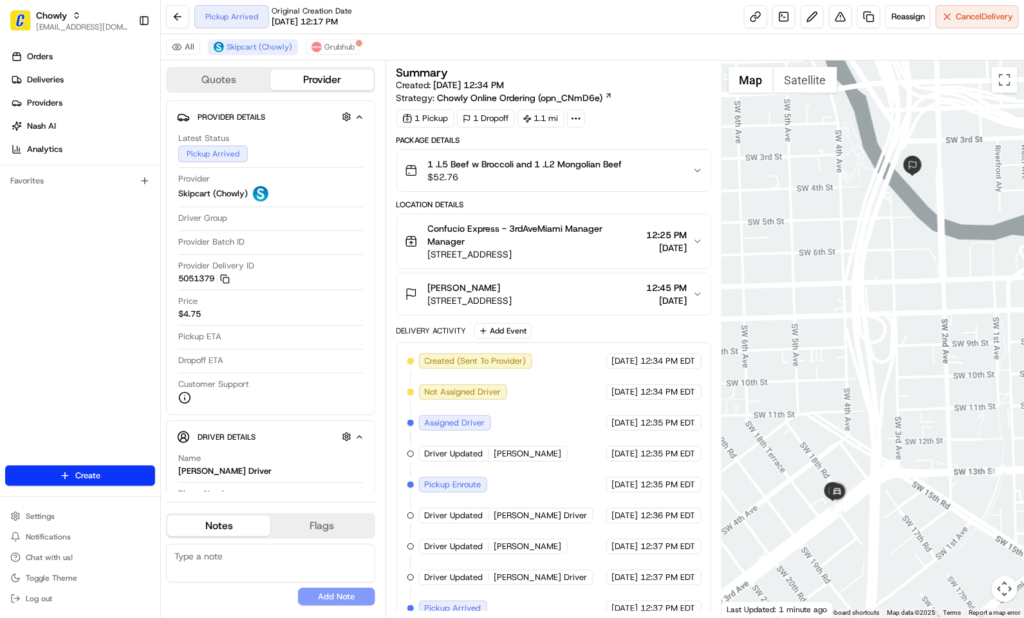
click at [541, 560] on div "Created (Sent To Provider) Skipcart (Chowly) 08/22/2025 12:34 PM EDT Not Assign…" at bounding box center [553, 484] width 293 height 263
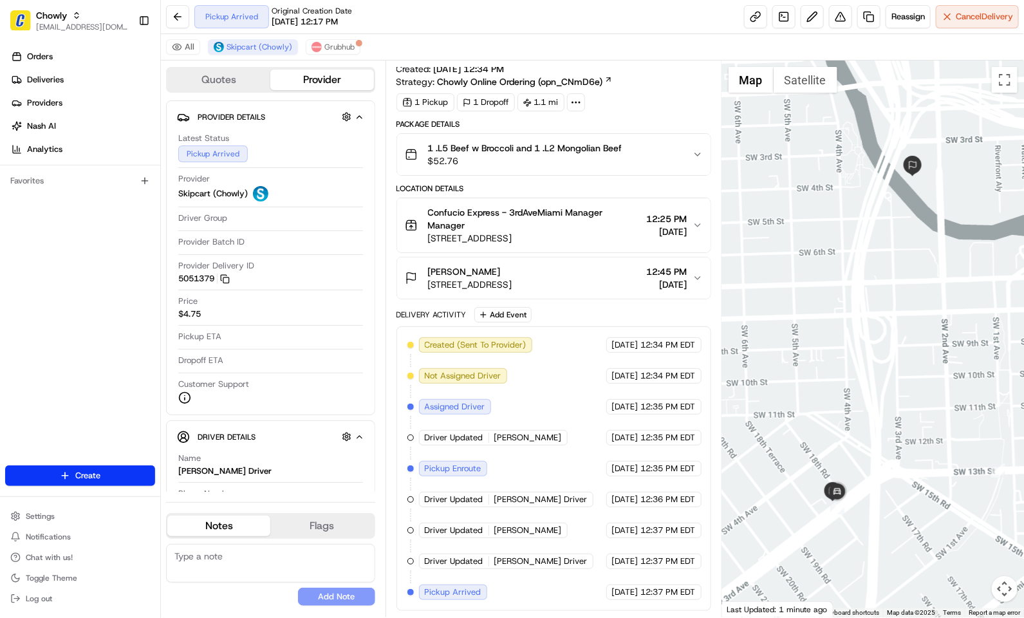
click at [473, 591] on span "Pickup Arrived" at bounding box center [453, 592] width 57 height 12
click at [342, 48] on span "Grubhub" at bounding box center [339, 47] width 30 height 10
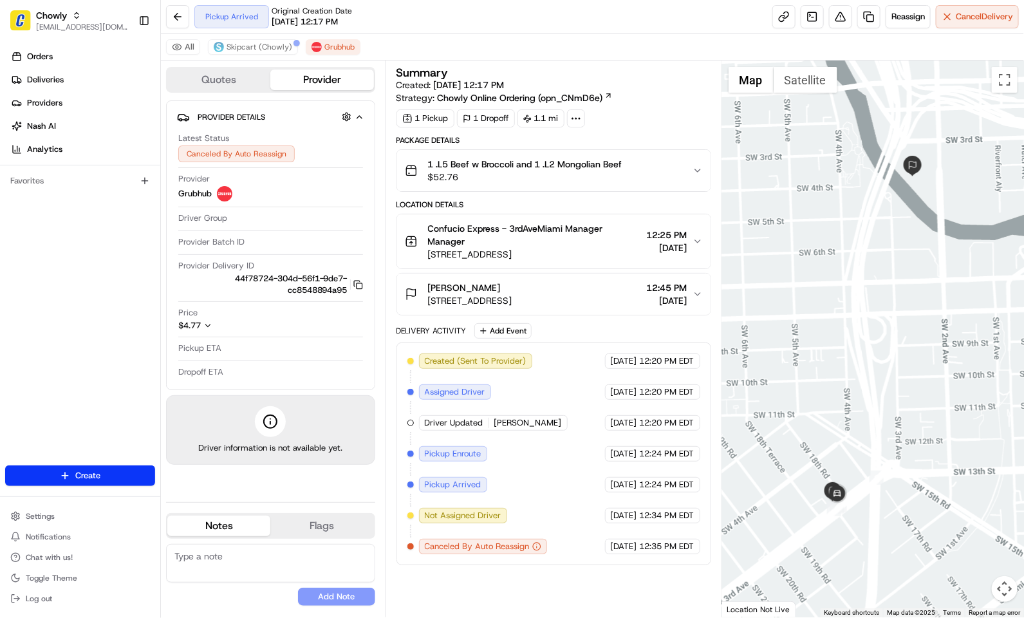
click at [593, 48] on div "All Skipcart (Chowly) Grubhub" at bounding box center [592, 47] width 863 height 26
click at [226, 48] on button "Skipcart (Chowly)" at bounding box center [253, 46] width 90 height 15
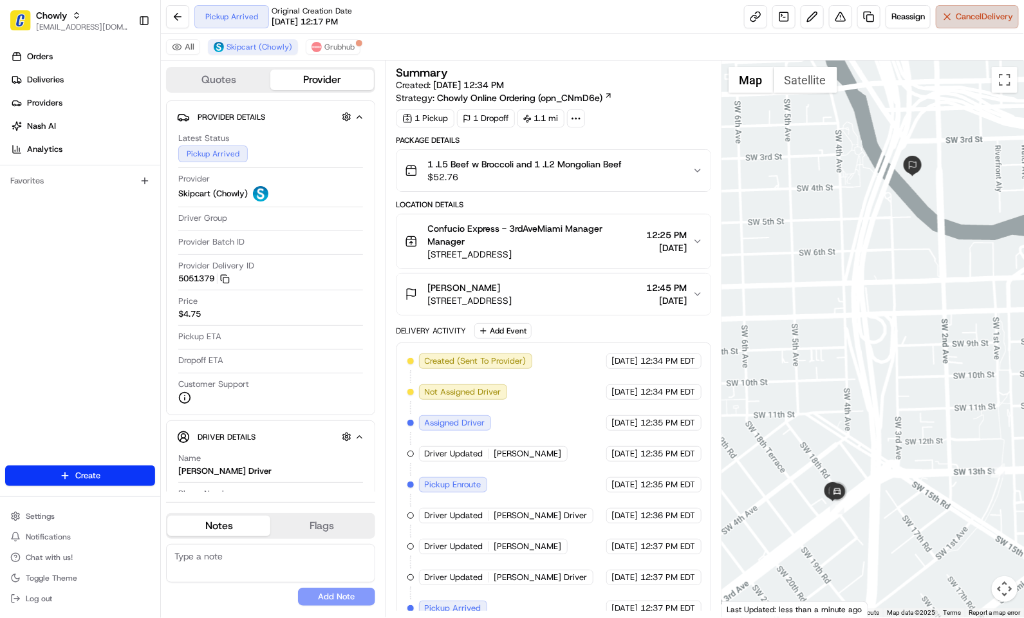
click at [950, 16] on button "Cancel Delivery" at bounding box center [977, 16] width 83 height 23
click at [346, 50] on span "Grubhub" at bounding box center [339, 47] width 30 height 10
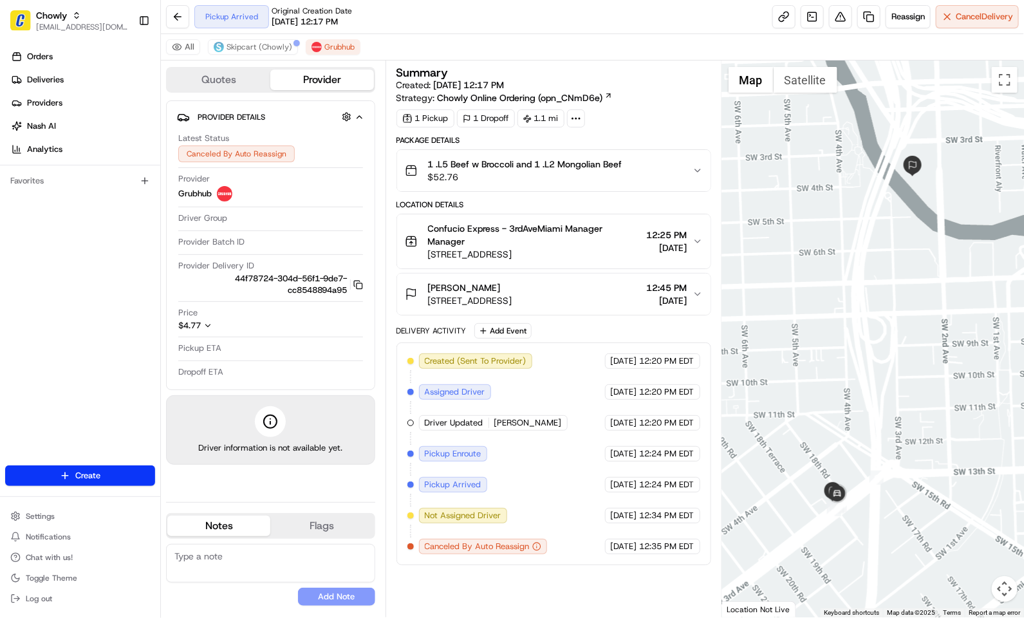
click at [78, 278] on div "Orders Deliveries Providers Nash AI Analytics Favorites" at bounding box center [80, 257] width 160 height 432
click at [243, 43] on span "Skipcart (Chowly)" at bounding box center [260, 47] width 66 height 10
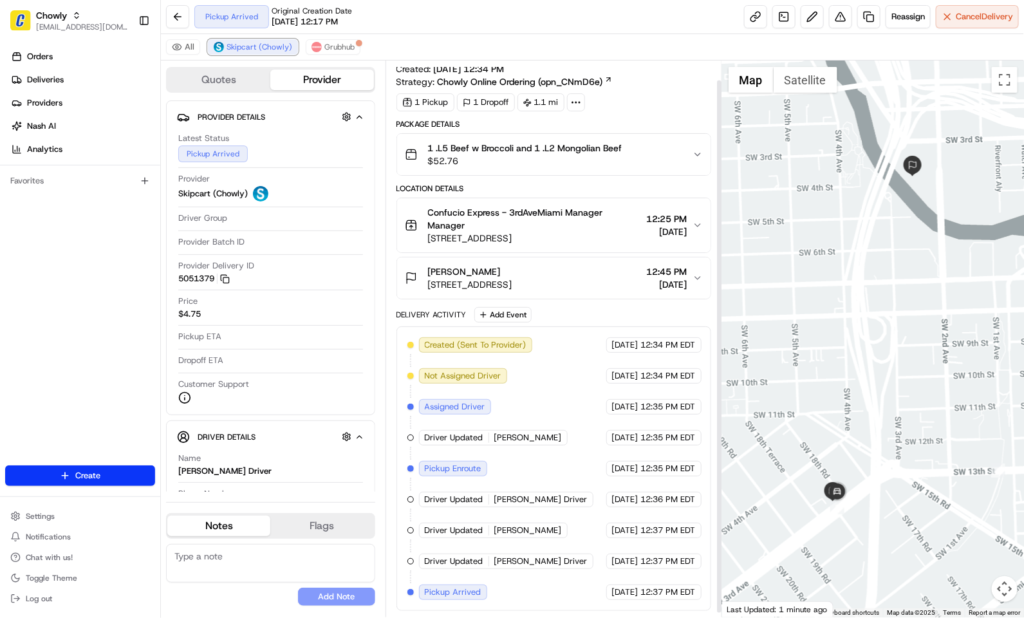
scroll to position [25, 0]
click at [319, 47] on img at bounding box center [317, 47] width 10 height 10
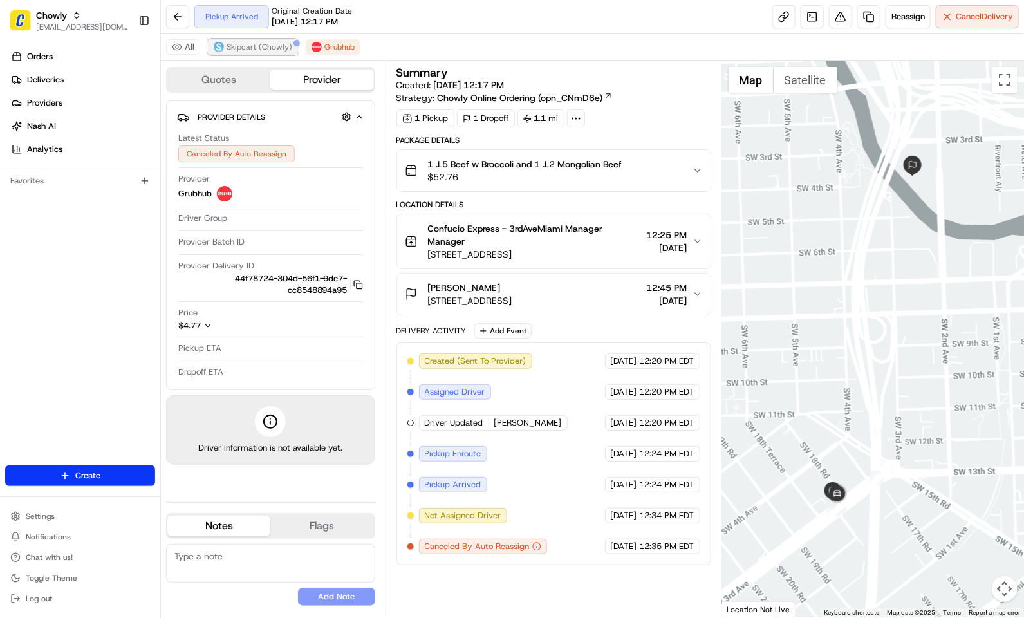
click at [238, 39] on button "Skipcart (Chowly)" at bounding box center [253, 46] width 90 height 15
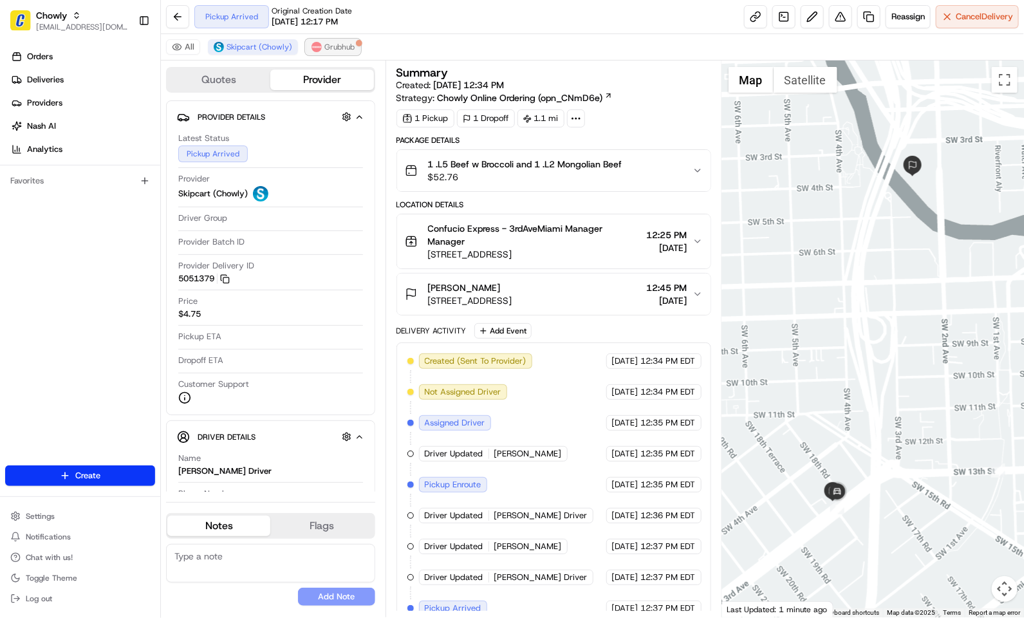
click at [337, 51] on span "Grubhub" at bounding box center [339, 47] width 30 height 10
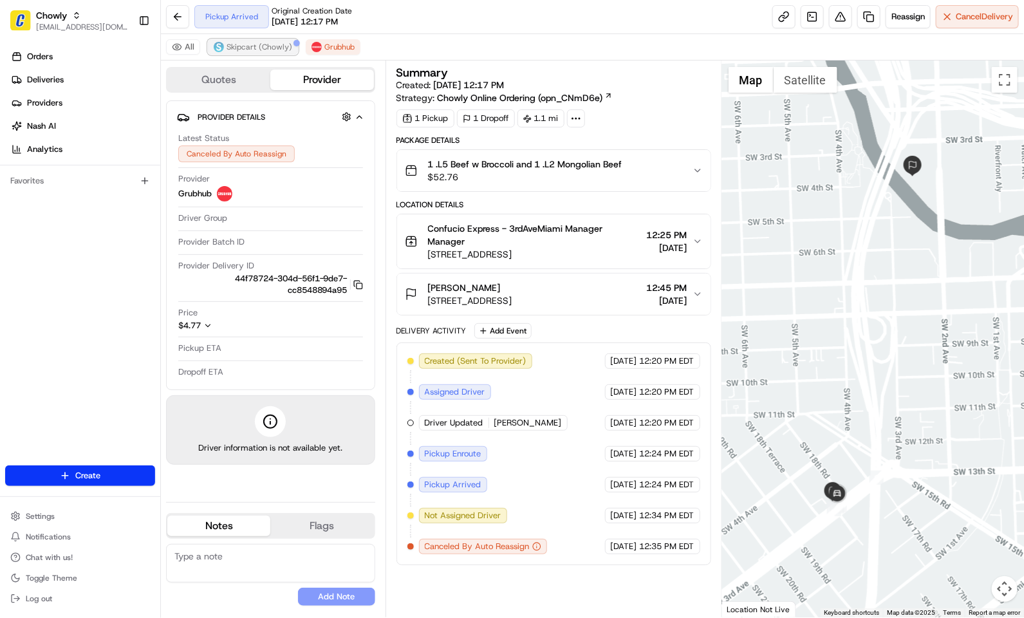
click at [274, 53] on button "Skipcart (Chowly)" at bounding box center [253, 46] width 90 height 15
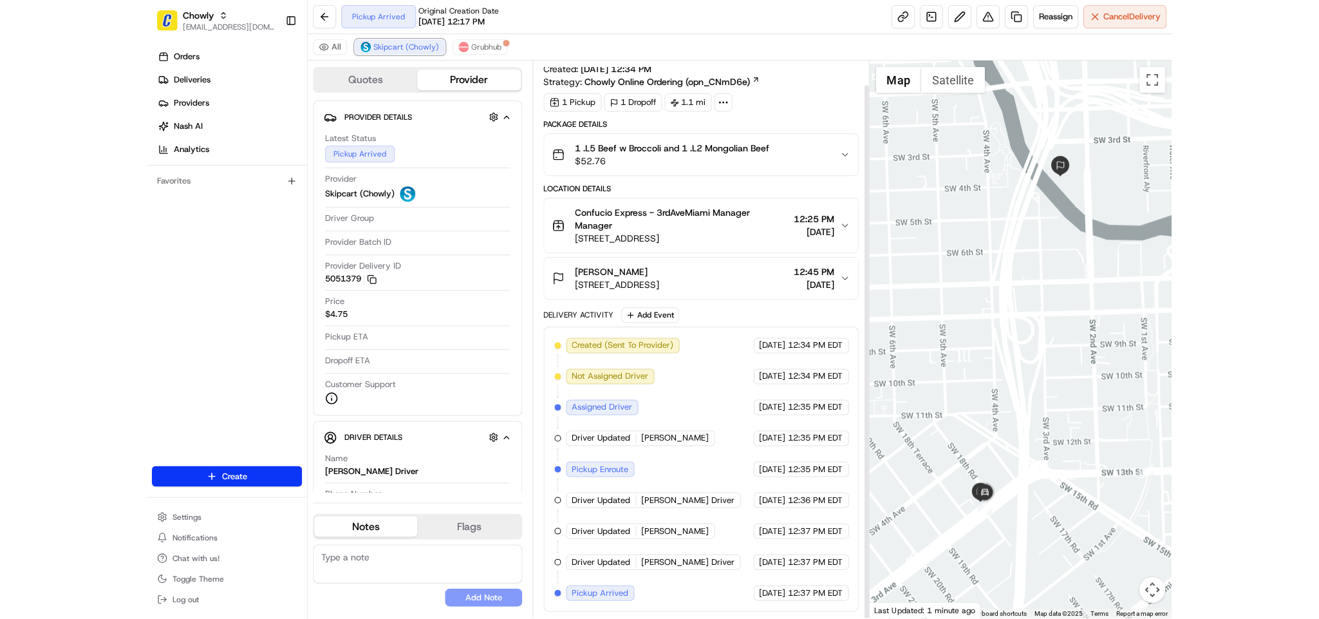
scroll to position [25, 0]
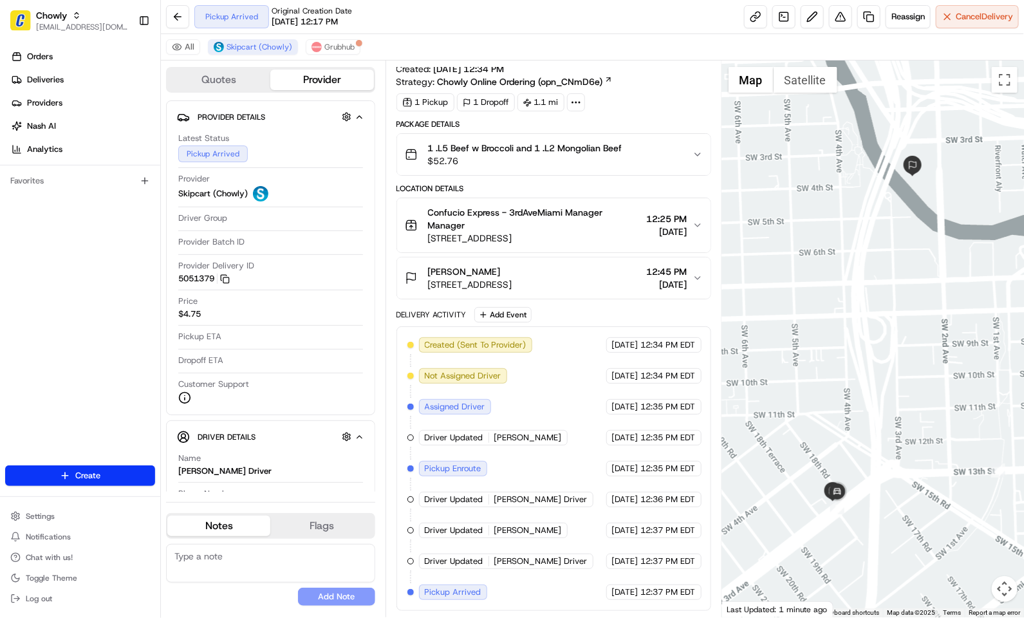
click at [516, 532] on span "Hernan I." at bounding box center [528, 531] width 68 height 12
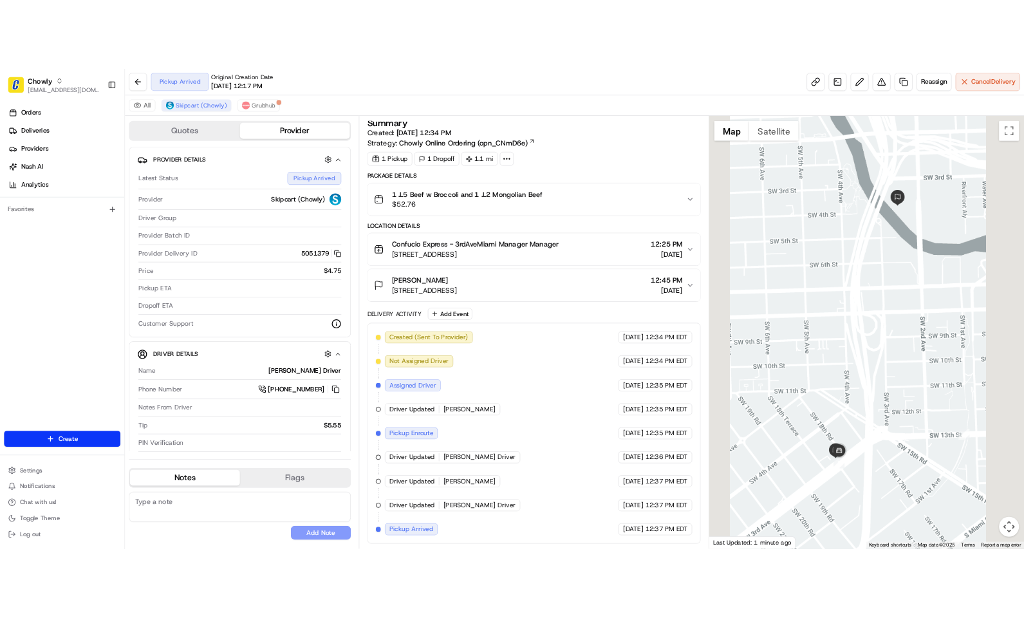
scroll to position [12, 0]
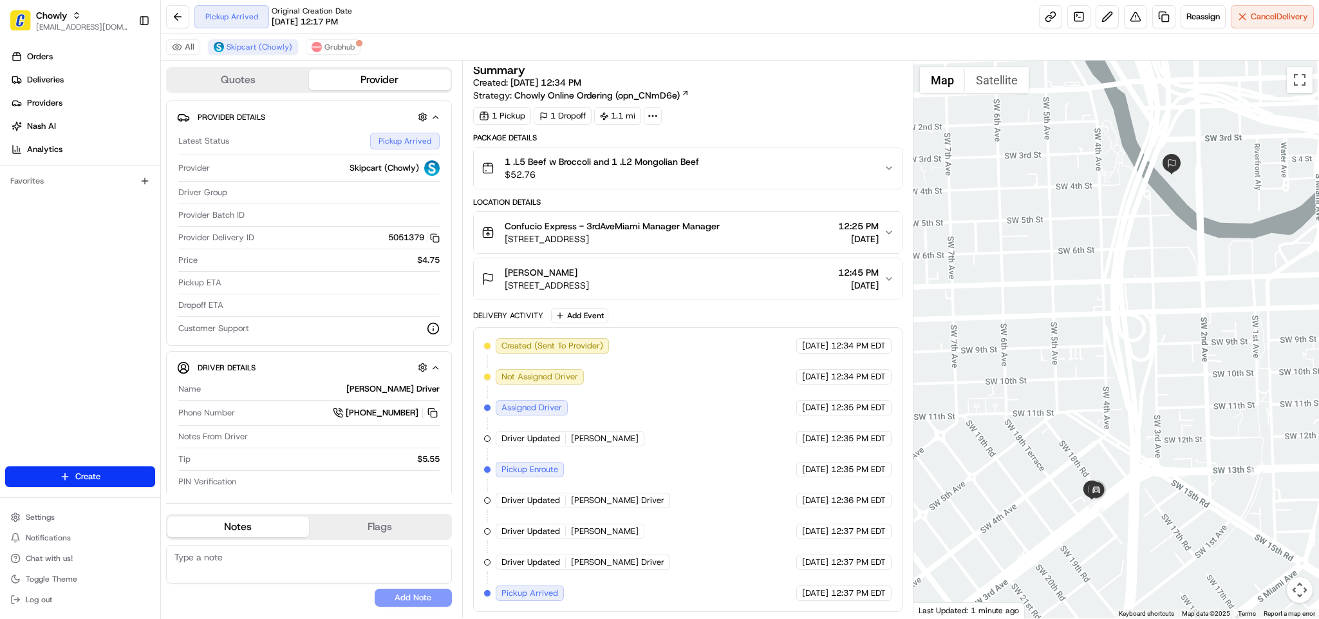
drag, startPoint x: 914, startPoint y: 192, endPoint x: 921, endPoint y: 186, distance: 9.1
click at [921, 186] on div at bounding box center [1115, 339] width 405 height 557
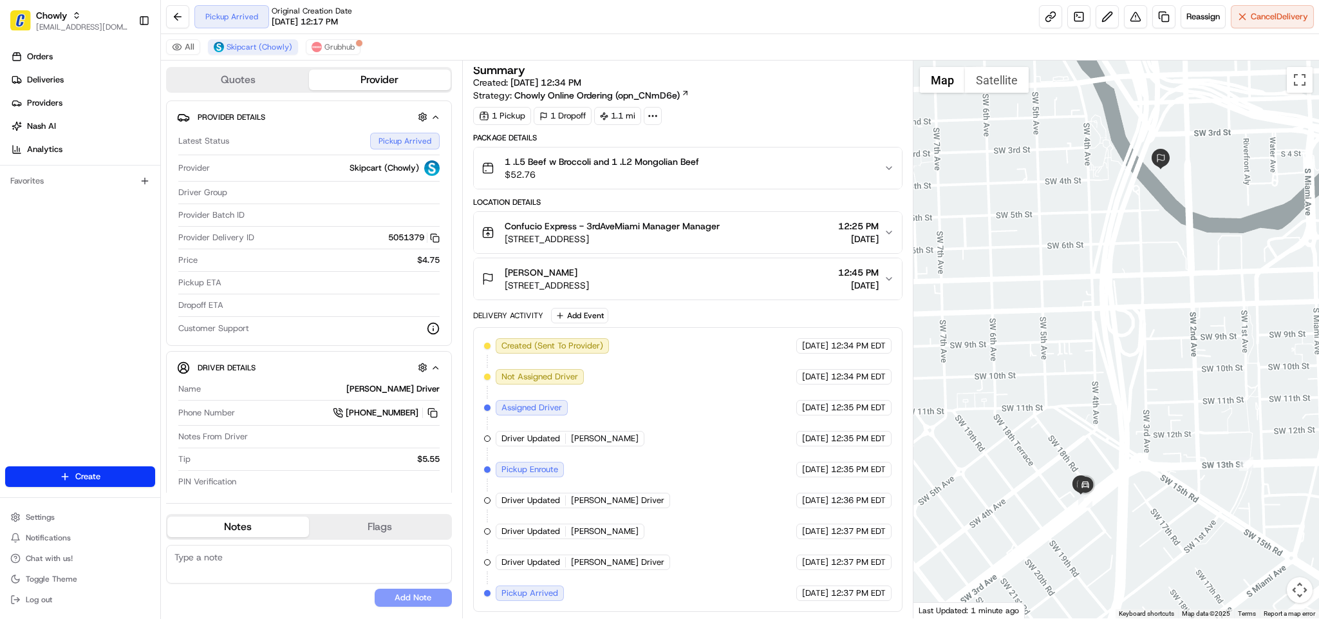
click at [912, 182] on div "Summary Created: 08/22/2025 12:34 PM Strategy: Chowly Online Ordering (opn_CNmD…" at bounding box center [688, 339] width 452 height 557
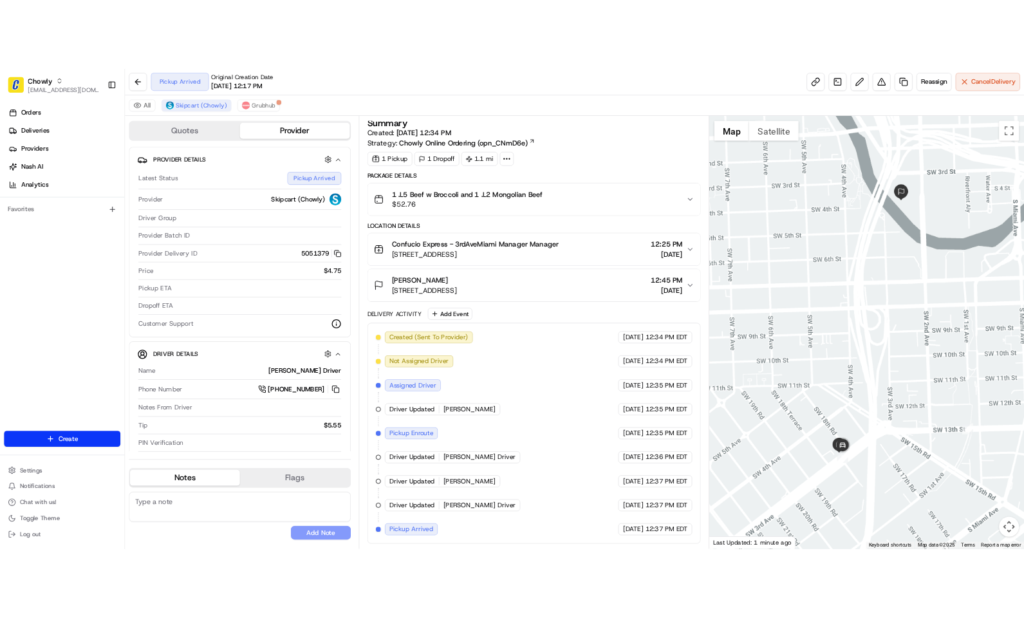
scroll to position [25, 0]
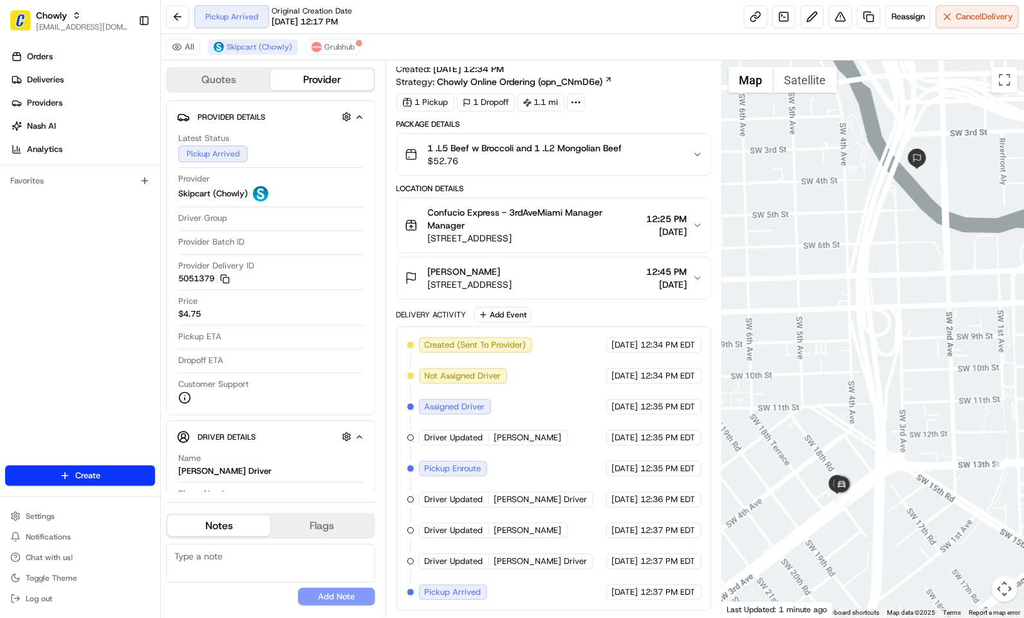
click at [634, 41] on div "All Skipcart (Chowly) Grubhub" at bounding box center [592, 47] width 863 height 26
click at [107, 308] on div "Orders Deliveries Providers Nash AI Analytics Favorites" at bounding box center [80, 257] width 160 height 432
click at [325, 41] on button "Grubhub" at bounding box center [333, 46] width 55 height 15
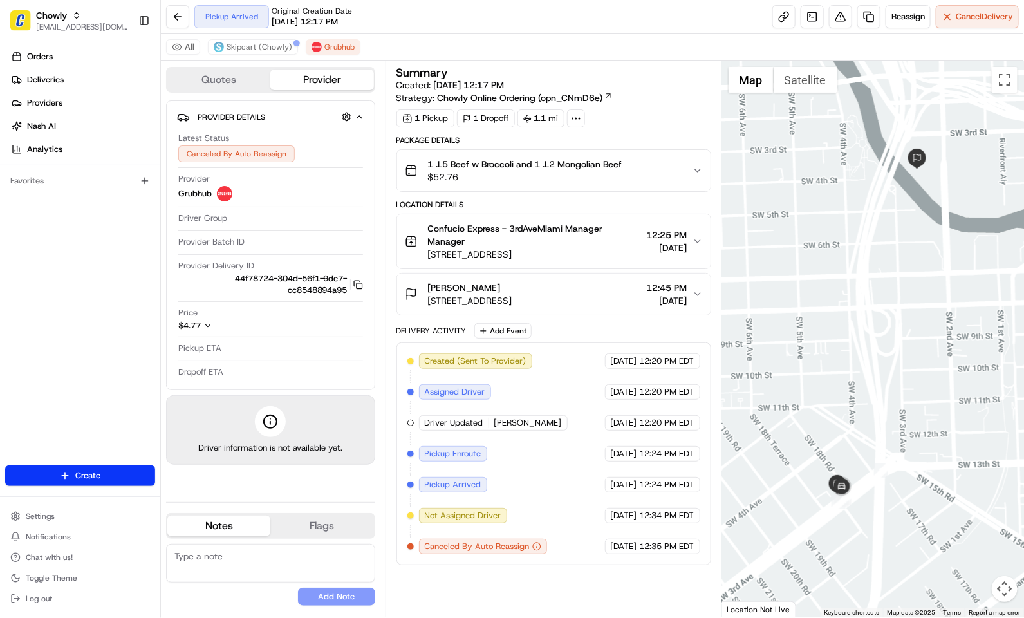
click at [412, 37] on div "All Skipcart (Chowly) Grubhub" at bounding box center [592, 47] width 863 height 26
click at [620, 87] on div "Summary Created: 08/22/2025 12:17 PM Strategy: Chowly Online Ordering (opn_CNmD…" at bounding box center [553, 85] width 315 height 37
click at [491, 54] on div "All Skipcart (Chowly) Grubhub" at bounding box center [592, 47] width 863 height 26
click at [483, 14] on div "Pickup Arrived Original Creation Date 08/22/2025 12:17 PM Reassign Cancel Deliv…" at bounding box center [592, 17] width 863 height 34
click at [492, 41] on div "All Skipcart (Chowly) Grubhub" at bounding box center [592, 47] width 863 height 26
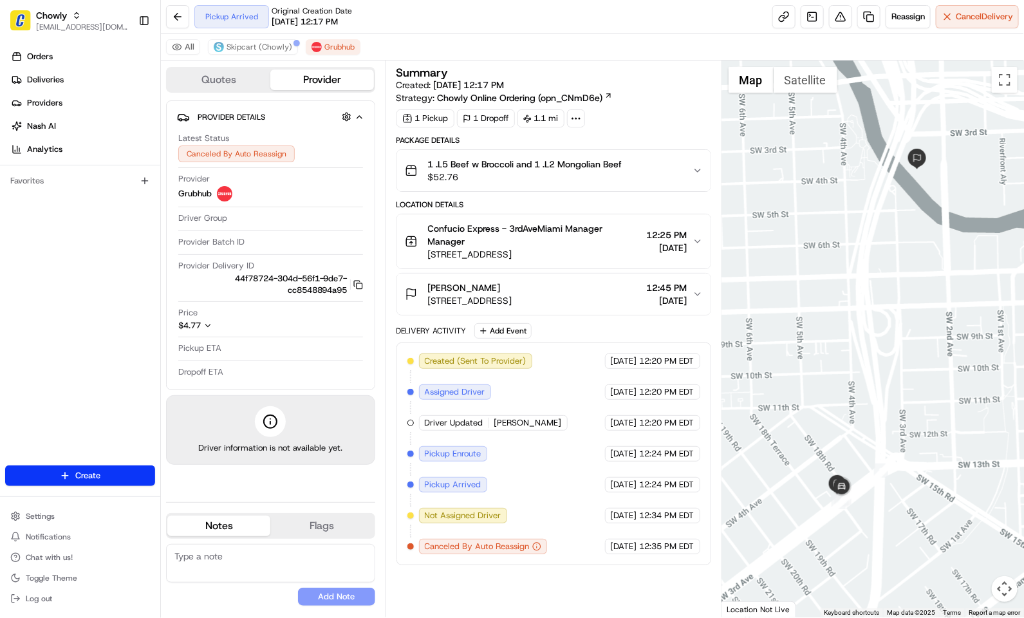
click at [633, 85] on div "Summary Created: 08/22/2025 12:17 PM Strategy: Chowly Online Ordering (opn_CNmD…" at bounding box center [553, 85] width 315 height 37
click at [680, 50] on div "All Skipcart (Chowly) Grubhub" at bounding box center [592, 47] width 863 height 26
click at [541, 363] on div "Created (Sent To Provider) Grubhub 08/22/2025 12:20 PM EDT Assigned Driver Grub…" at bounding box center [553, 453] width 293 height 201
click at [555, 346] on div "Created (Sent To Provider) Grubhub 08/22/2025 12:20 PM EDT Assigned Driver Grub…" at bounding box center [553, 453] width 315 height 223
click at [506, 46] on div "All Skipcart (Chowly) Grubhub" at bounding box center [592, 47] width 863 height 26
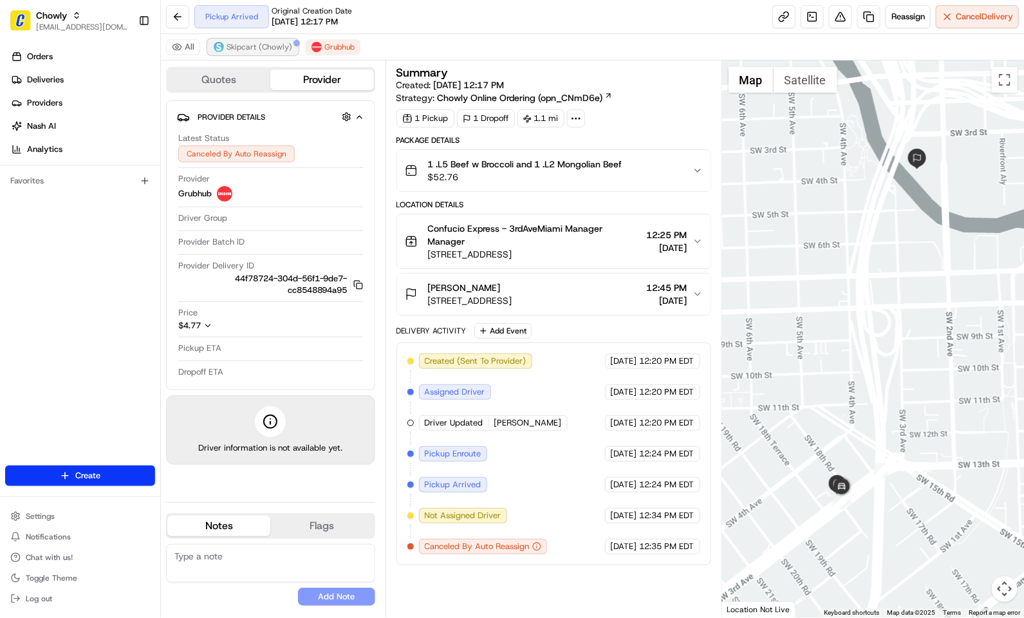
click at [279, 49] on span "Skipcart (Chowly)" at bounding box center [260, 47] width 66 height 10
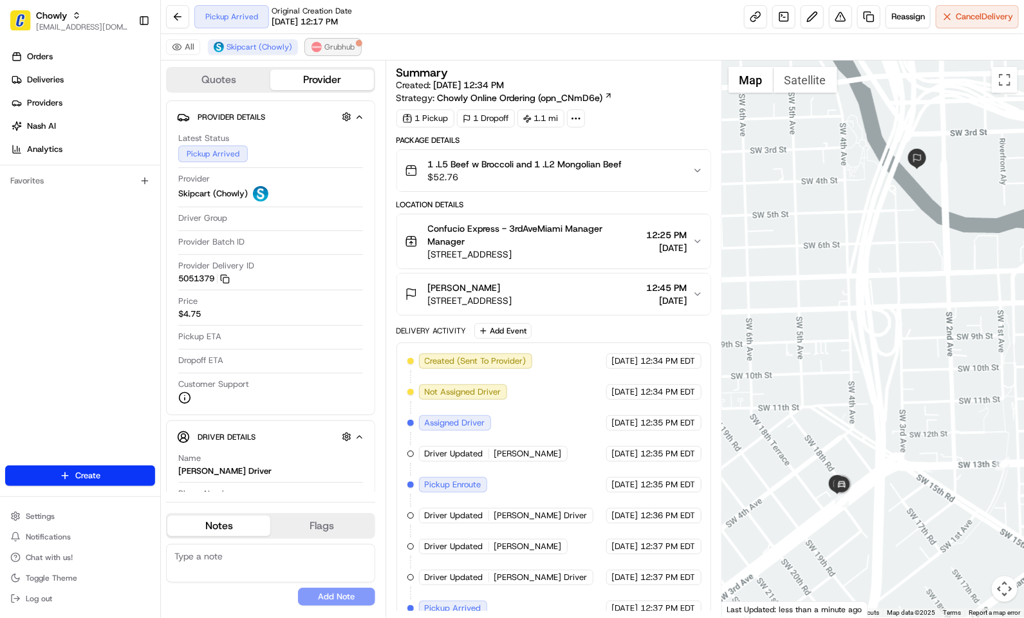
click at [336, 51] on span "Grubhub" at bounding box center [339, 47] width 30 height 10
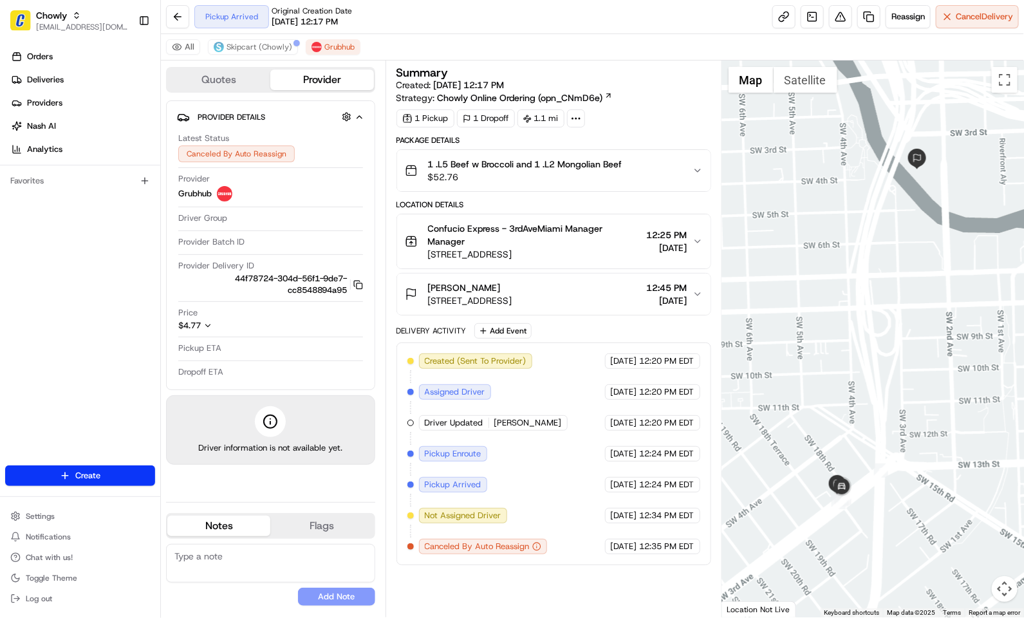
click at [573, 51] on div "All Skipcart (Chowly) Grubhub" at bounding box center [592, 47] width 863 height 26
click at [279, 49] on span "Skipcart (Chowly)" at bounding box center [260, 47] width 66 height 10
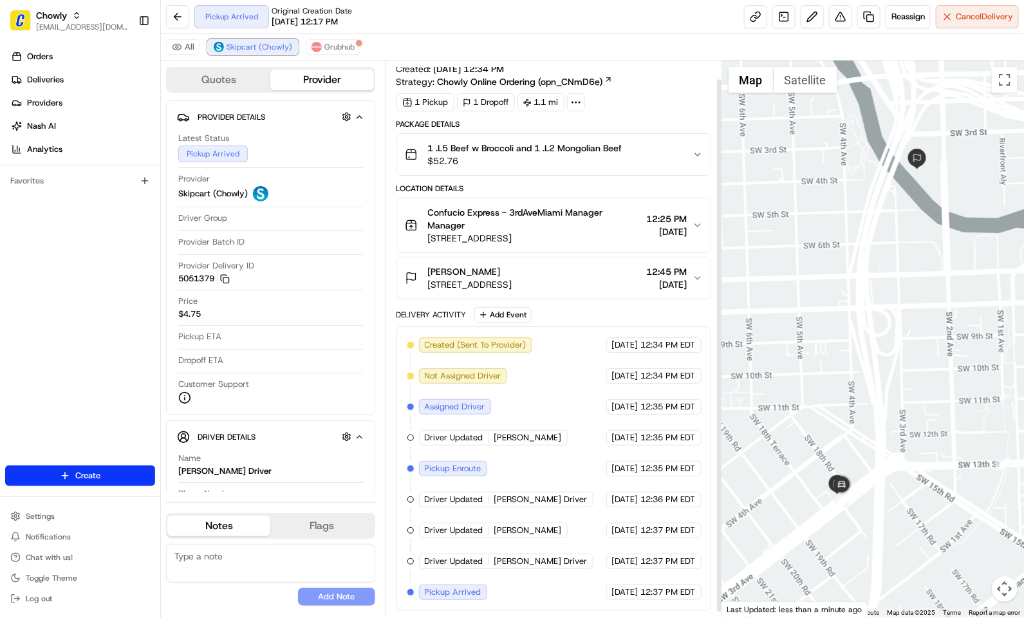
scroll to position [25, 0]
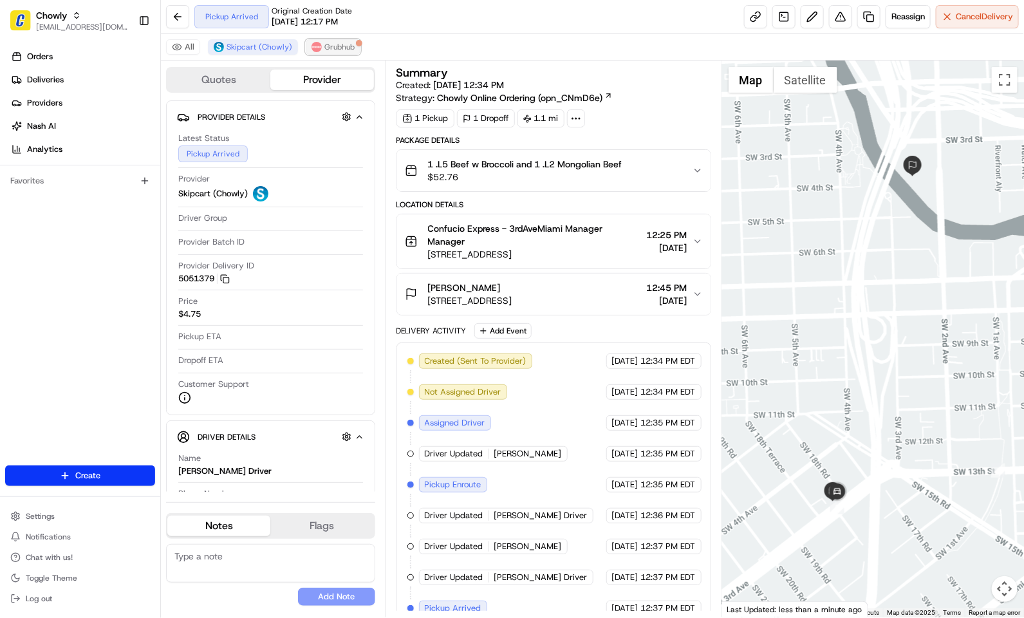
click at [319, 50] on img at bounding box center [317, 47] width 10 height 10
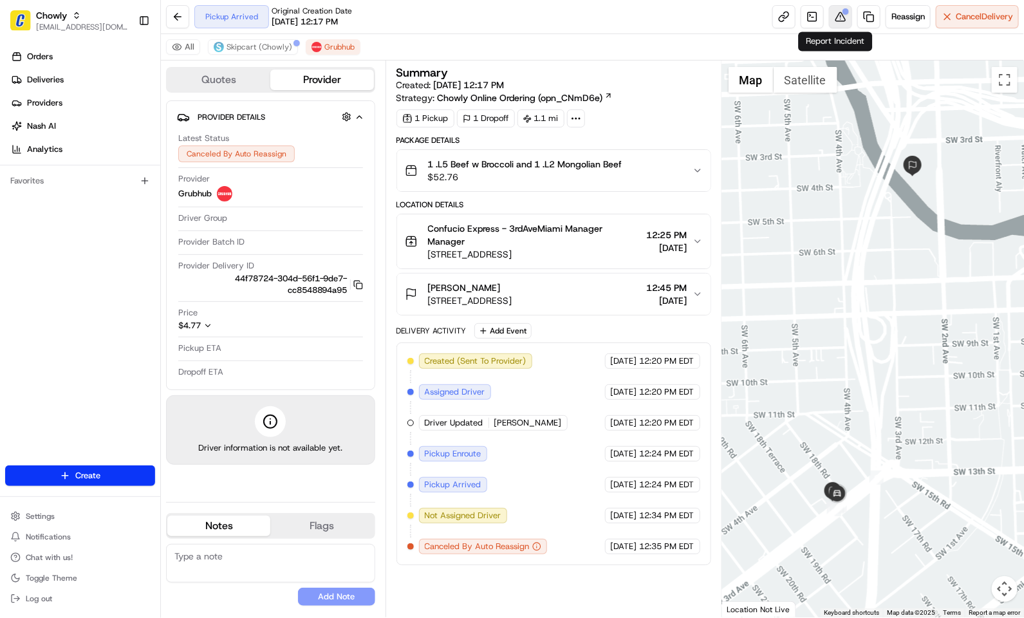
click at [840, 16] on button at bounding box center [840, 16] width 23 height 23
